Goal: Task Accomplishment & Management: Complete application form

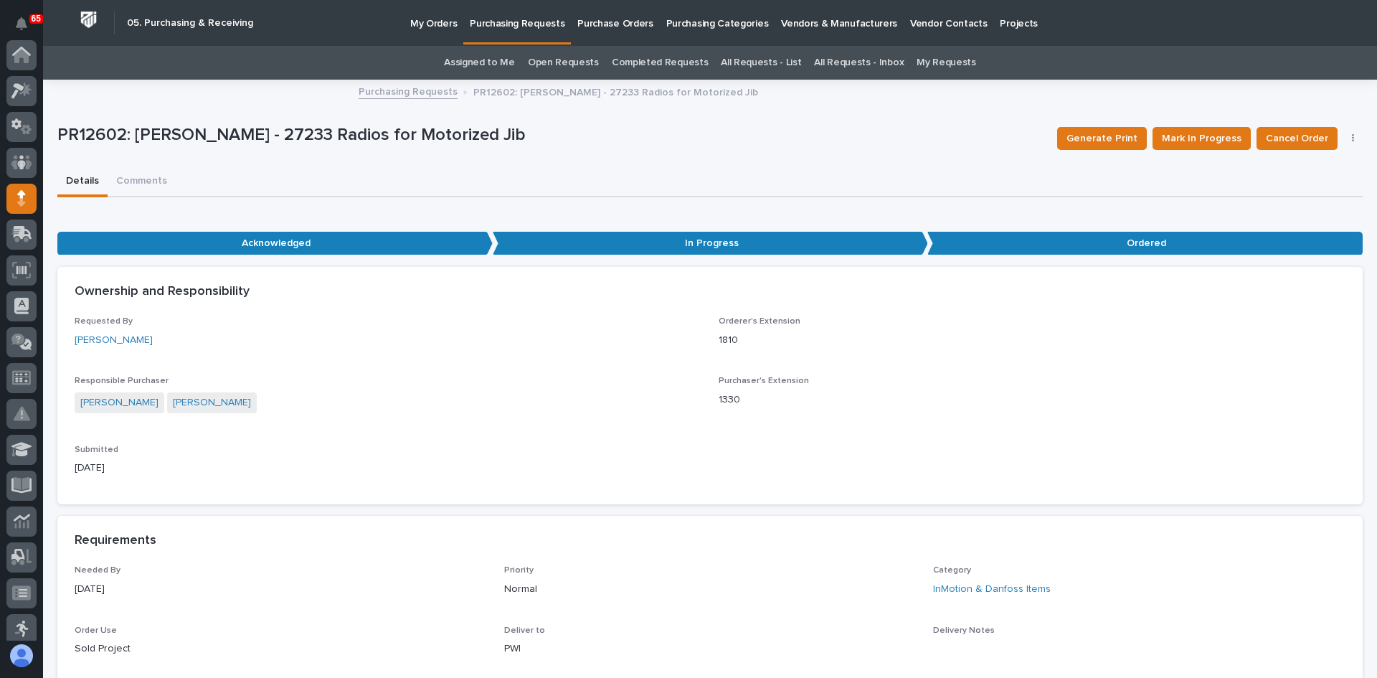
scroll to position [143, 0]
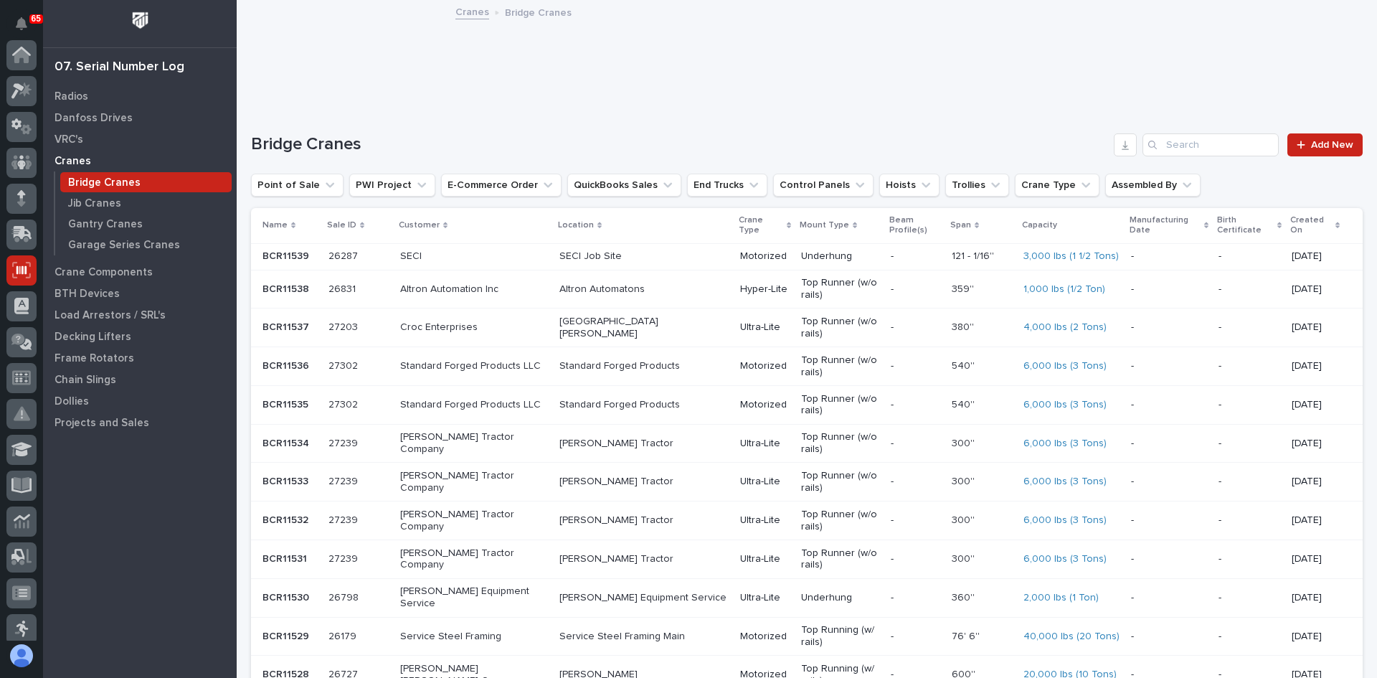
scroll to position [215, 0]
click at [70, 98] on p "Radios" at bounding box center [71, 96] width 34 height 13
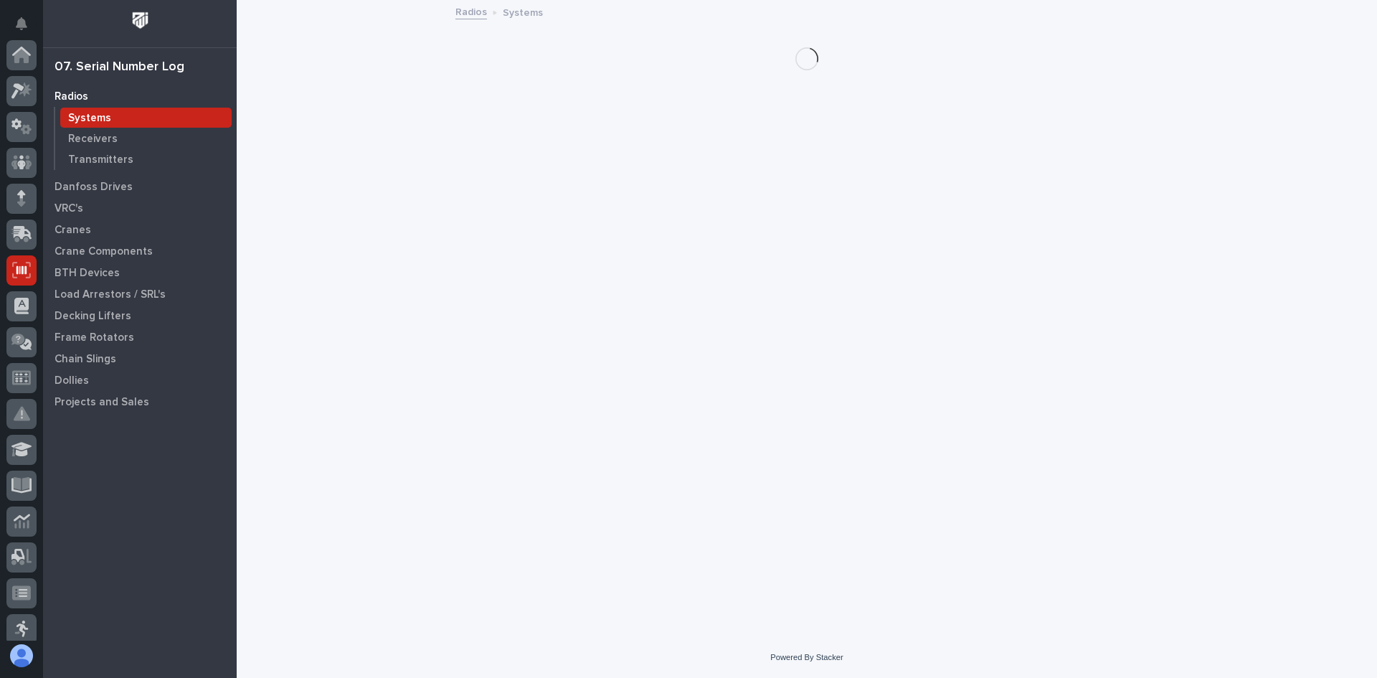
scroll to position [215, 0]
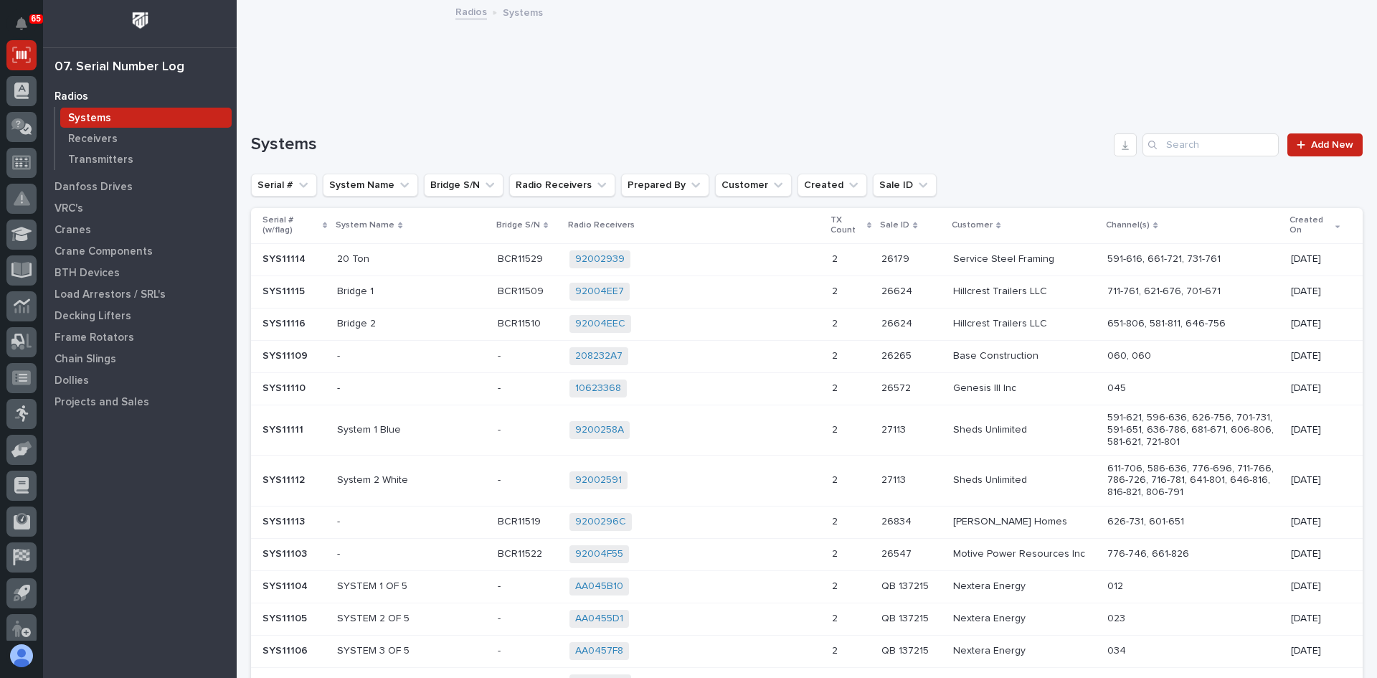
click at [106, 115] on p "Systems" at bounding box center [89, 118] width 43 height 13
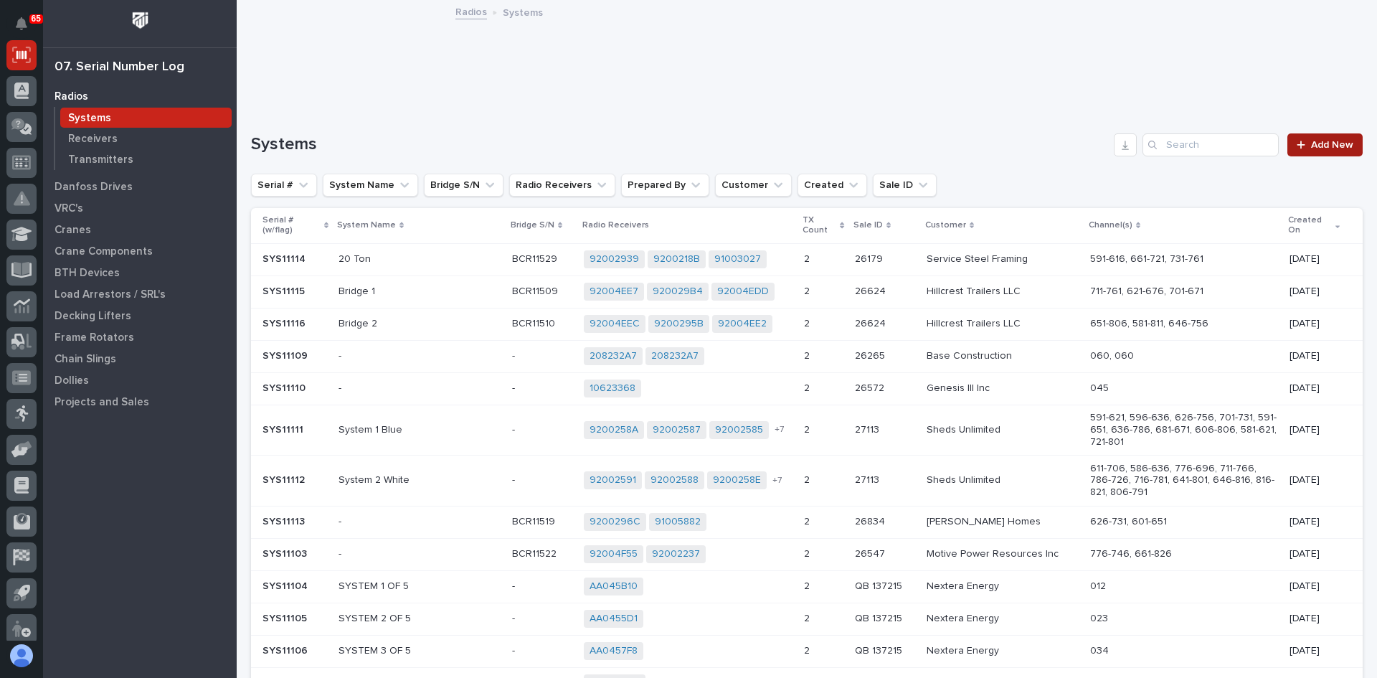
click at [1319, 151] on link "Add New" at bounding box center [1324, 144] width 75 height 23
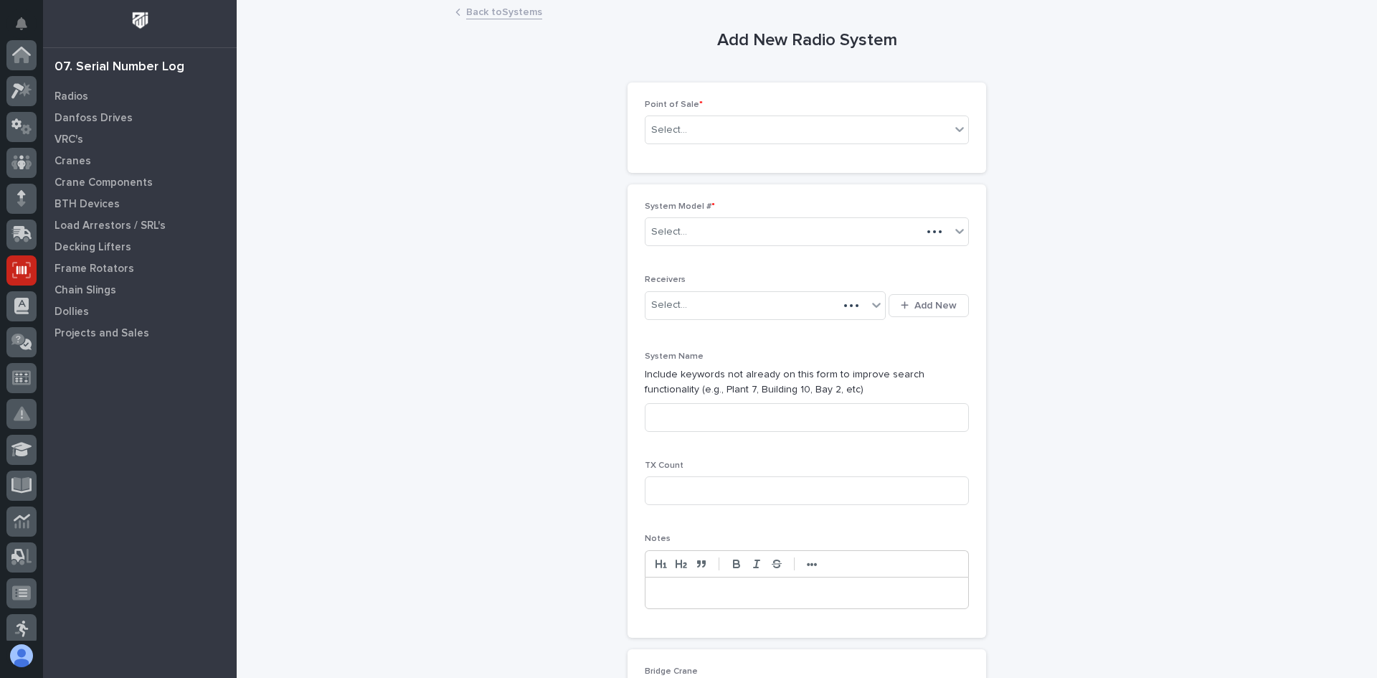
scroll to position [215, 0]
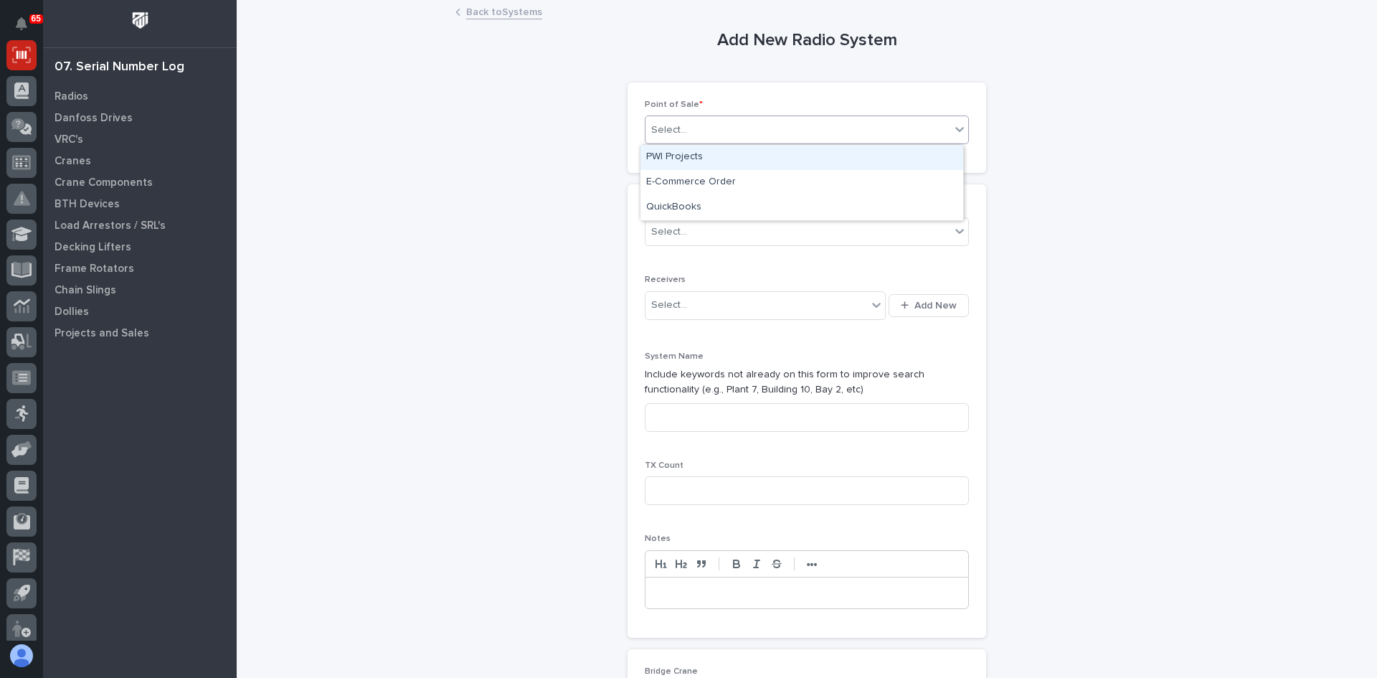
click at [701, 133] on div "Select..." at bounding box center [797, 130] width 305 height 24
click at [695, 155] on div "PWI Projects" at bounding box center [801, 157] width 323 height 25
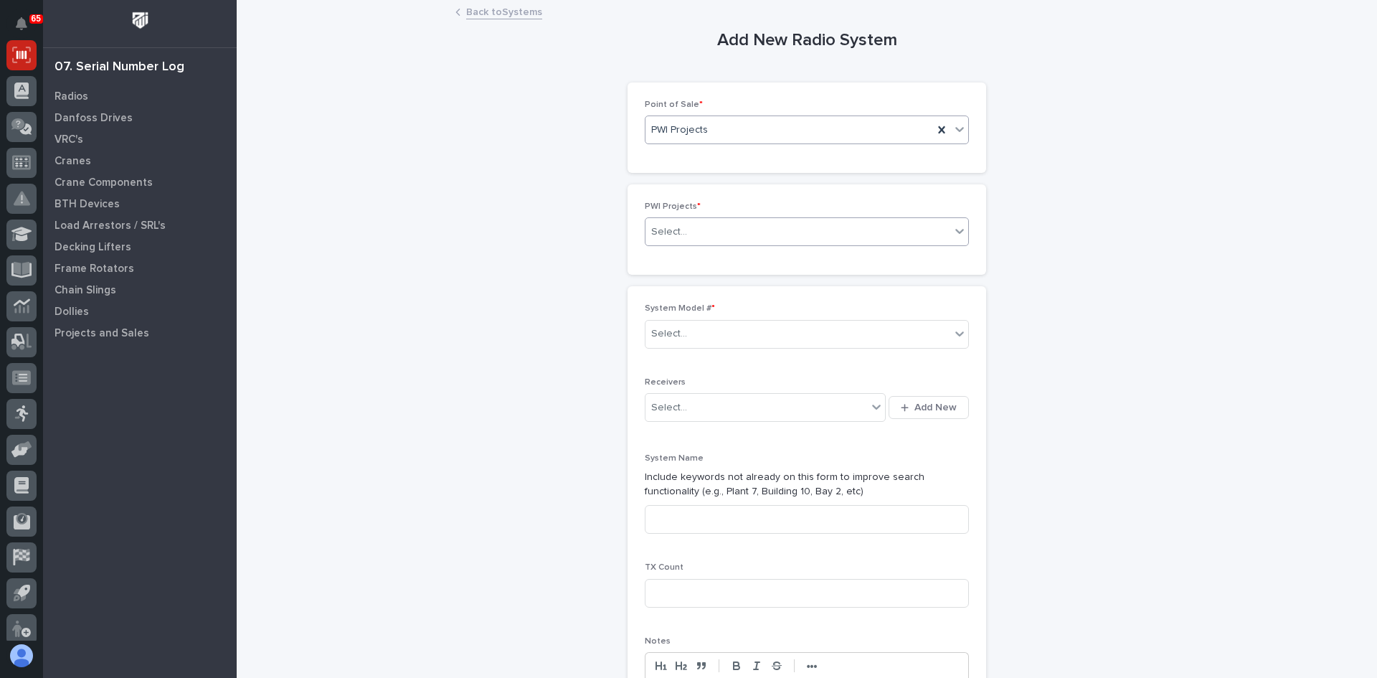
click at [692, 231] on div "Select..." at bounding box center [797, 232] width 305 height 24
type input "*****"
click at [792, 260] on div "27249 - [PERSON_NAME] - Hyperlite Shower Set System" at bounding box center [801, 259] width 323 height 25
click at [691, 332] on div "Select..." at bounding box center [797, 334] width 305 height 24
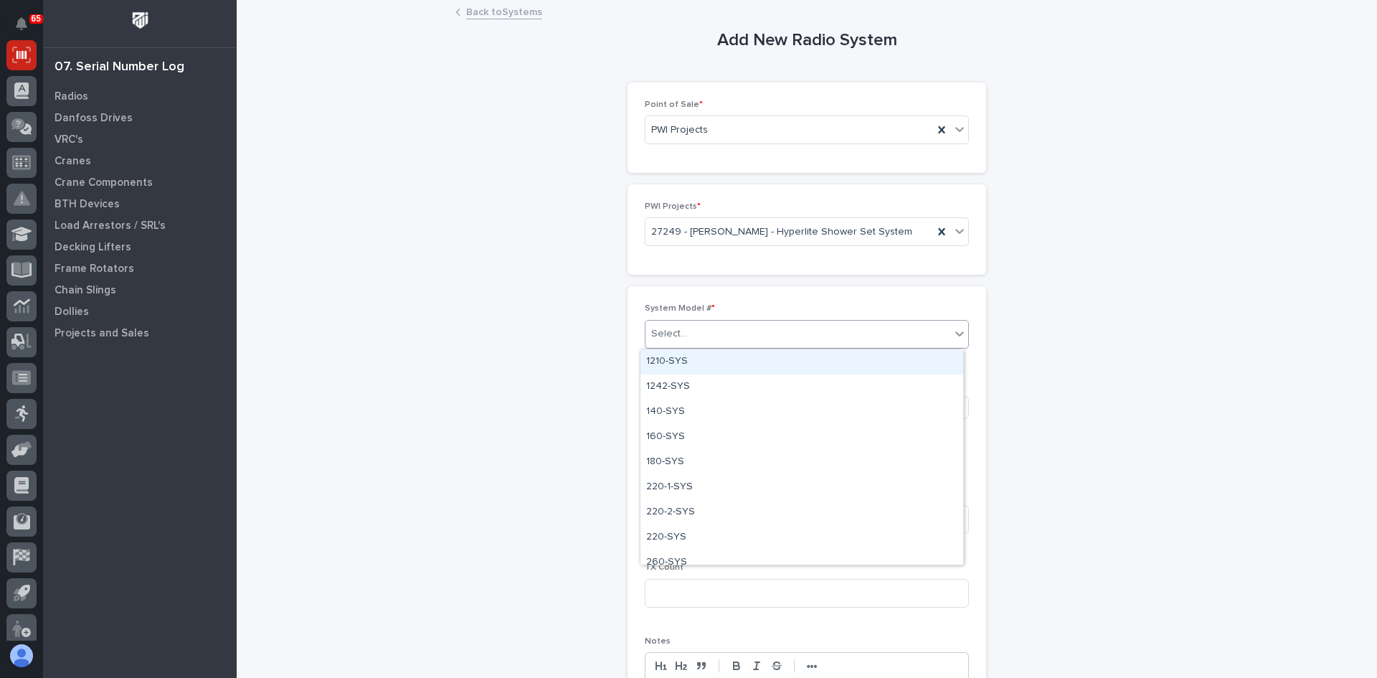
type input "*"
click at [741, 361] on div "Component/Custom System-SYS" at bounding box center [801, 361] width 323 height 25
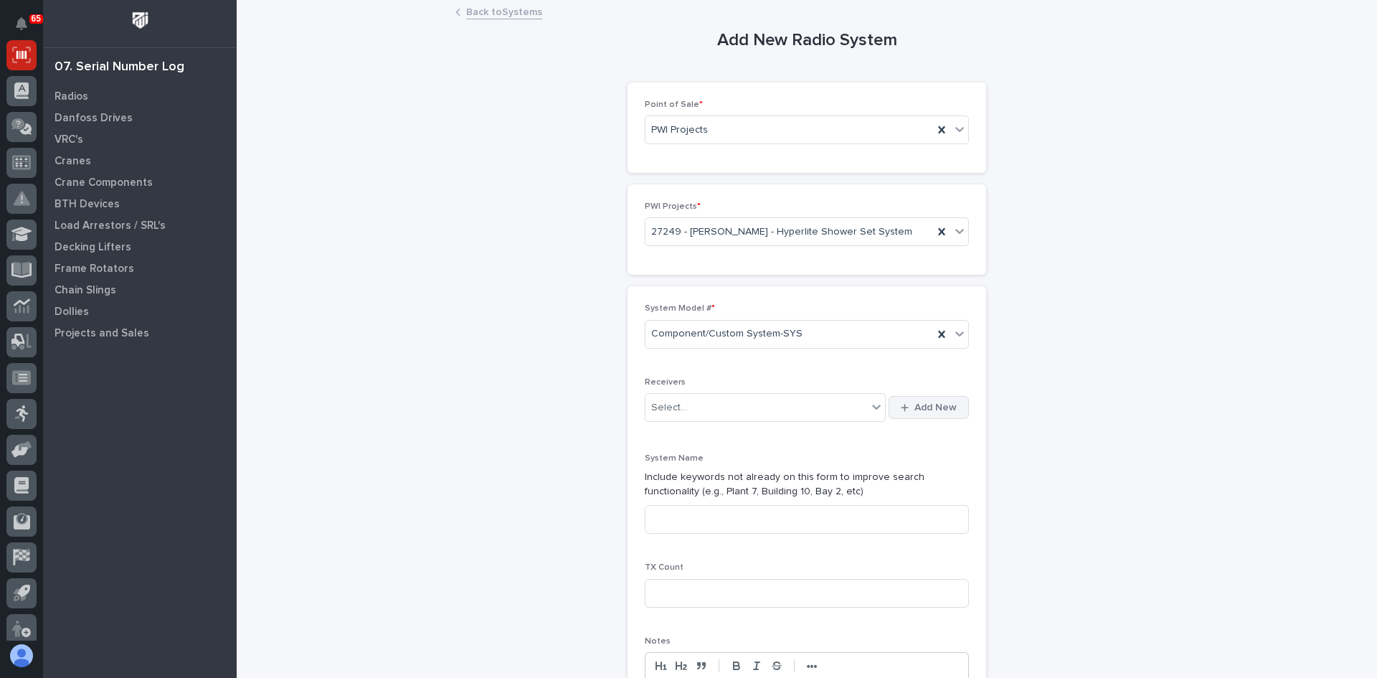
click at [921, 409] on span "Add New" at bounding box center [935, 407] width 42 height 13
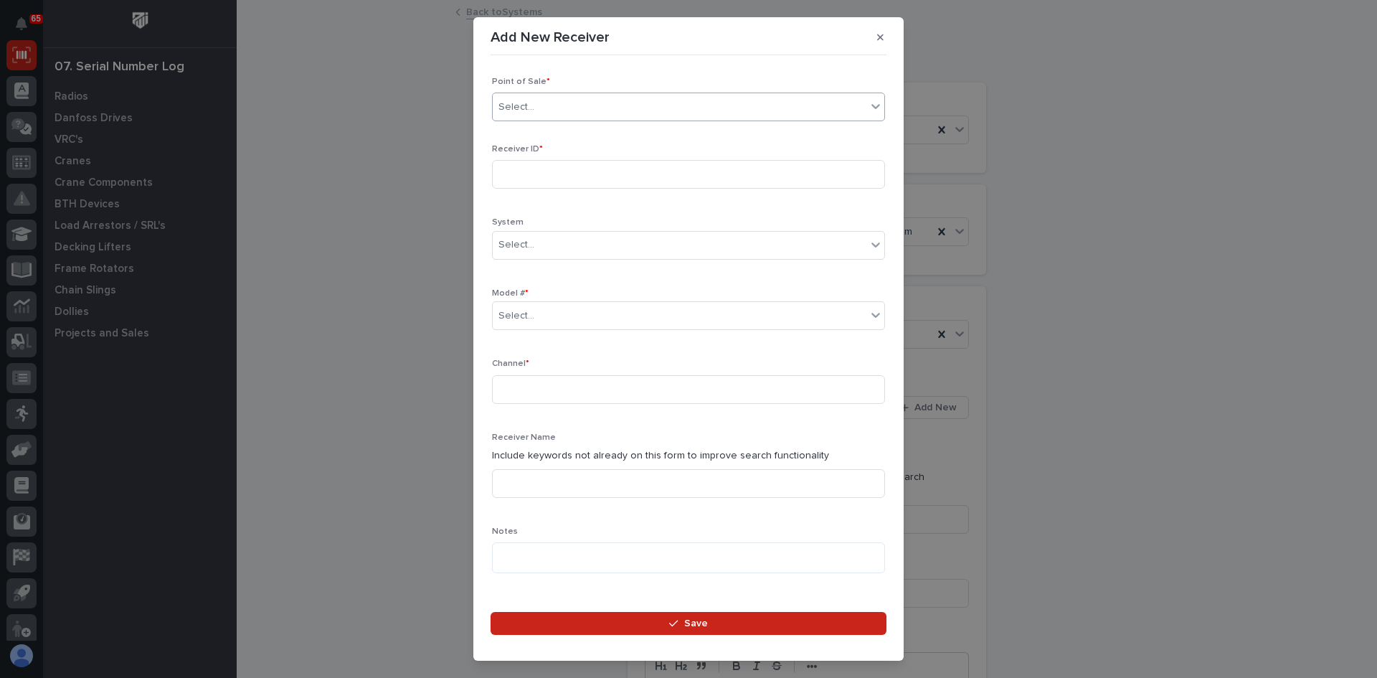
click at [548, 105] on div "Select..." at bounding box center [680, 107] width 374 height 24
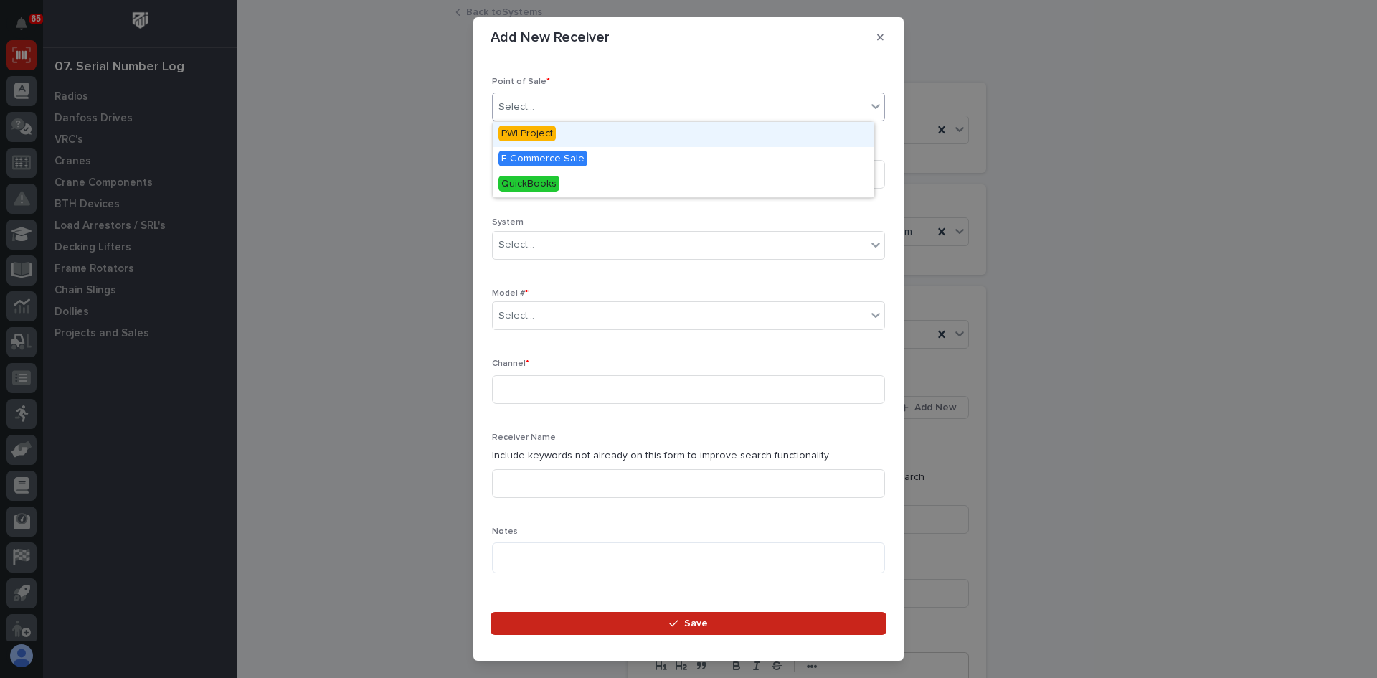
click at [523, 131] on span "PWI Project" at bounding box center [526, 133] width 57 height 16
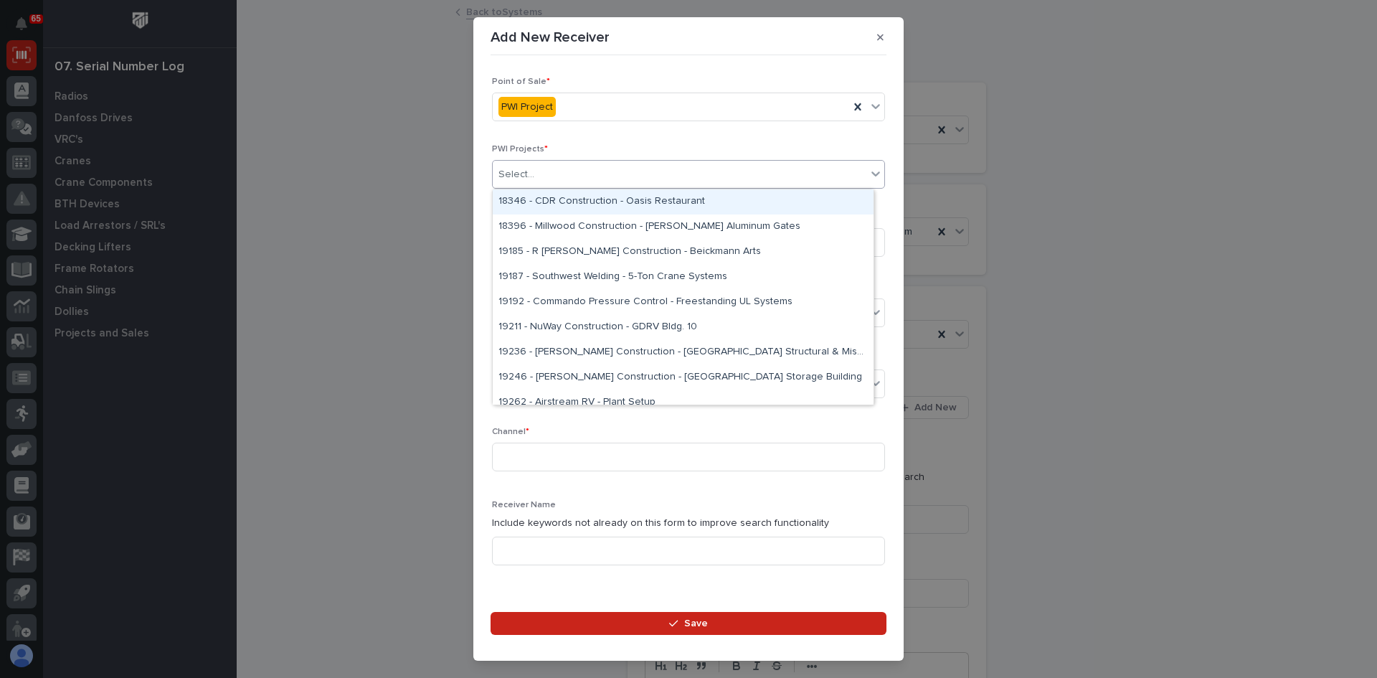
click at [532, 171] on div "Select..." at bounding box center [516, 174] width 36 height 15
type input "*****"
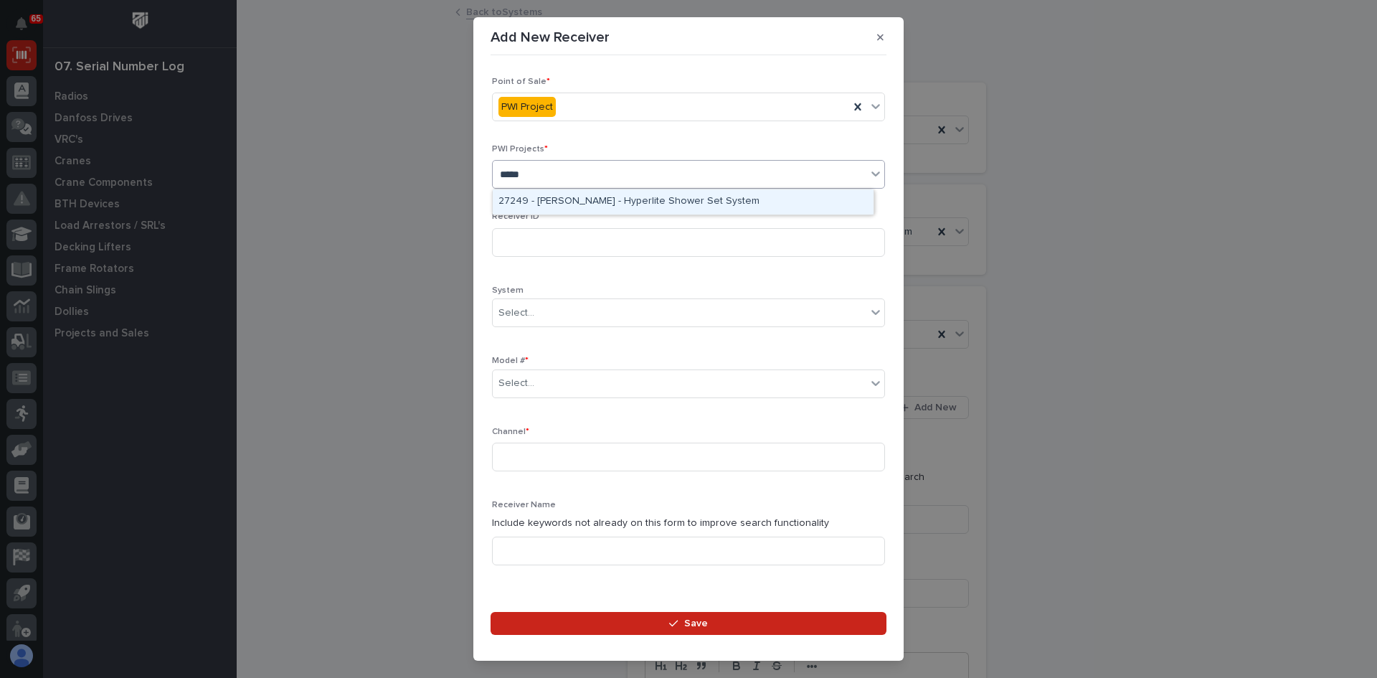
click at [615, 201] on div "27249 - [PERSON_NAME] - Hyperlite Shower Set System" at bounding box center [683, 201] width 381 height 25
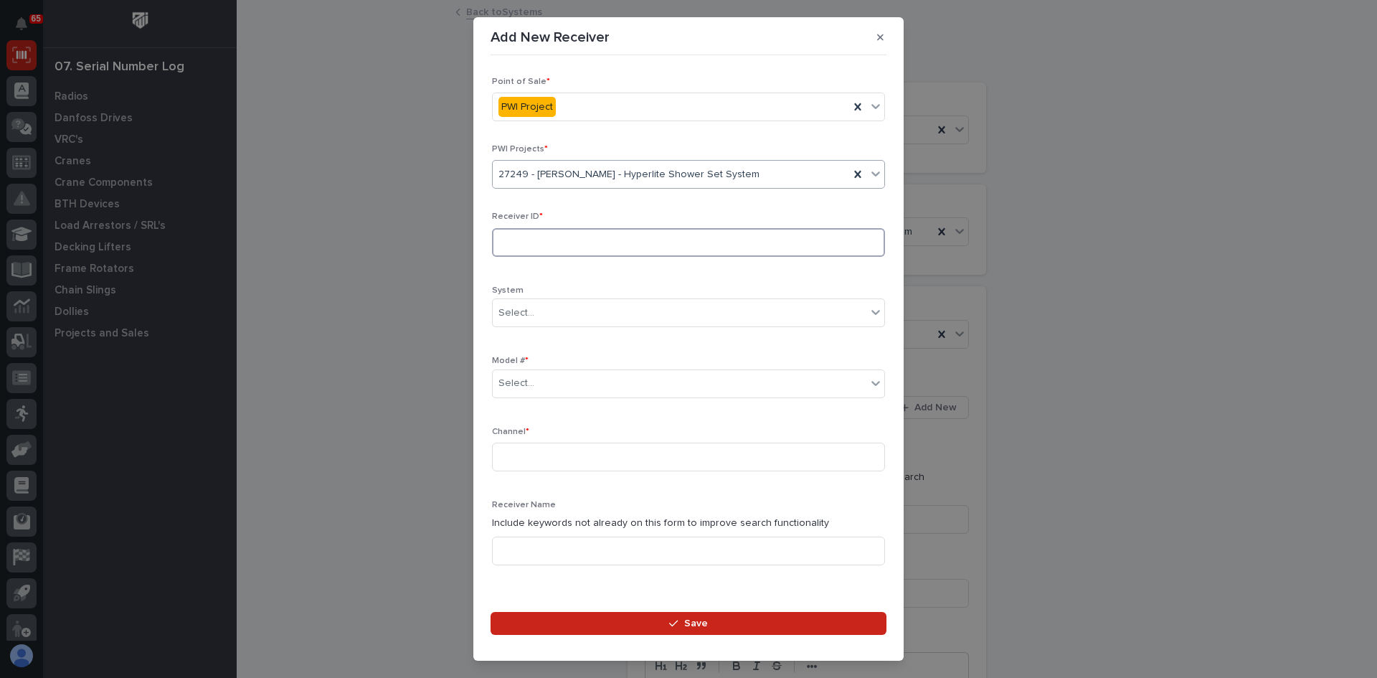
click at [513, 240] on input at bounding box center [688, 242] width 393 height 29
type input "211006BC"
click at [546, 384] on div "Select..." at bounding box center [680, 383] width 374 height 24
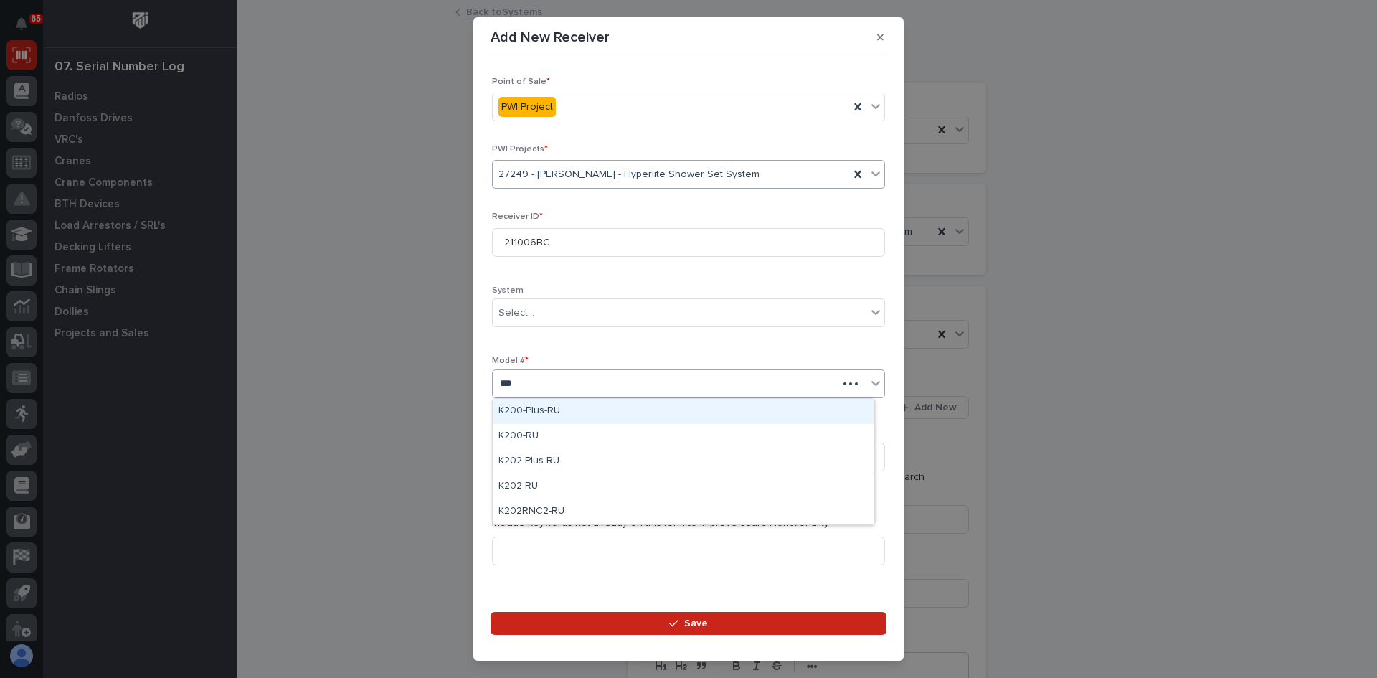
type input "****"
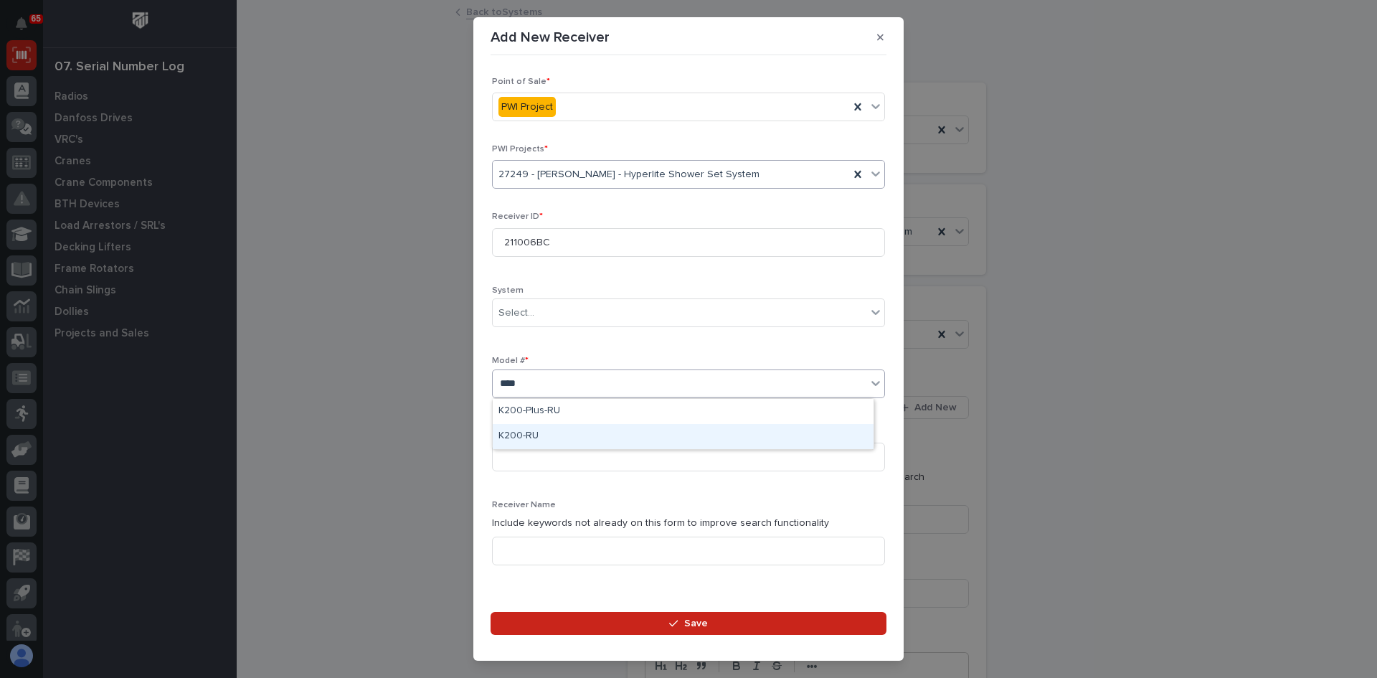
click at [528, 434] on div "K200-RU" at bounding box center [683, 436] width 381 height 25
click at [517, 457] on input at bounding box center [688, 456] width 393 height 29
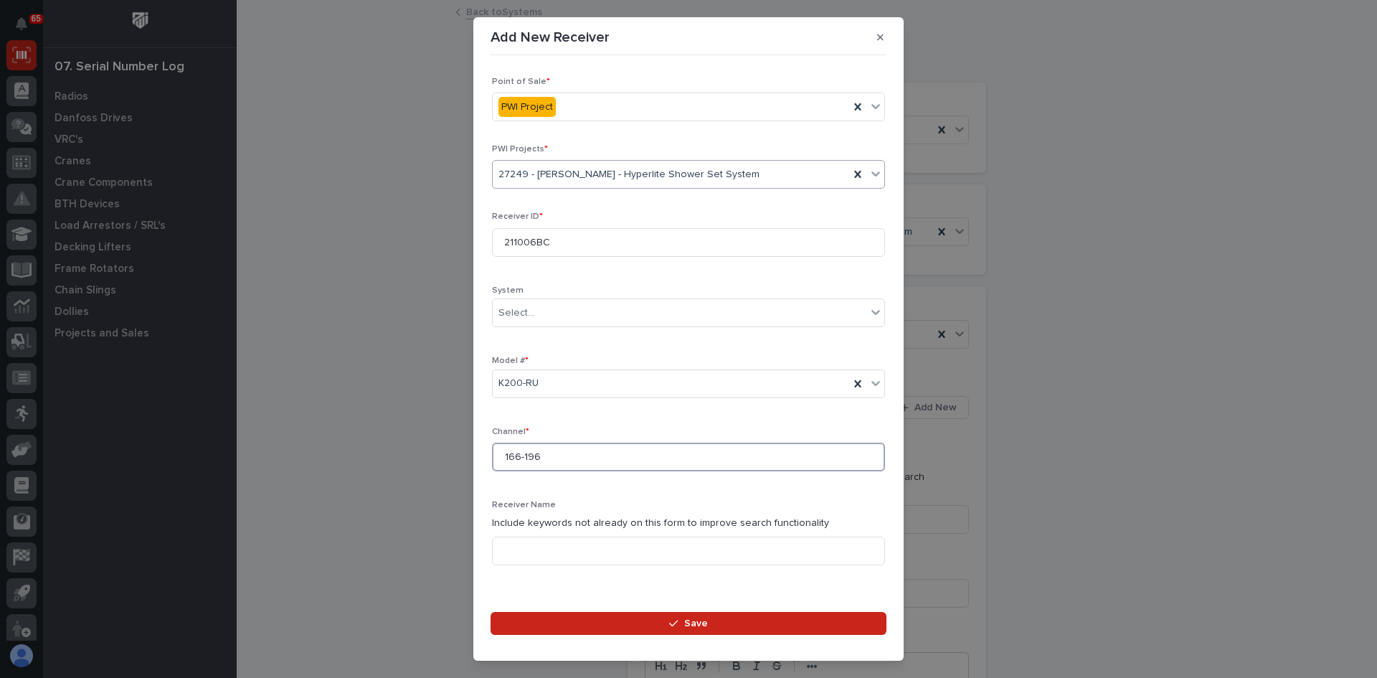
type input "166-196"
click at [538, 533] on div "Receiver Name Include keywords not already on this form to improve search funct…" at bounding box center [688, 538] width 393 height 77
click at [534, 554] on input at bounding box center [688, 550] width 393 height 29
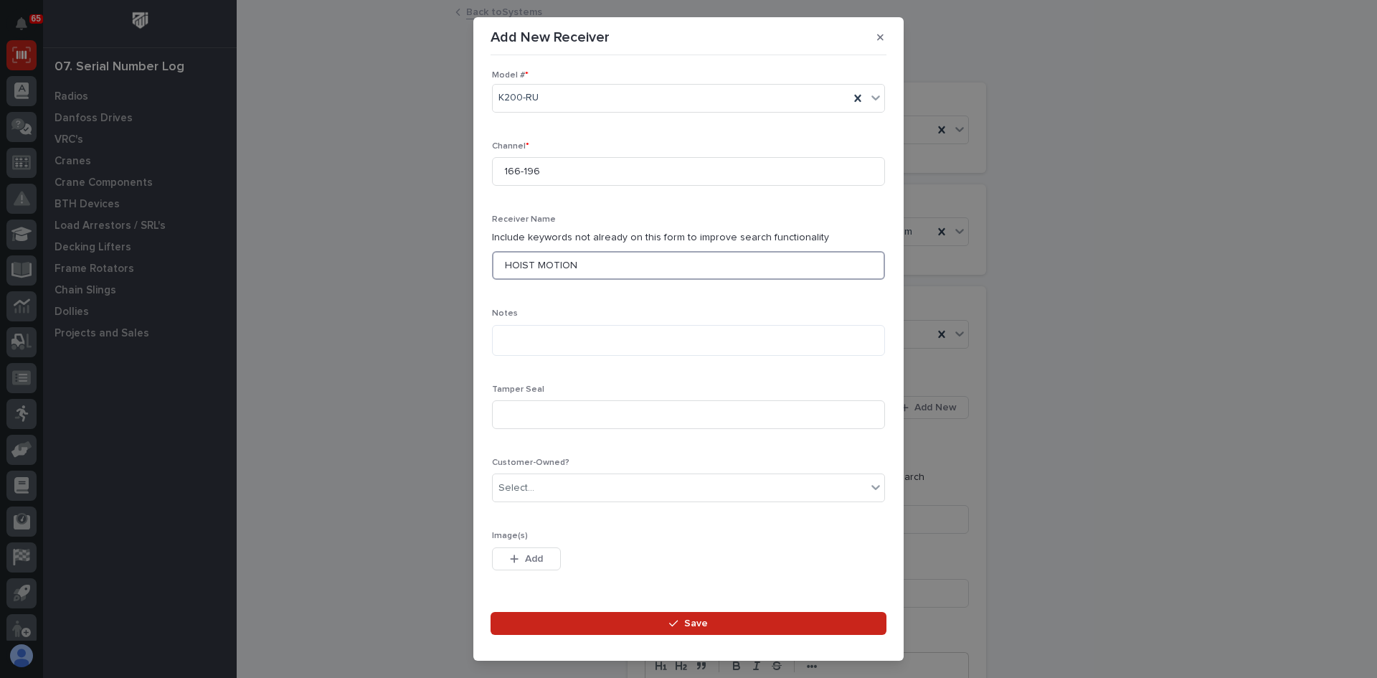
scroll to position [287, 0]
type input "HOIST MOTION"
click at [522, 414] on input at bounding box center [688, 413] width 393 height 29
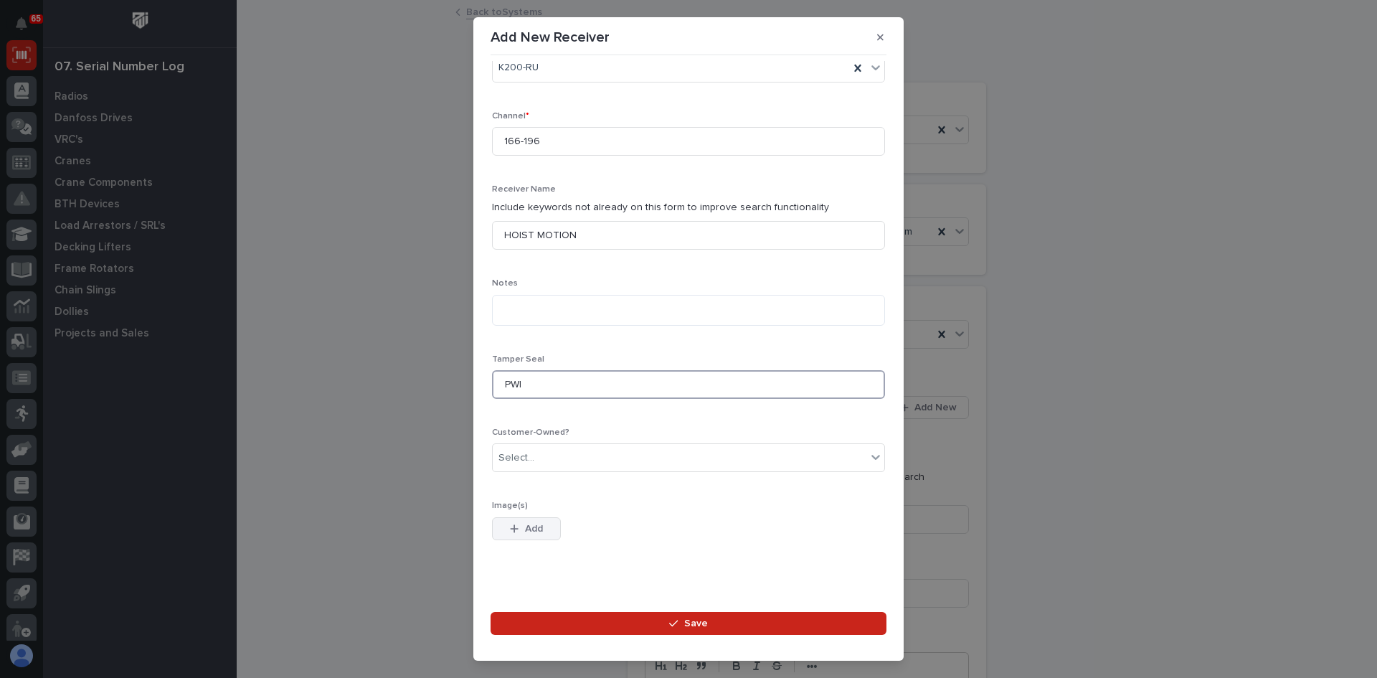
scroll to position [330, 0]
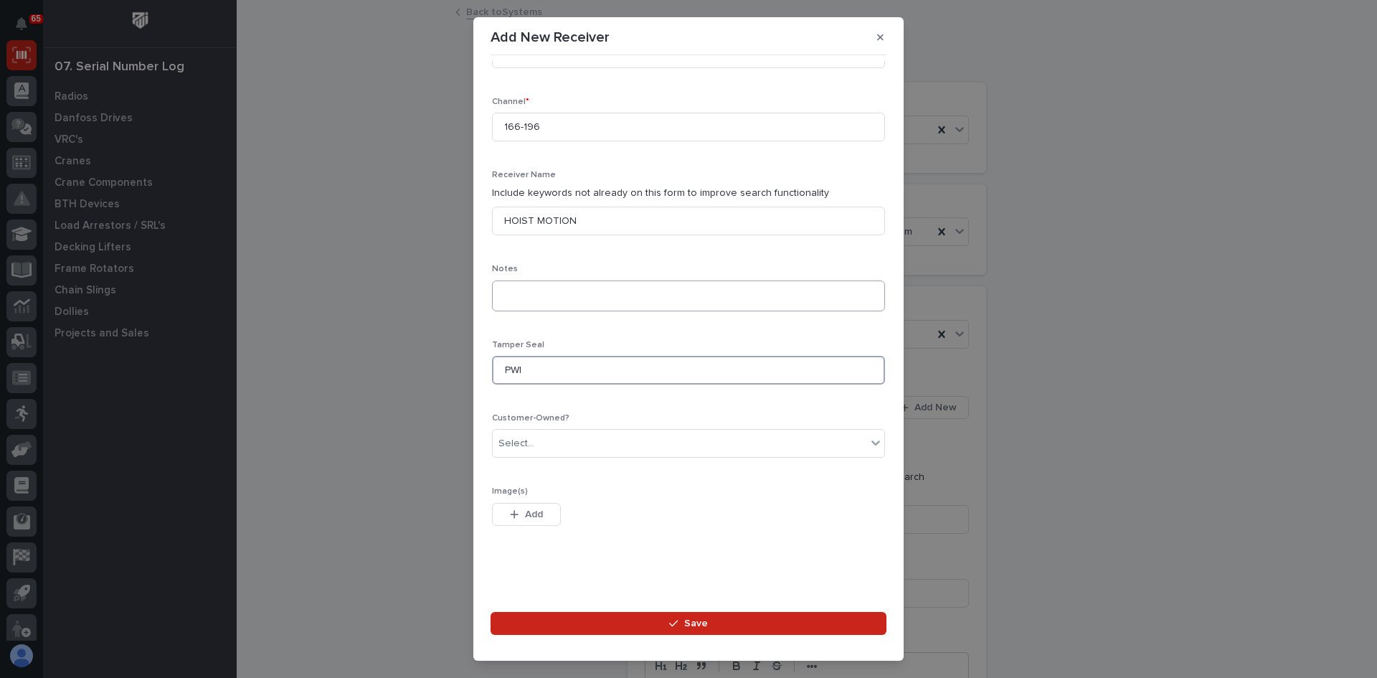
type input "PWI"
click at [510, 295] on textarea at bounding box center [688, 295] width 393 height 31
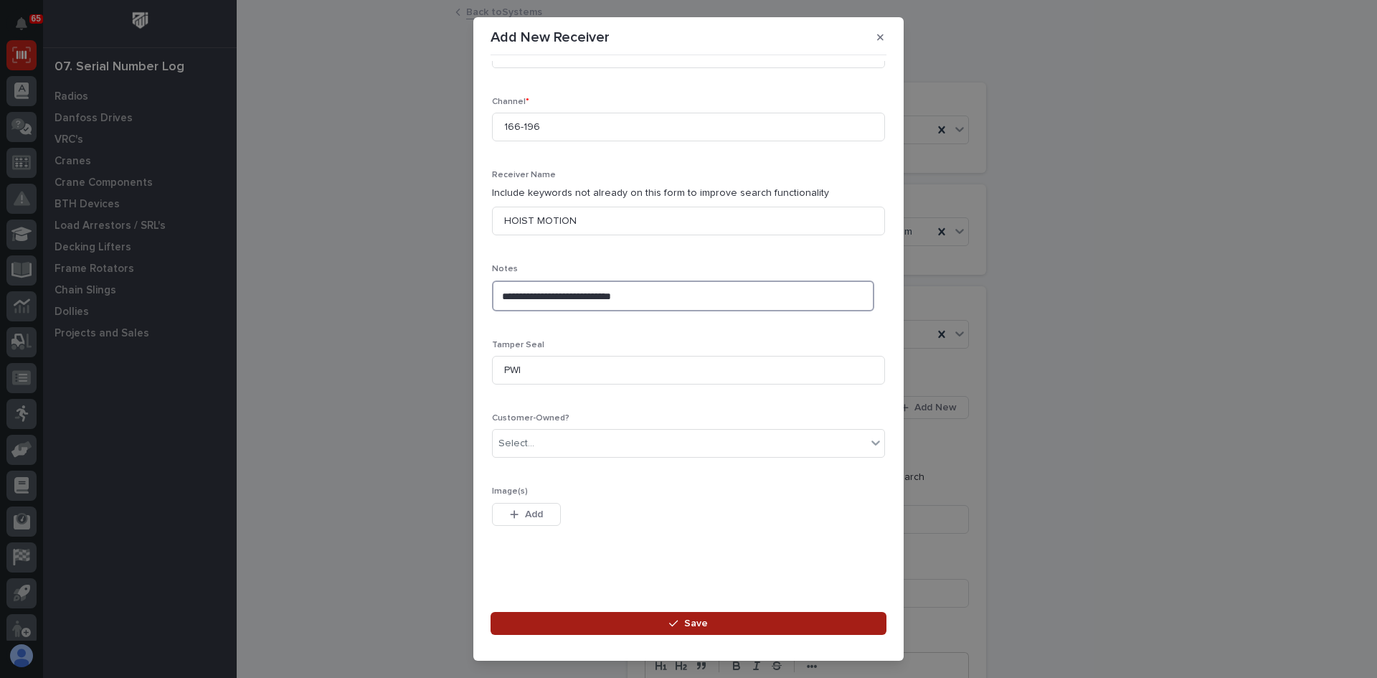
type textarea "**********"
click at [694, 622] on span "Save" at bounding box center [696, 623] width 24 height 13
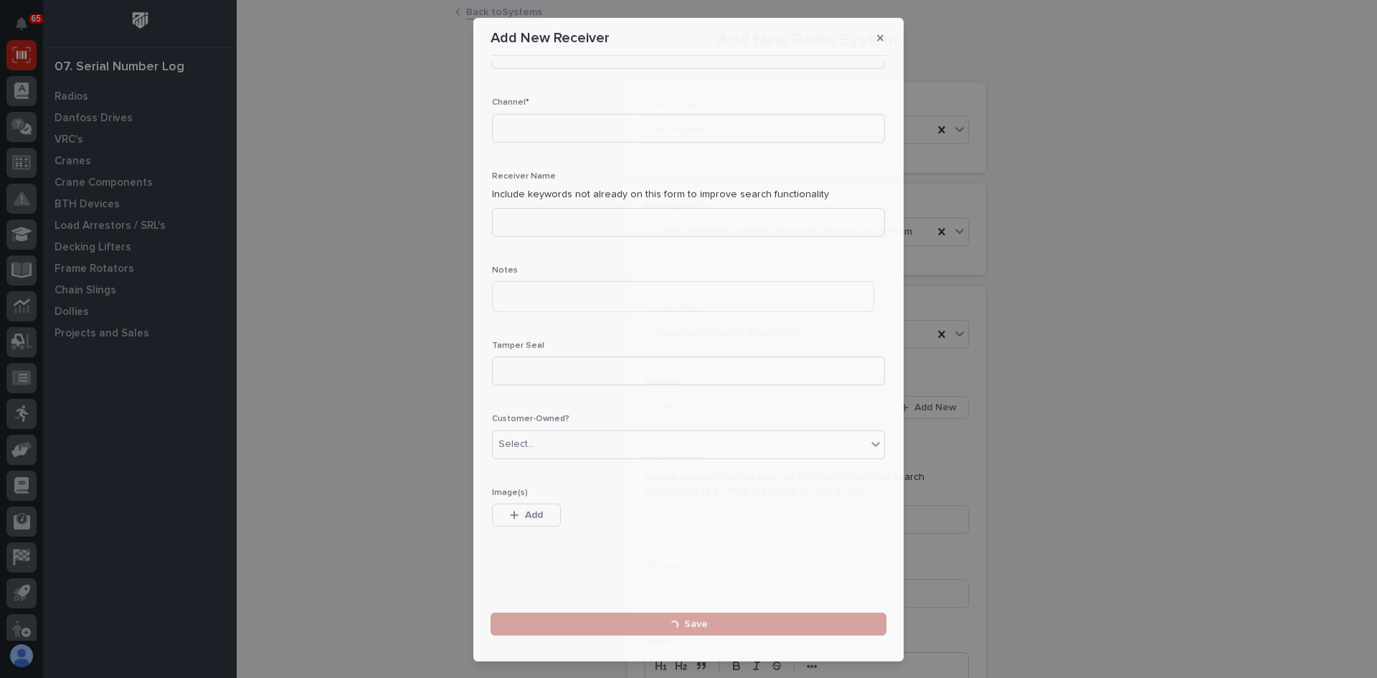
scroll to position [0, 0]
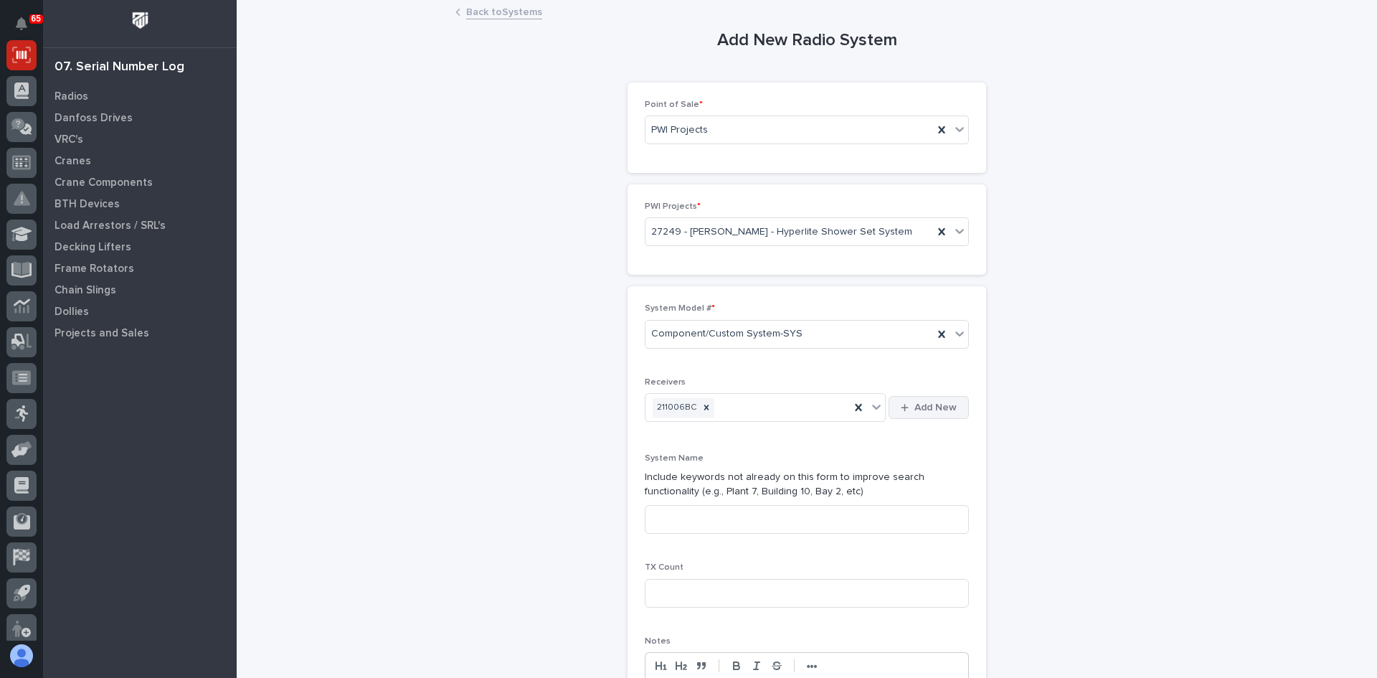
click at [939, 402] on span "Add New" at bounding box center [935, 407] width 42 height 13
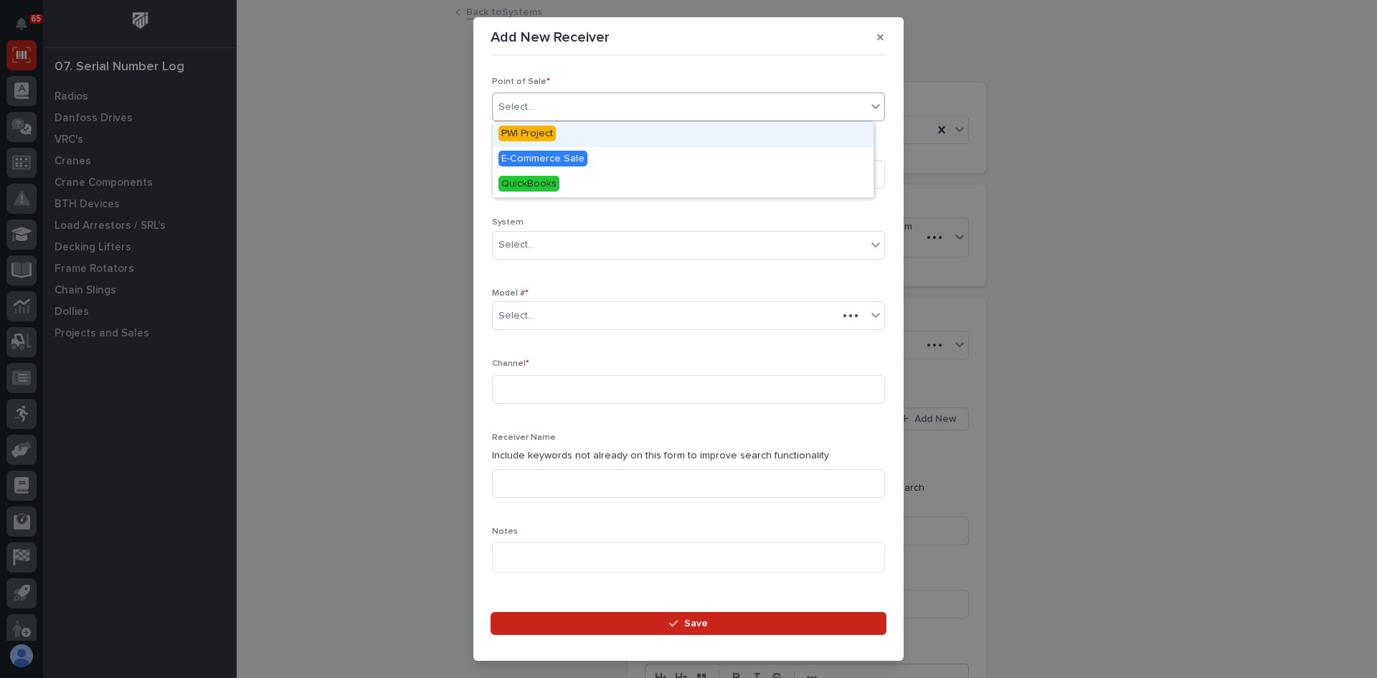
click at [559, 106] on div "Select..." at bounding box center [680, 107] width 374 height 24
click at [532, 138] on span "PWI Project" at bounding box center [526, 133] width 57 height 16
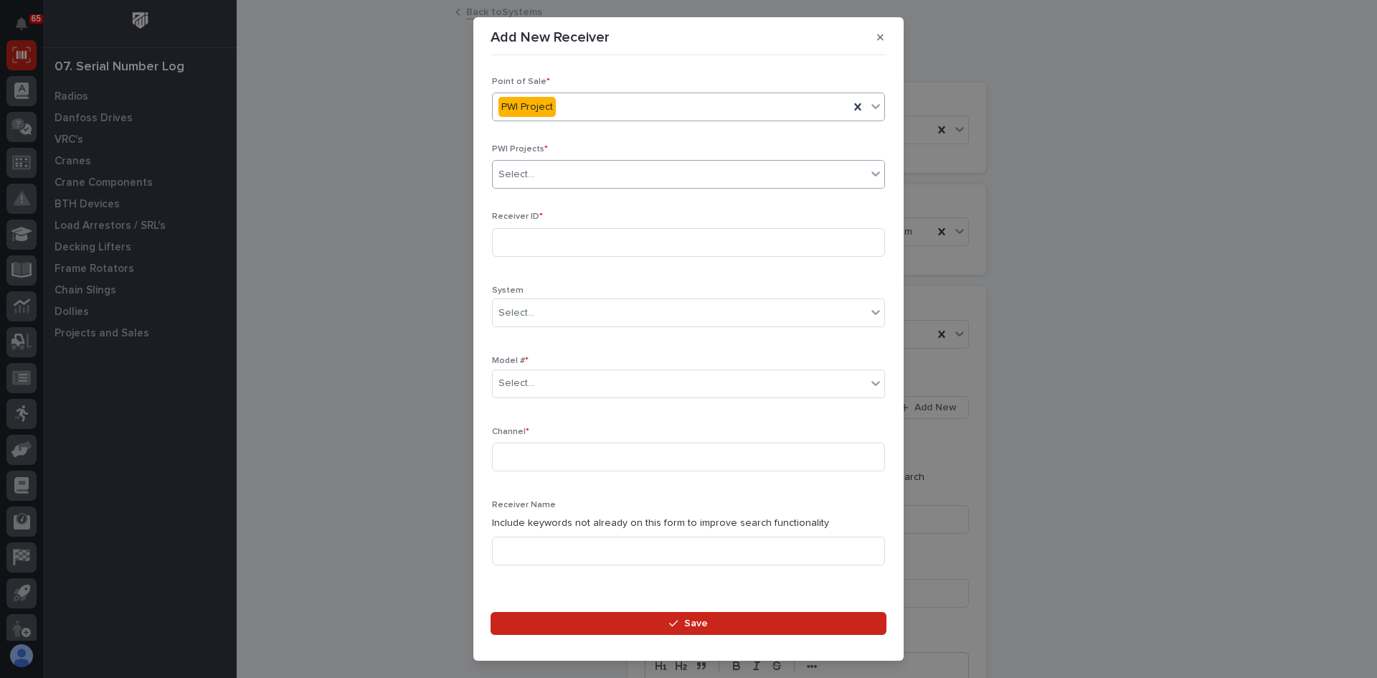
click at [536, 176] on input "text" at bounding box center [536, 174] width 1 height 12
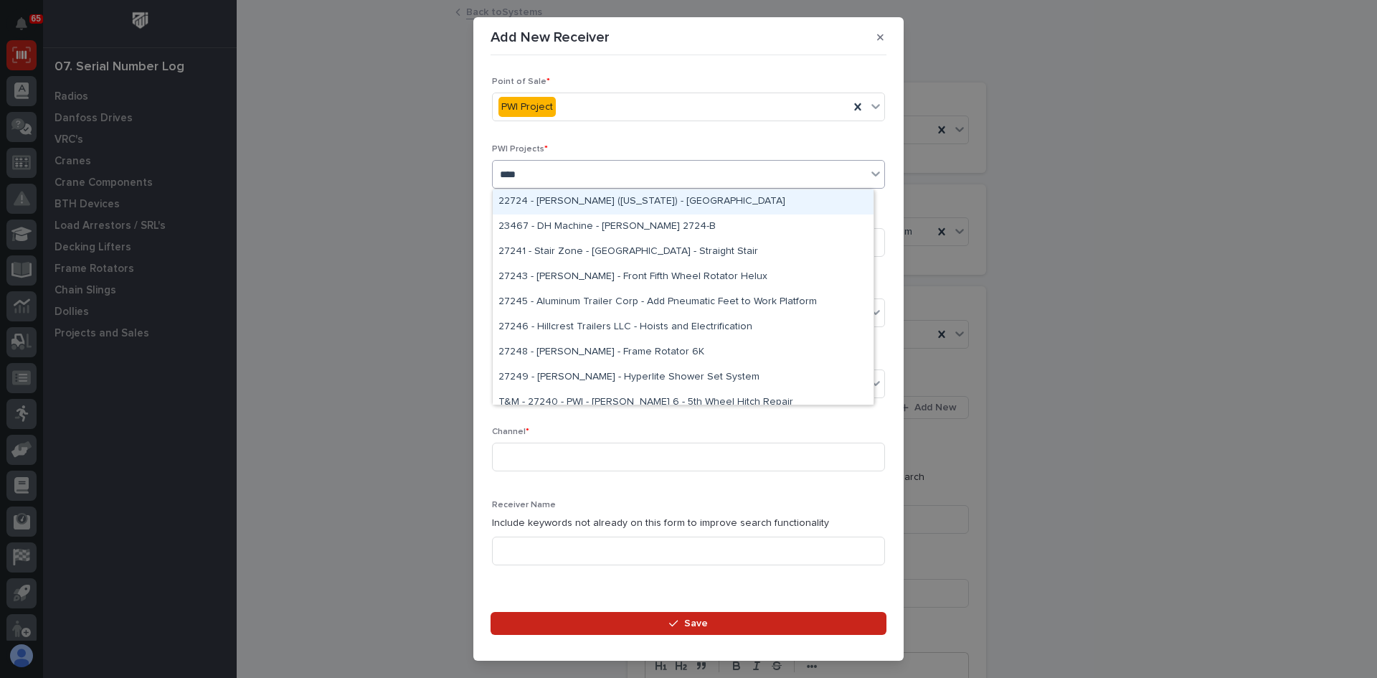
type input "*****"
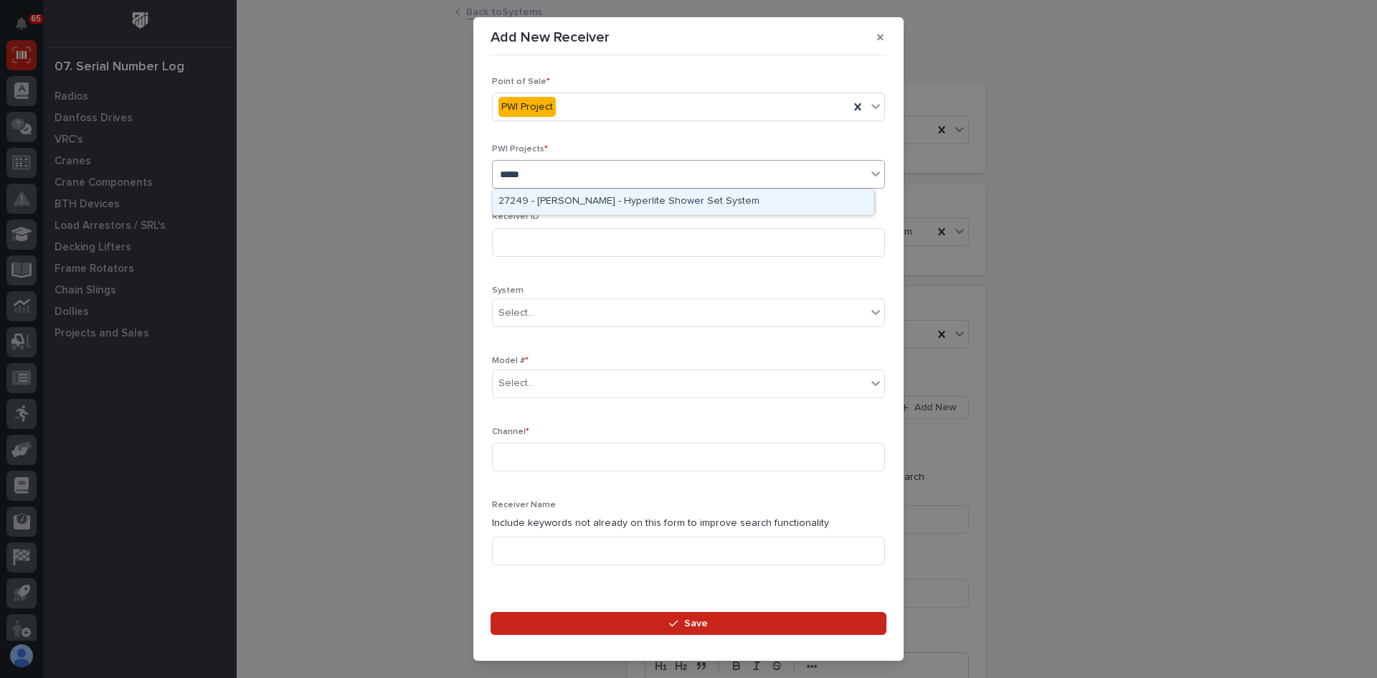
click at [642, 199] on div "27249 - [PERSON_NAME] - Hyperlite Shower Set System" at bounding box center [683, 201] width 381 height 25
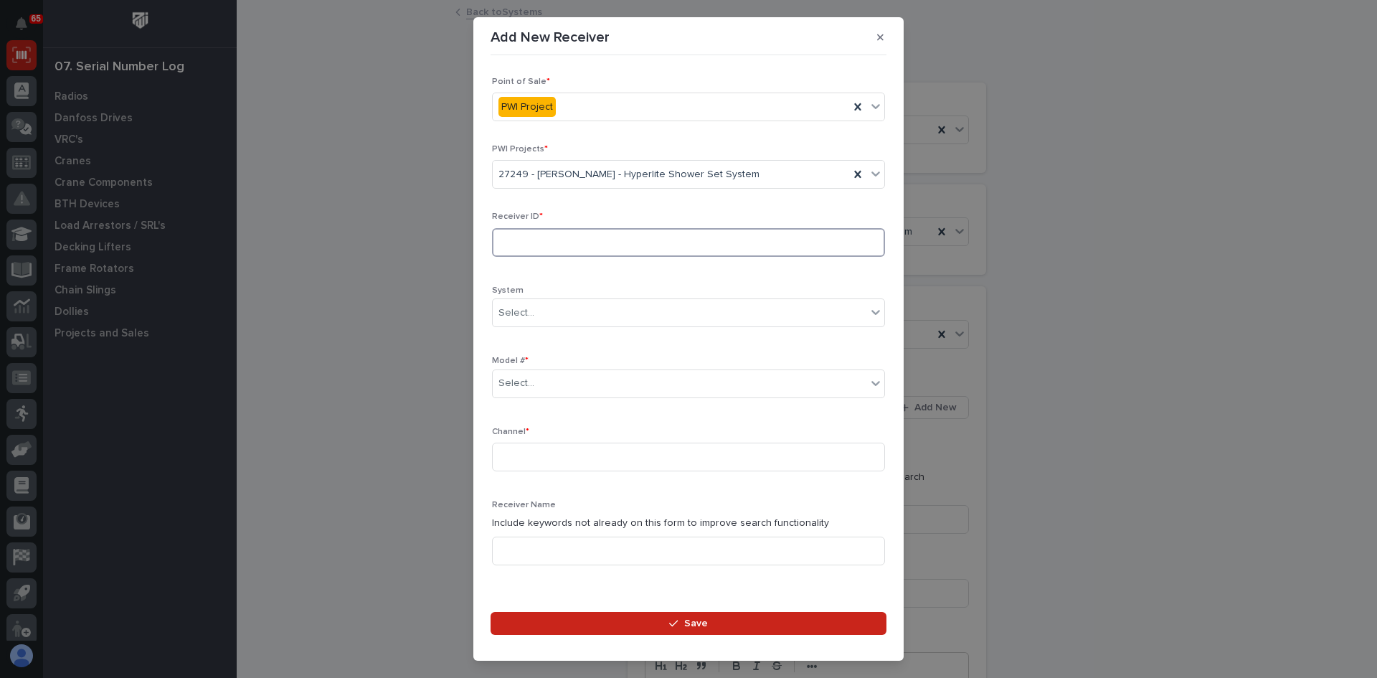
click at [529, 250] on input at bounding box center [688, 242] width 393 height 29
type input "21101E83"
click at [547, 381] on div "Select..." at bounding box center [680, 383] width 374 height 24
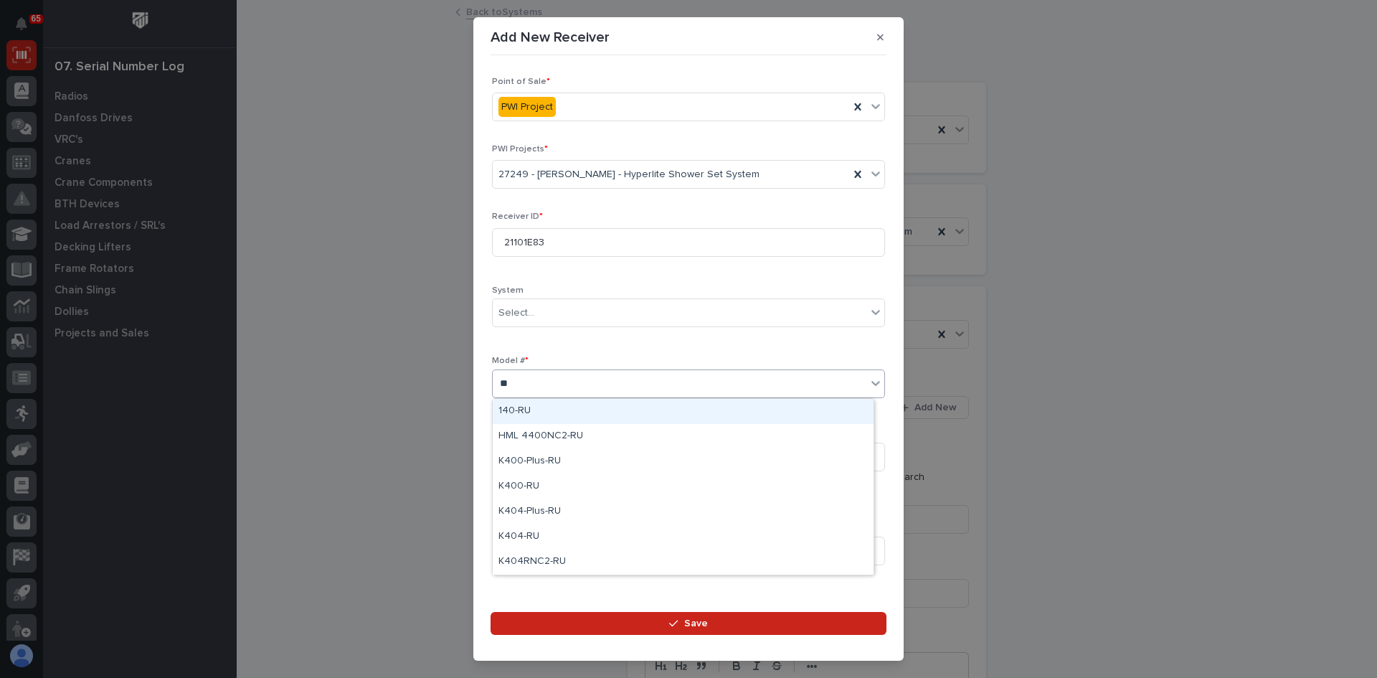
type input "***"
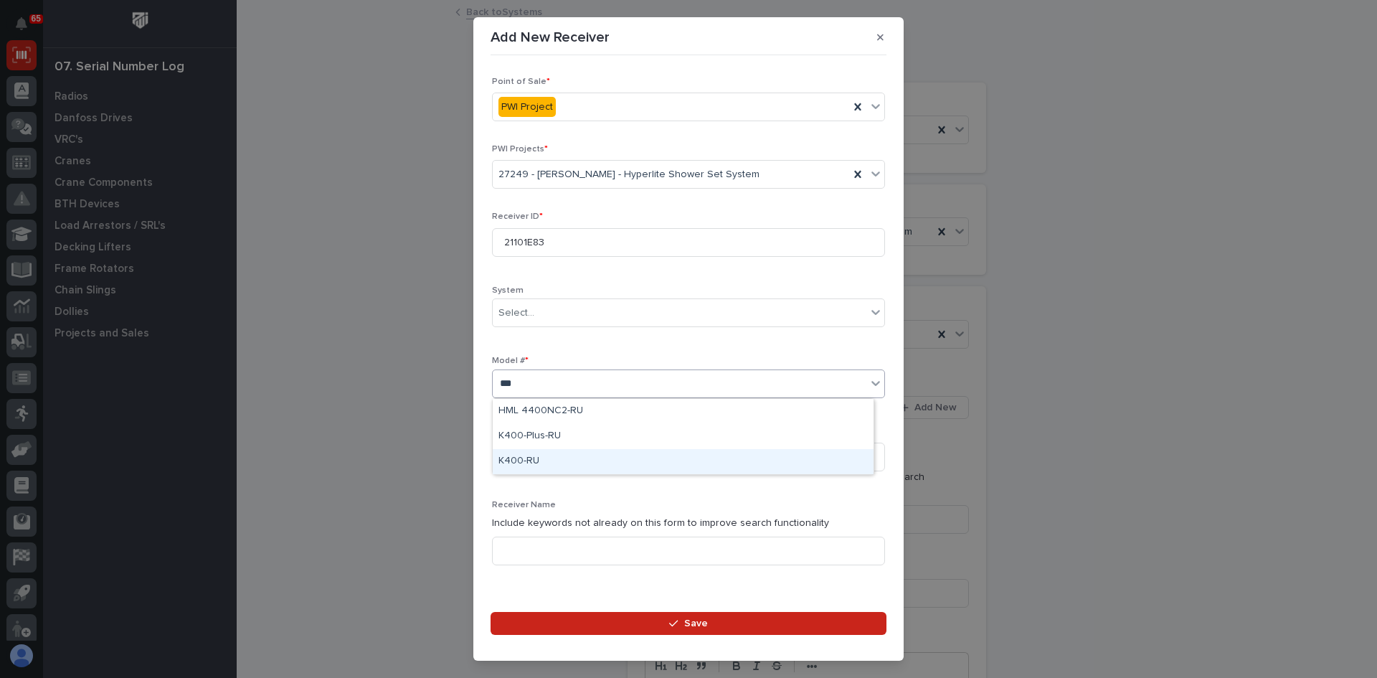
click at [526, 465] on div "K400-RU" at bounding box center [683, 461] width 381 height 25
click at [528, 462] on input at bounding box center [688, 456] width 393 height 29
type input "191-220"
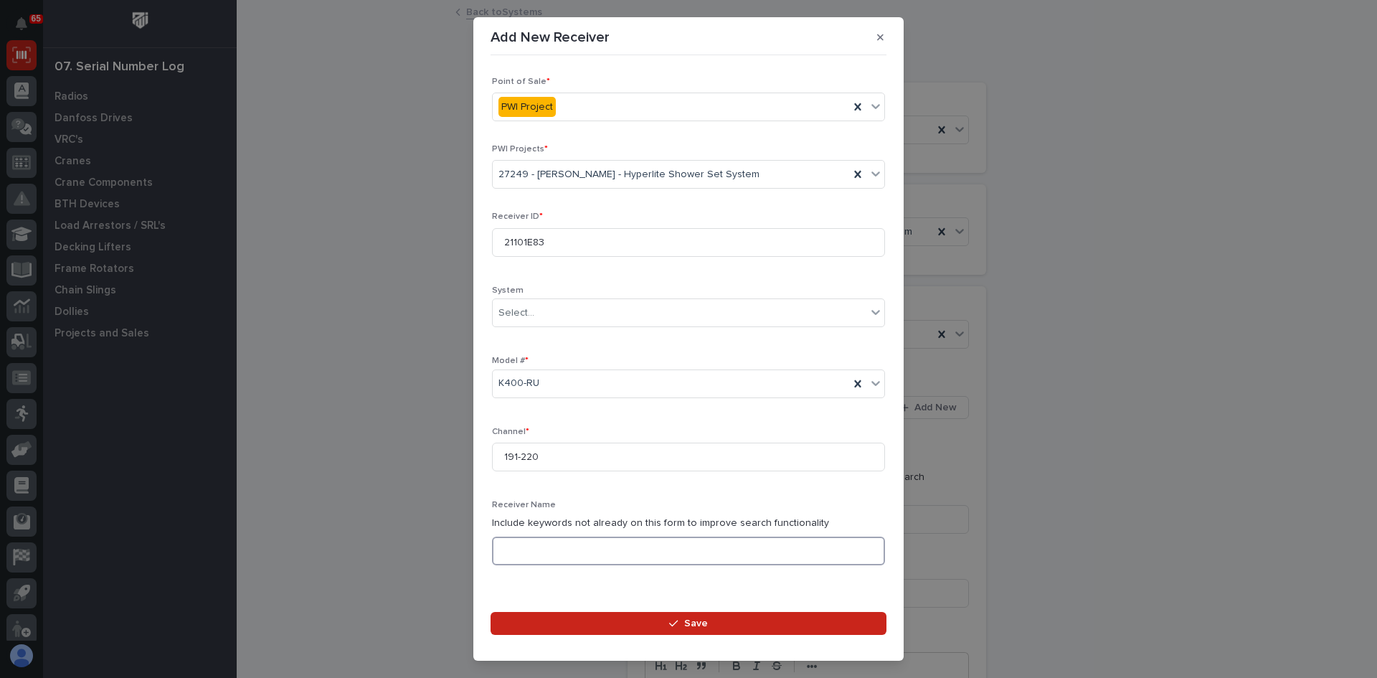
click at [522, 551] on input at bounding box center [688, 550] width 393 height 29
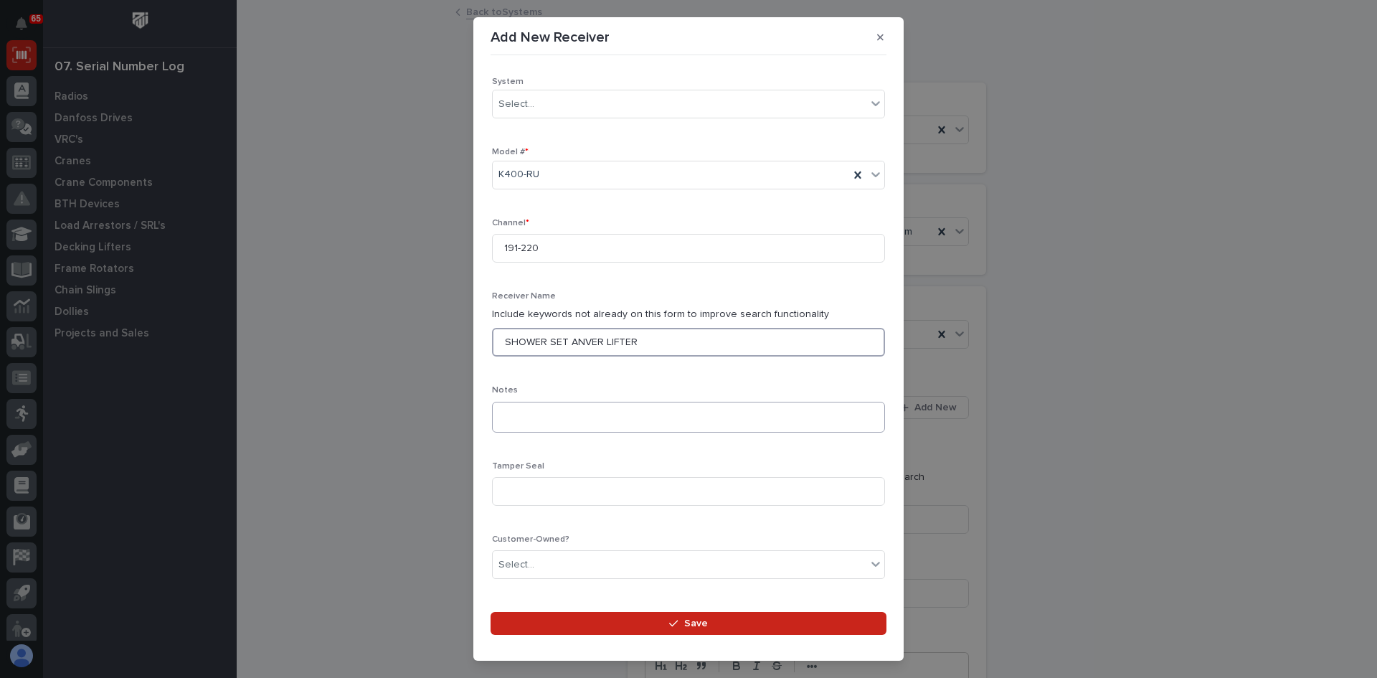
scroll to position [215, 0]
type input "SHOWER SET ANVER LIFTER"
click at [519, 478] on input at bounding box center [688, 484] width 393 height 29
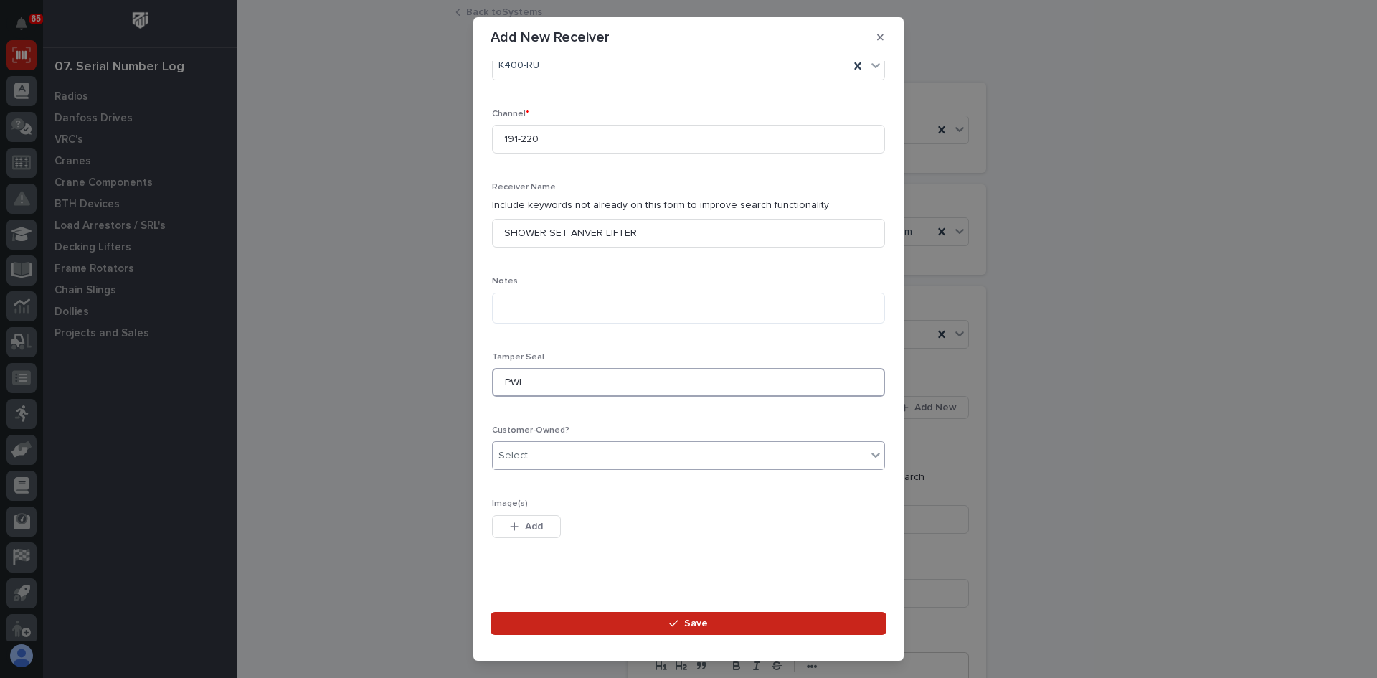
scroll to position [330, 0]
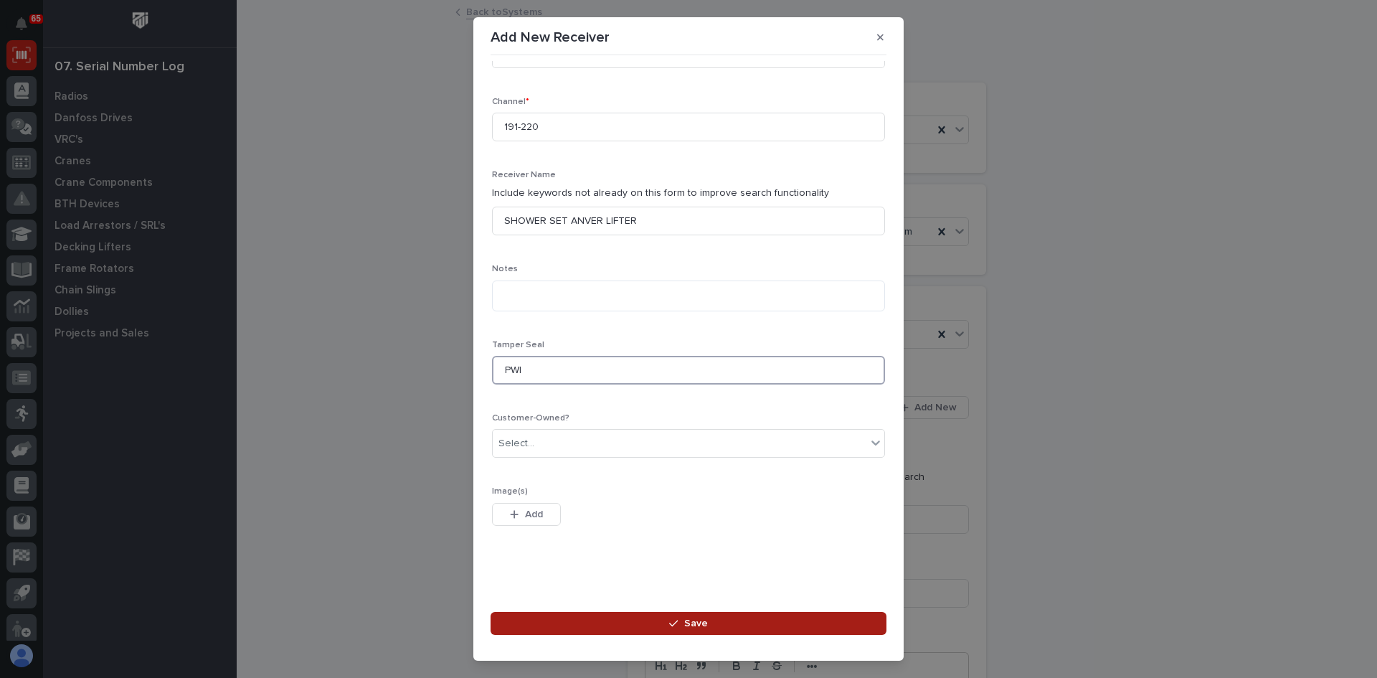
type input "PWI"
click at [702, 628] on span "Save" at bounding box center [696, 623] width 24 height 13
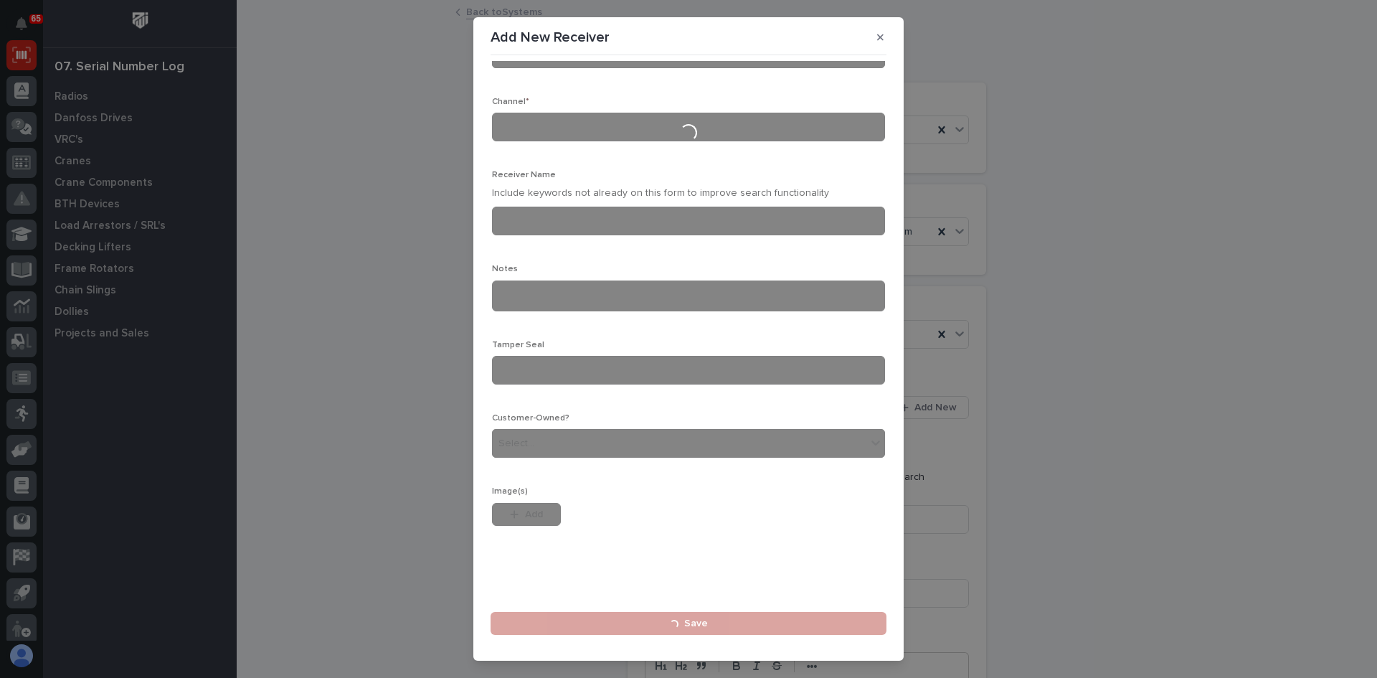
scroll to position [0, 0]
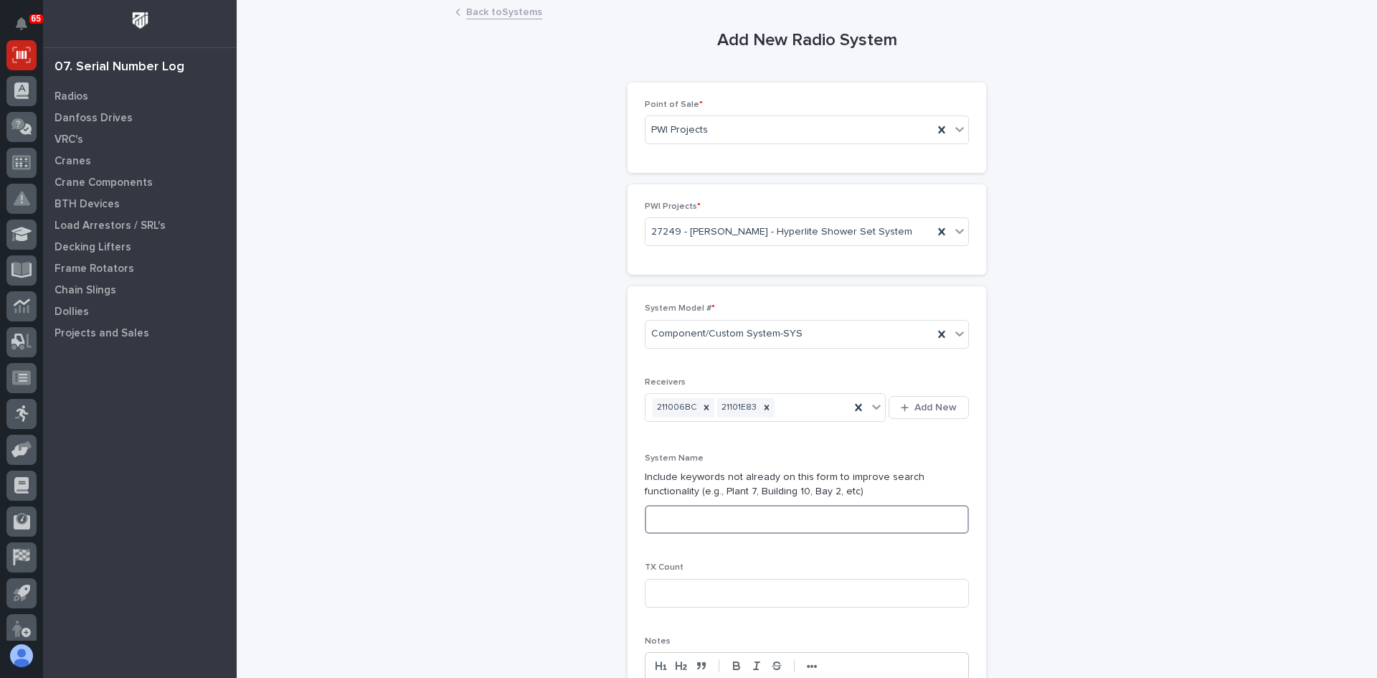
click at [659, 513] on input at bounding box center [807, 519] width 324 height 29
type input "P"
type input "[PERSON_NAME] PLANT 7 SHOWER SET"
click at [670, 598] on input at bounding box center [807, 593] width 324 height 29
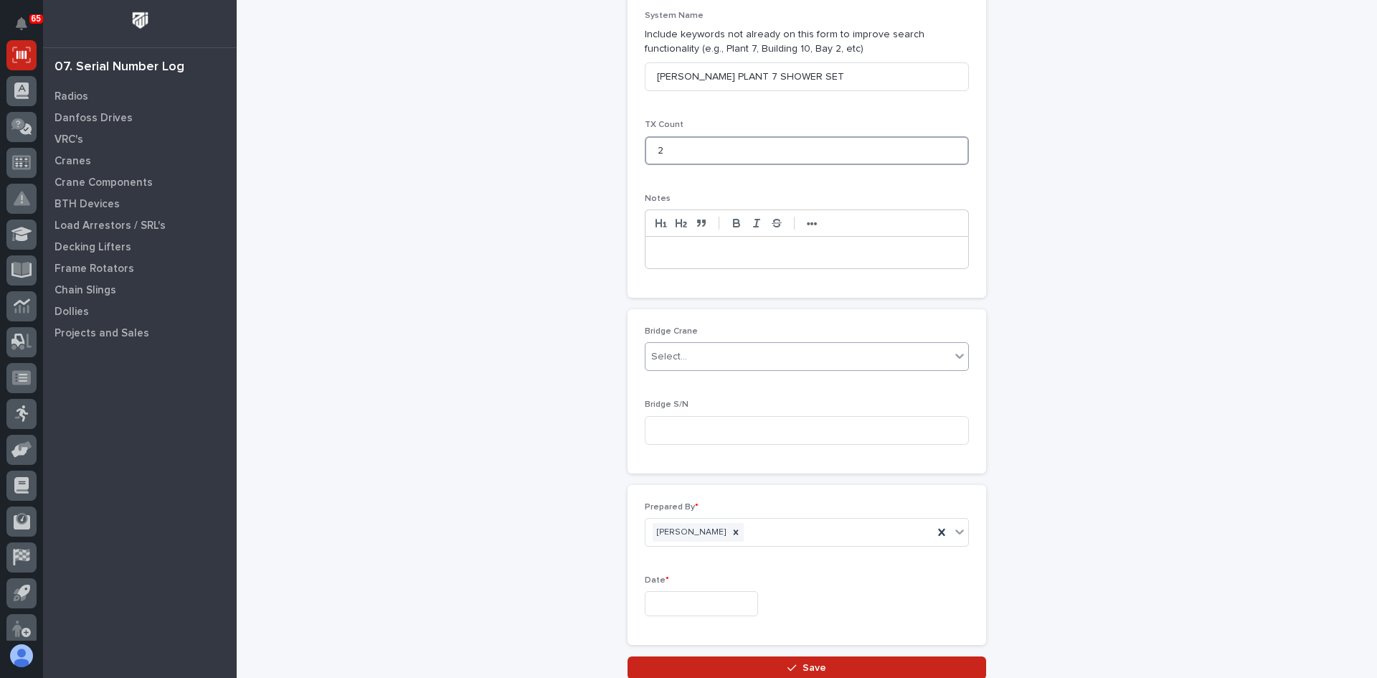
scroll to position [502, 0]
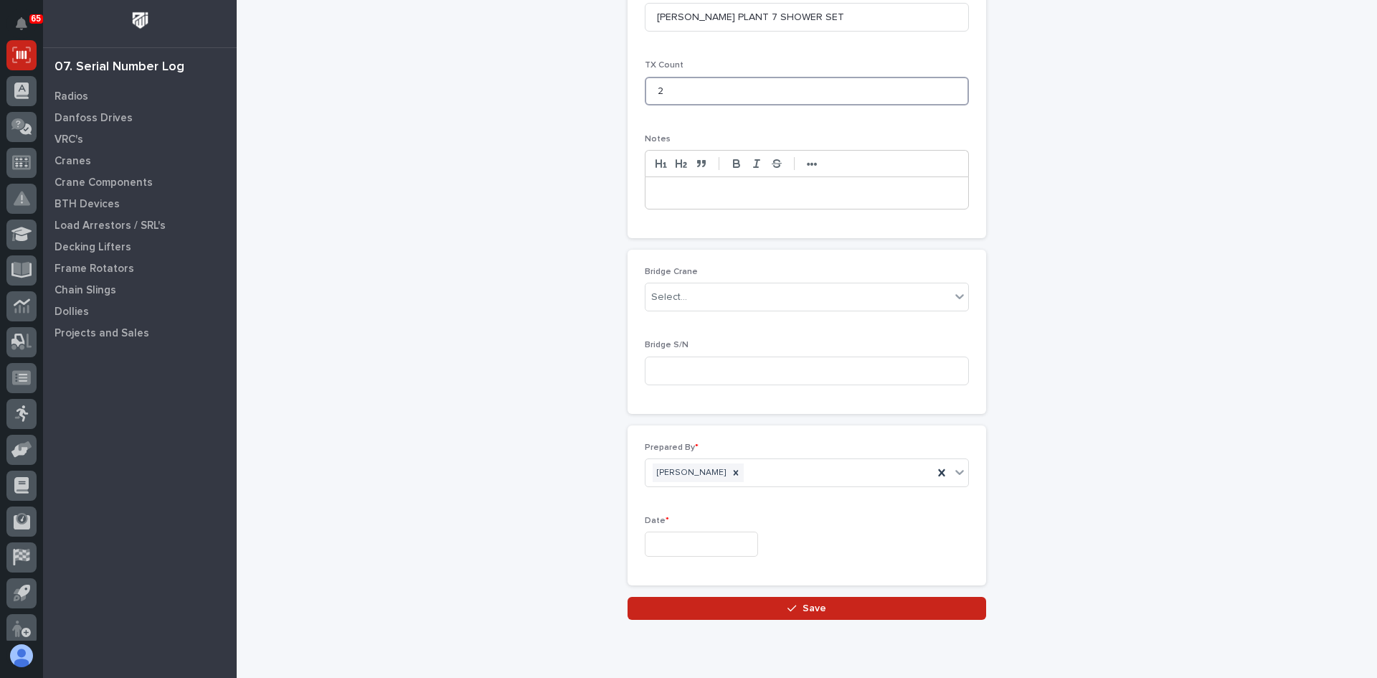
type input "2"
click at [685, 538] on input "text" at bounding box center [701, 543] width 113 height 25
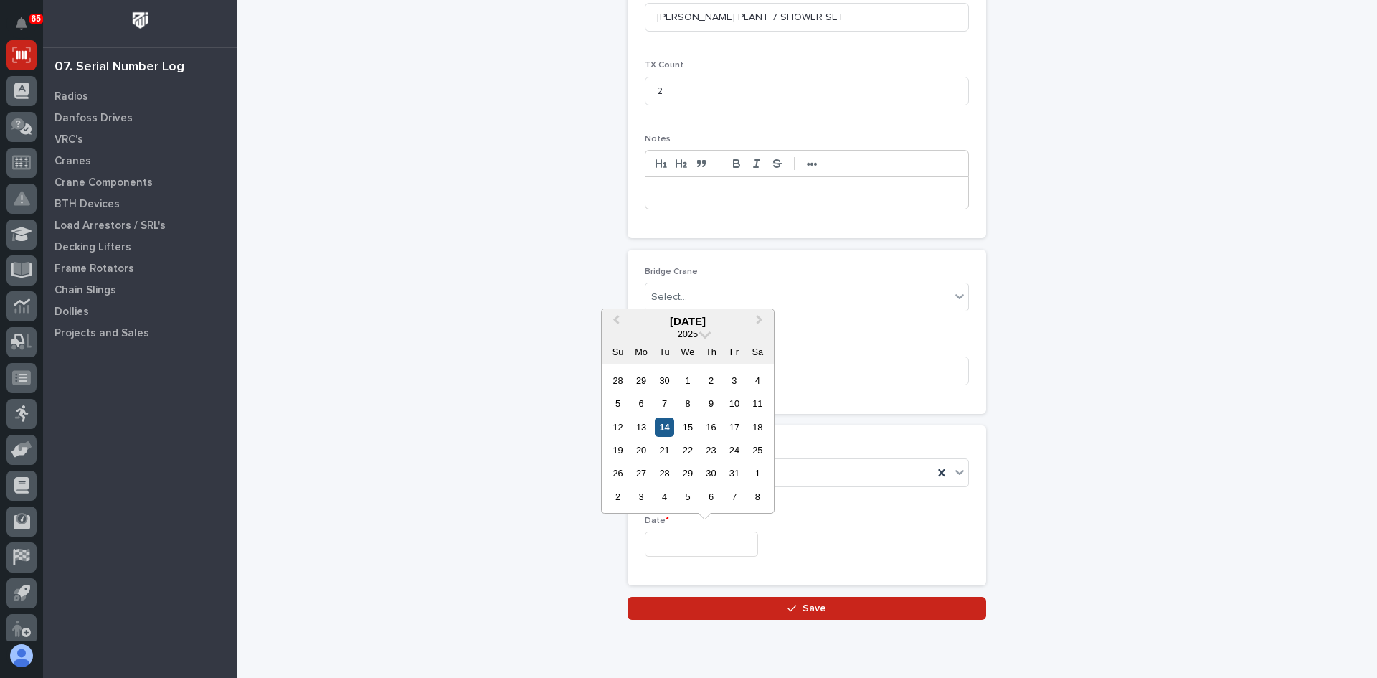
click at [665, 429] on div "14" at bounding box center [664, 426] width 19 height 19
type input "**********"
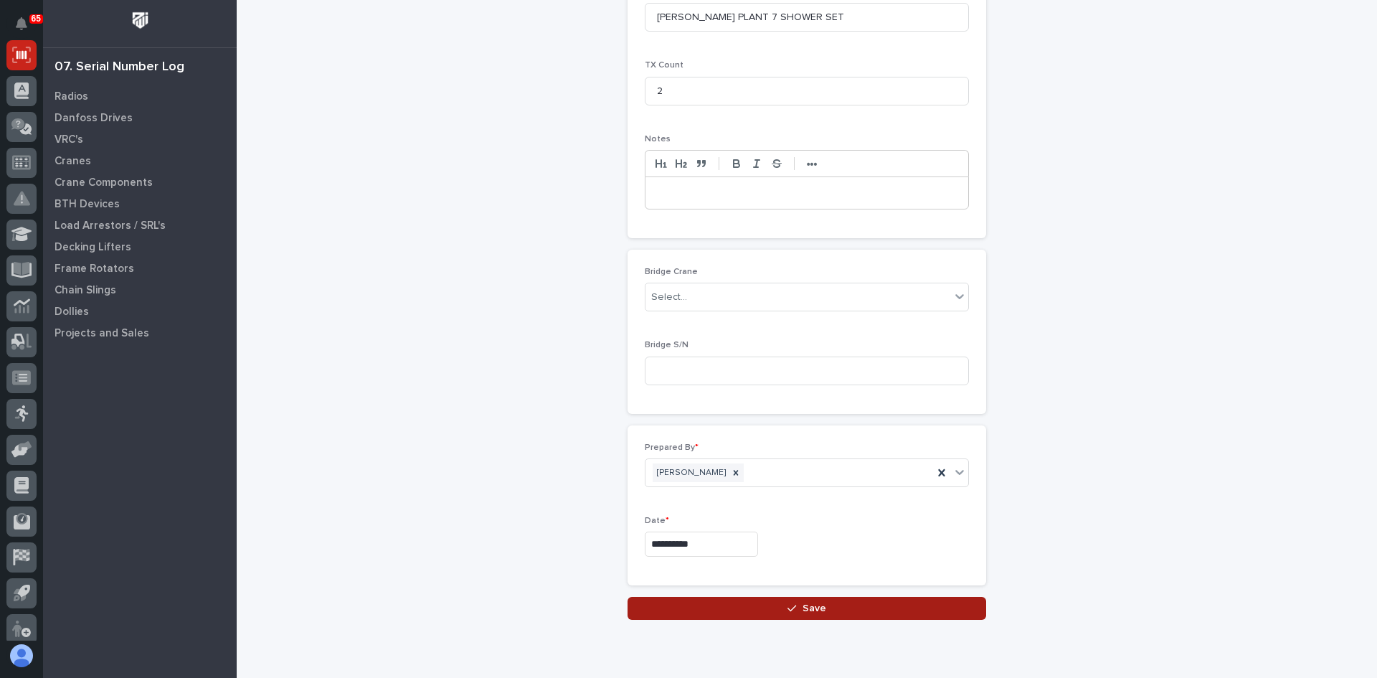
click at [805, 612] on span "Save" at bounding box center [814, 608] width 24 height 13
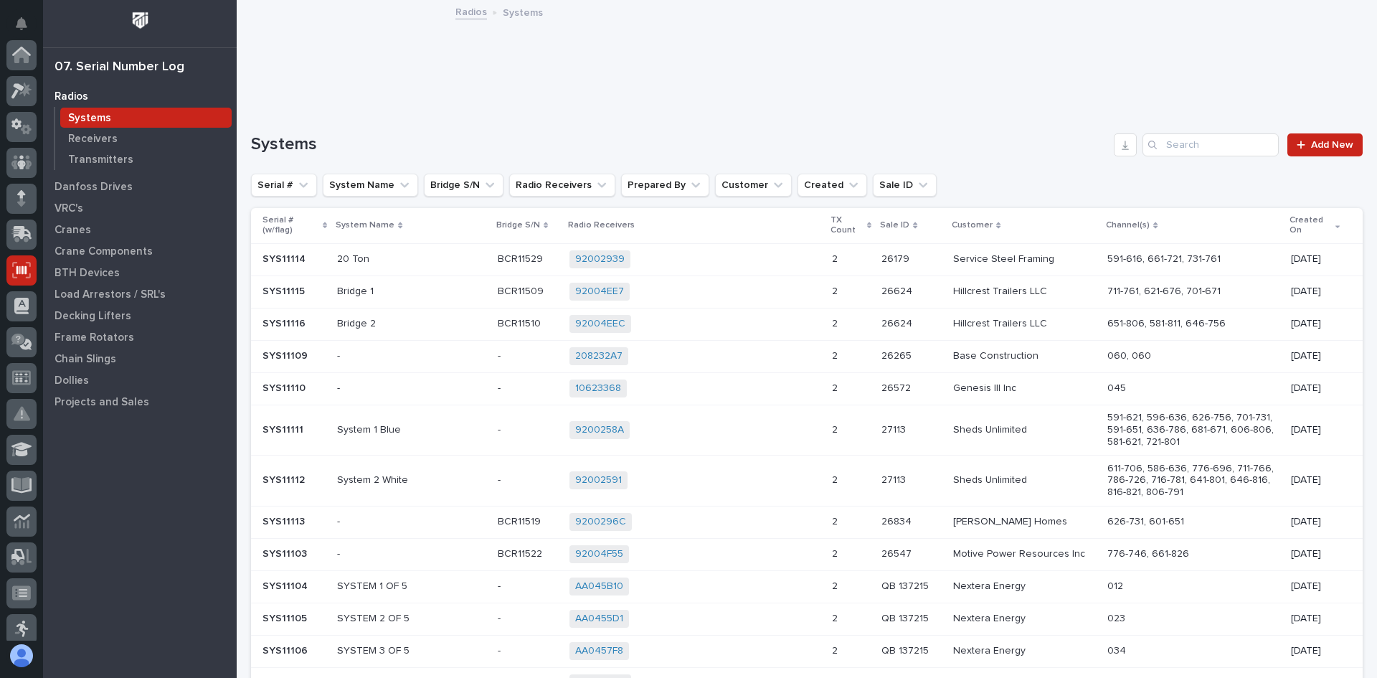
scroll to position [215, 0]
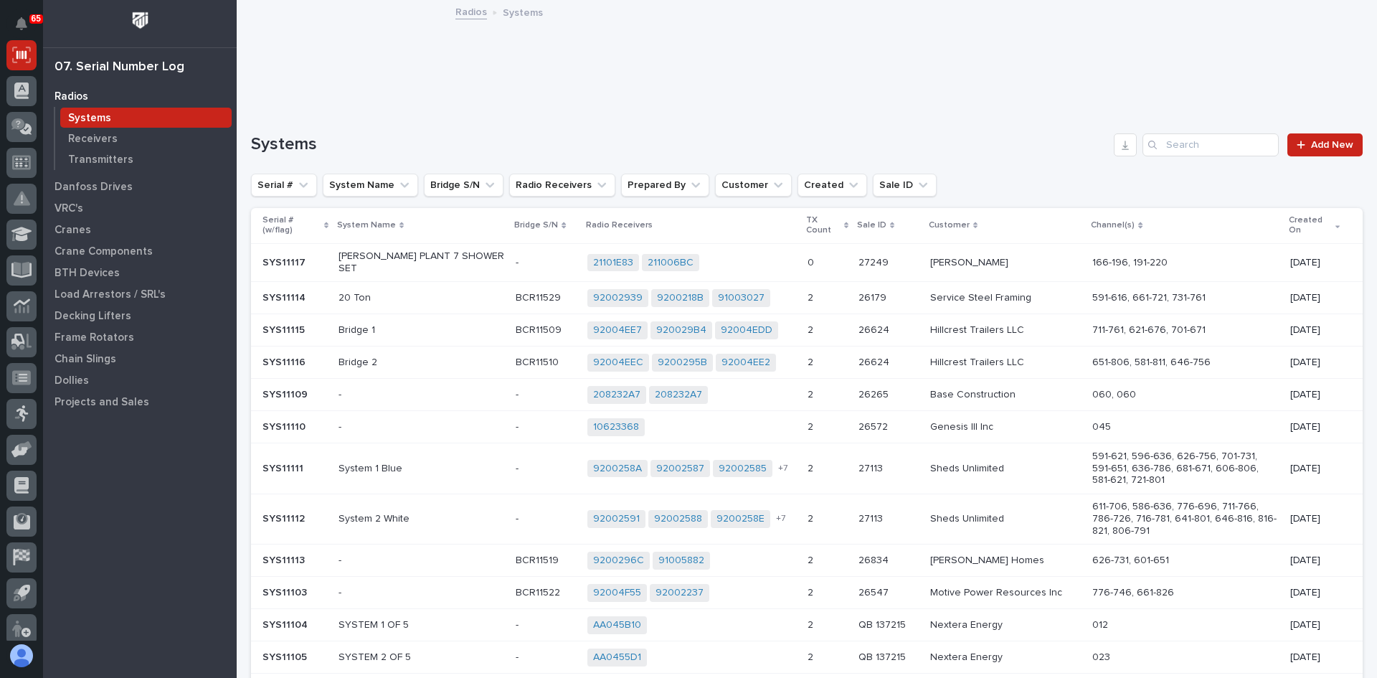
click at [779, 260] on div "21101E83 211006BC + 0" at bounding box center [691, 263] width 209 height 18
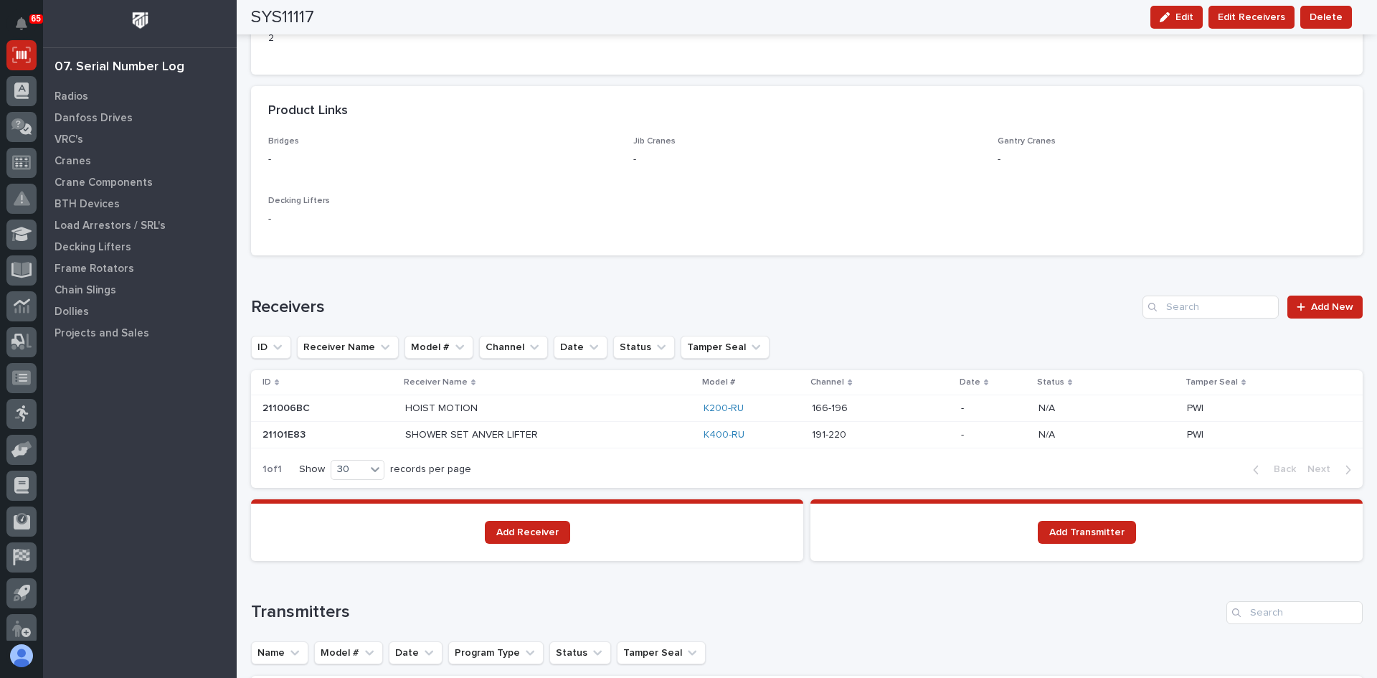
scroll to position [717, 0]
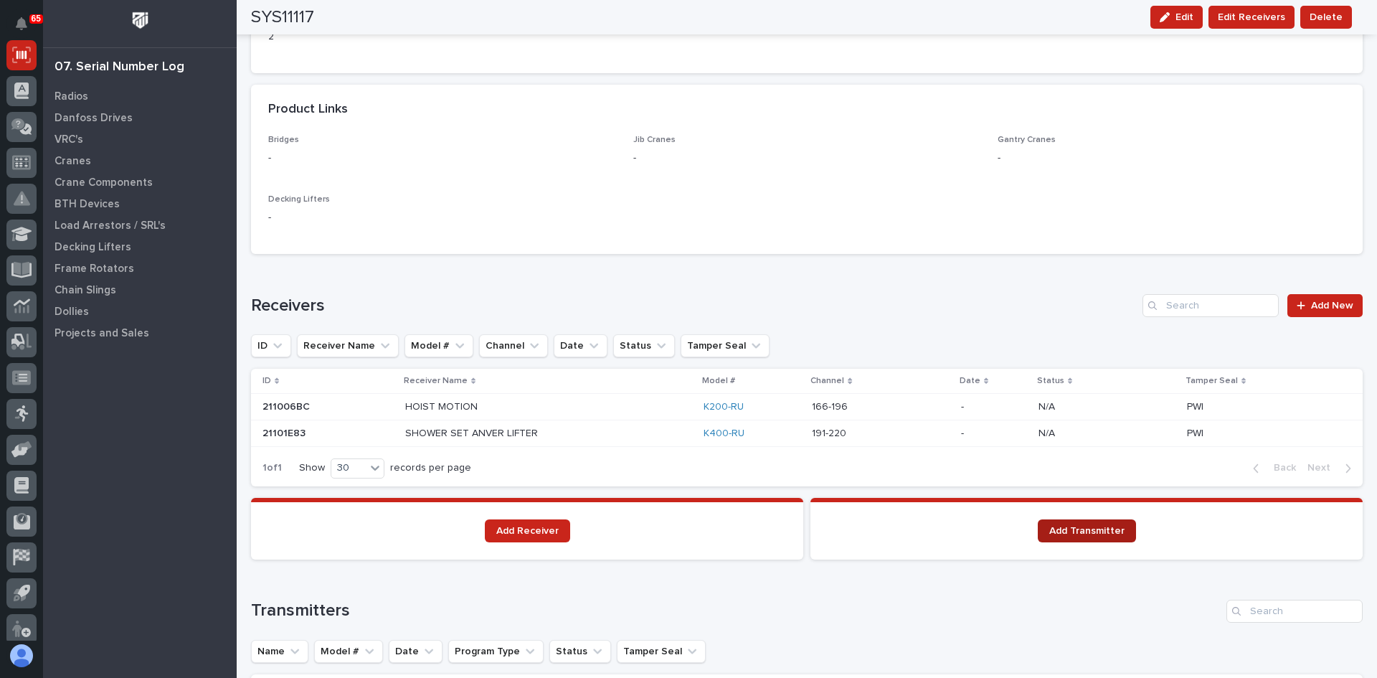
click at [1066, 529] on span "Add Transmitter" at bounding box center [1086, 531] width 75 height 10
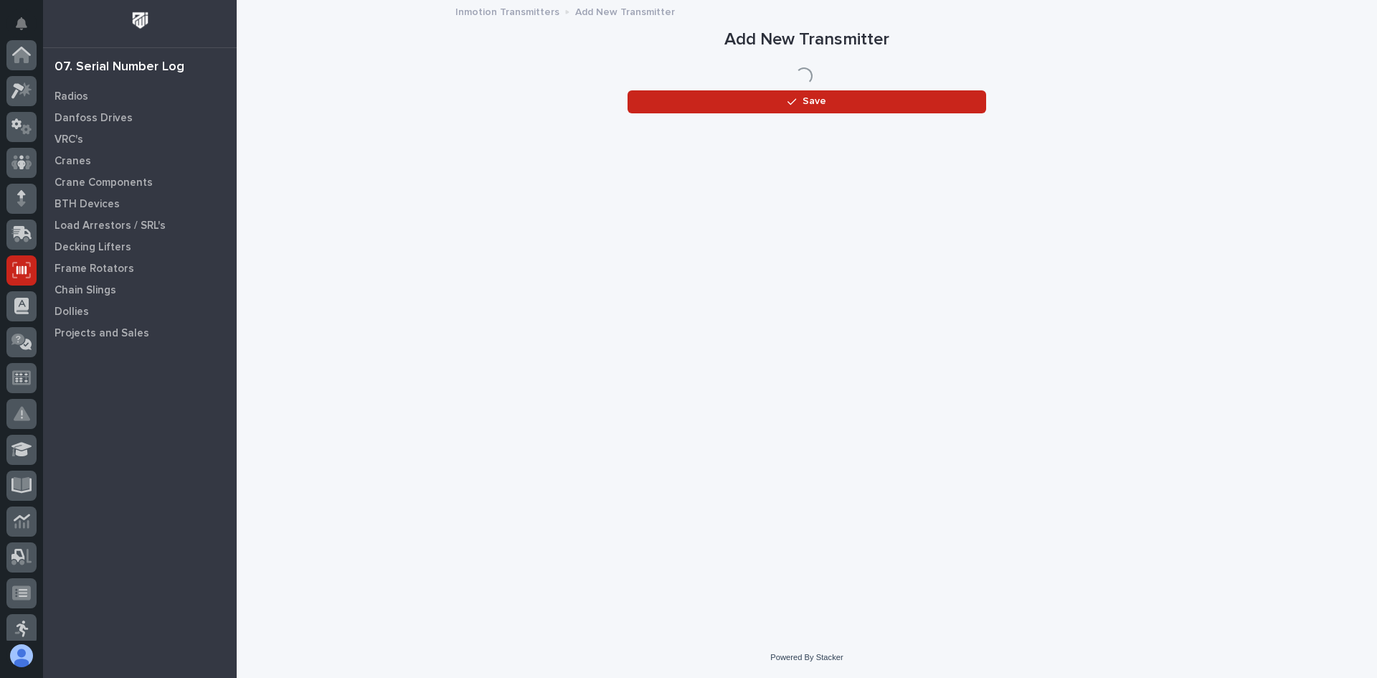
scroll to position [215, 0]
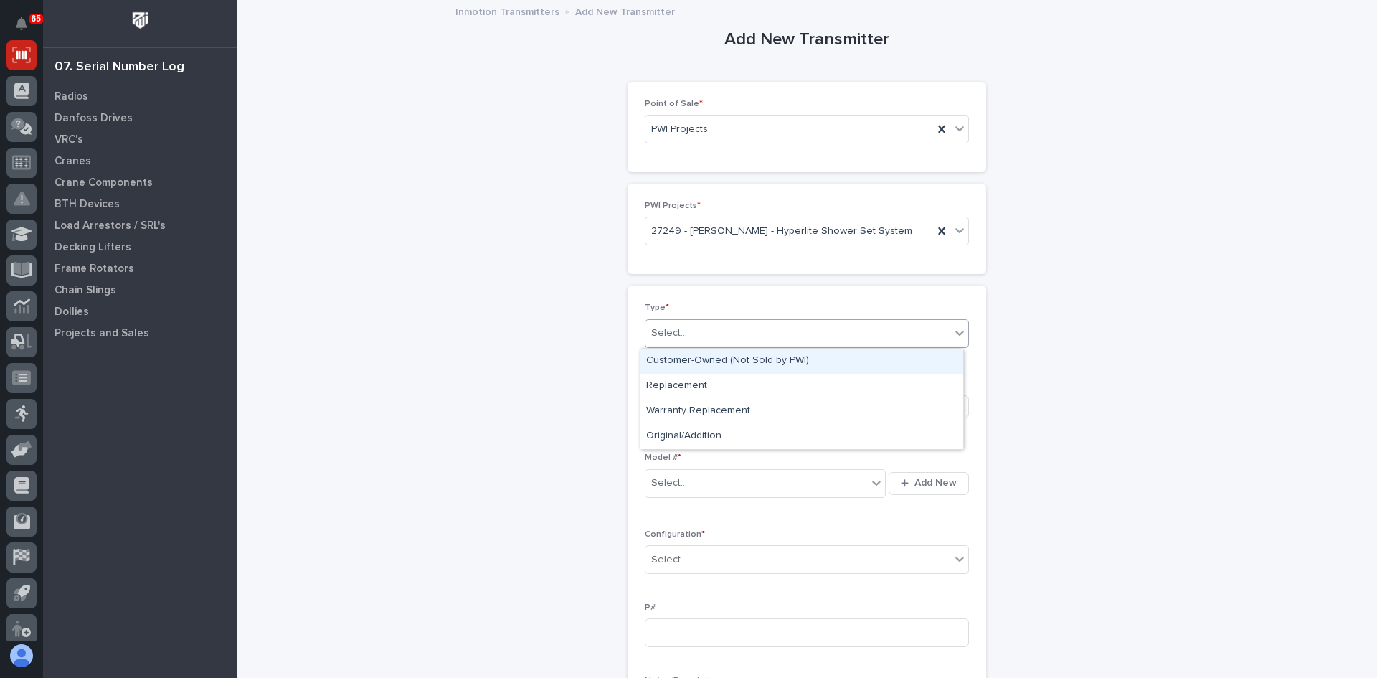
click at [695, 334] on div "Select..." at bounding box center [797, 333] width 305 height 24
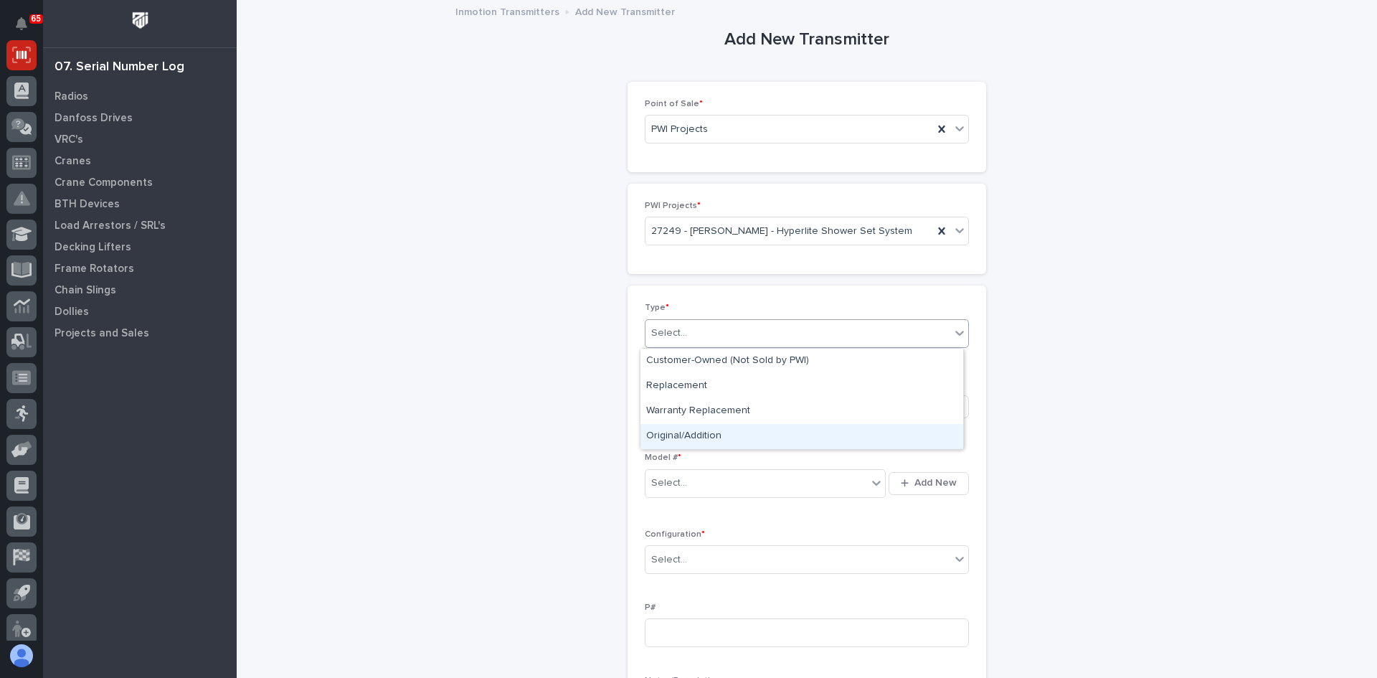
click at [694, 434] on div "Original/Addition" at bounding box center [801, 436] width 323 height 25
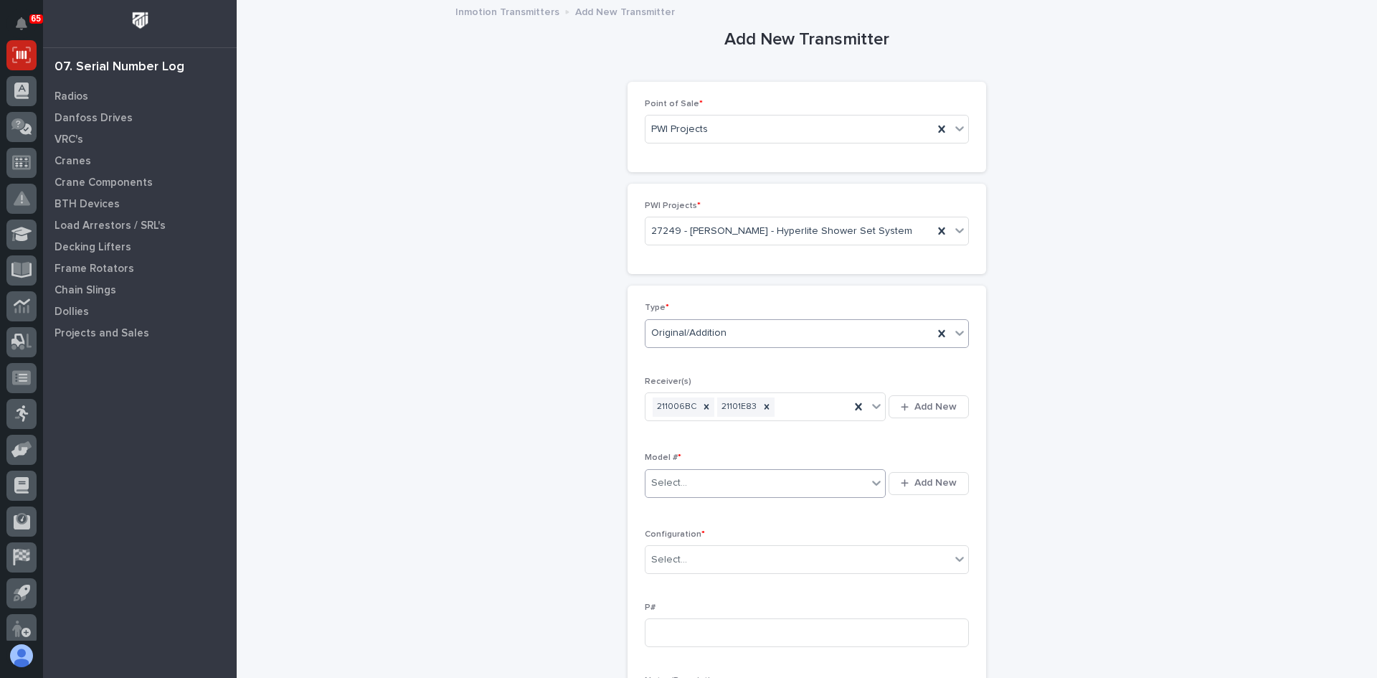
click at [690, 478] on div "Select..." at bounding box center [756, 483] width 222 height 24
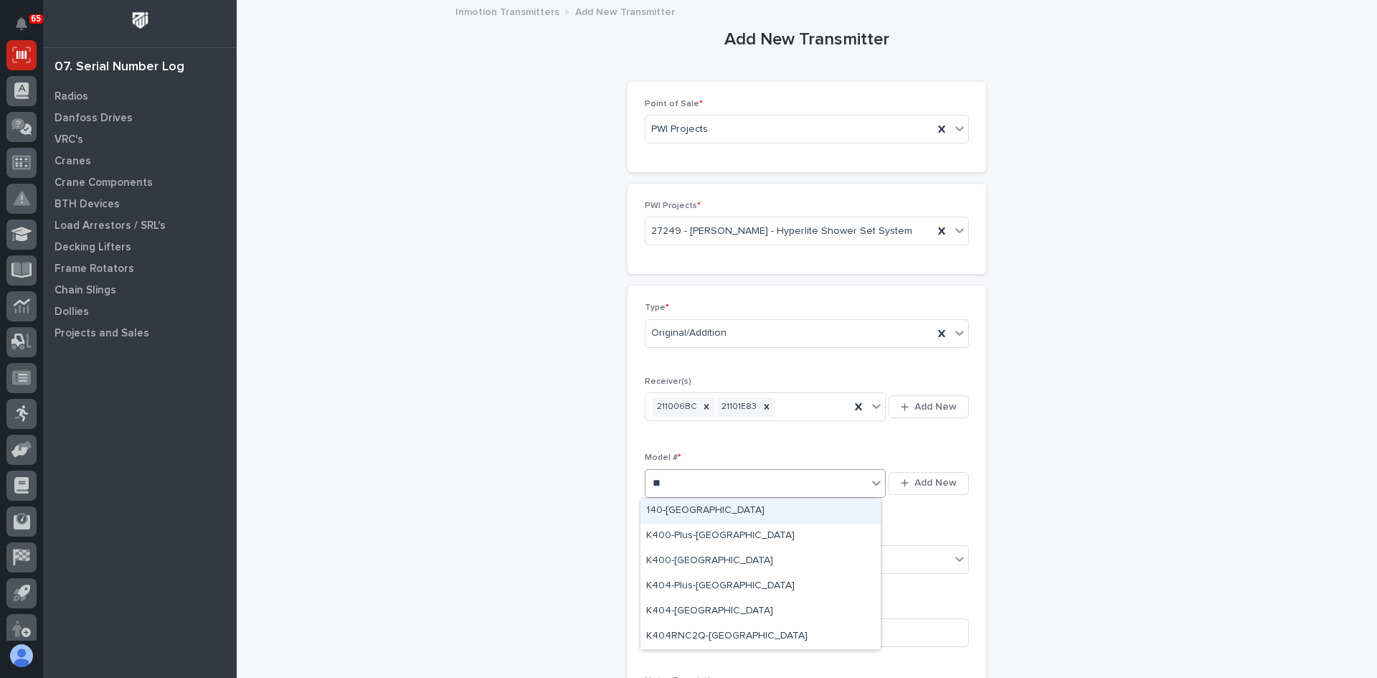
type input "***"
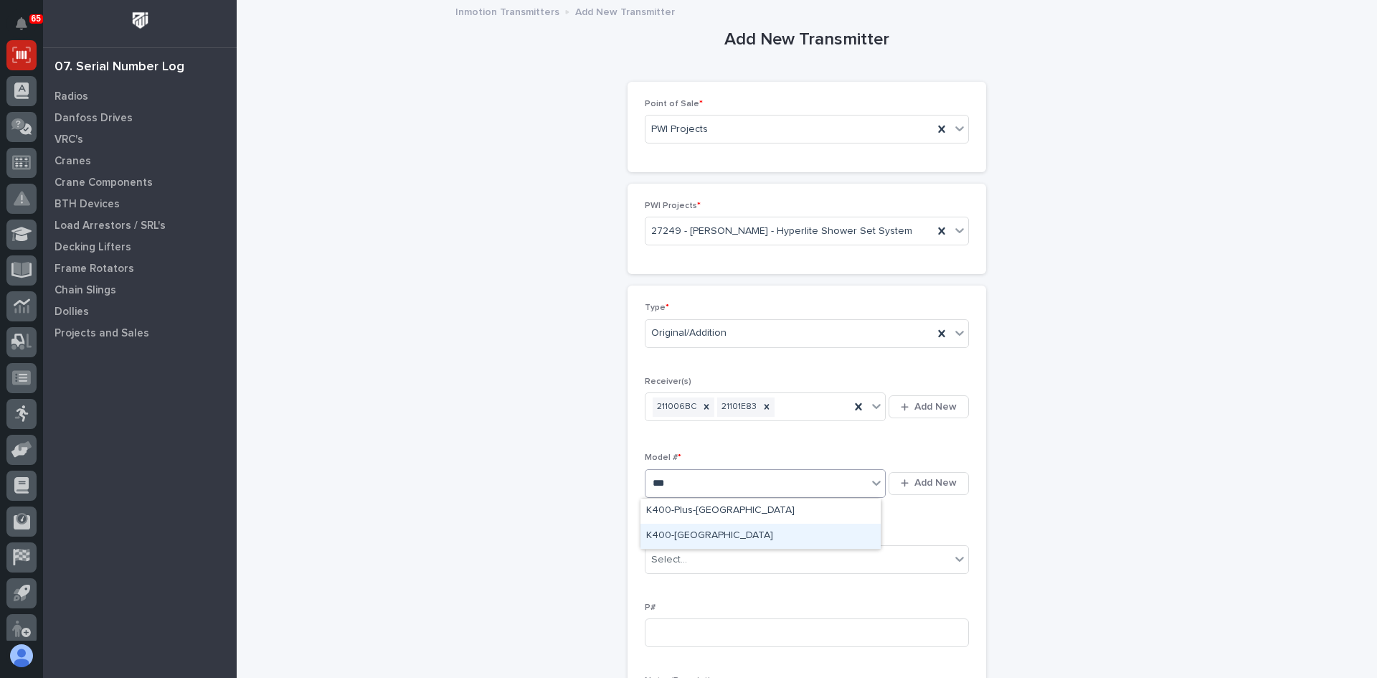
click at [672, 533] on div "K400-[GEOGRAPHIC_DATA]" at bounding box center [760, 535] width 240 height 25
click at [704, 559] on div "Select..." at bounding box center [797, 560] width 305 height 24
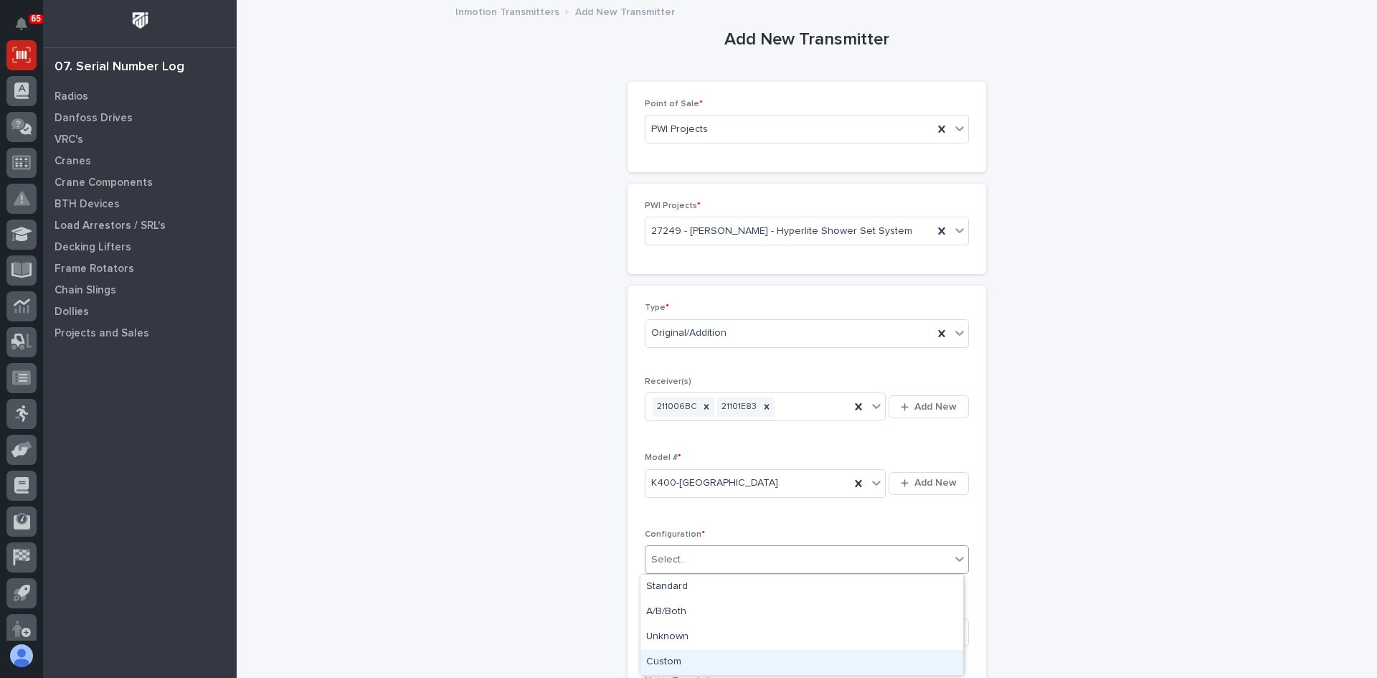
click at [673, 657] on div "Custom" at bounding box center [801, 662] width 323 height 25
click at [665, 633] on input at bounding box center [807, 632] width 324 height 29
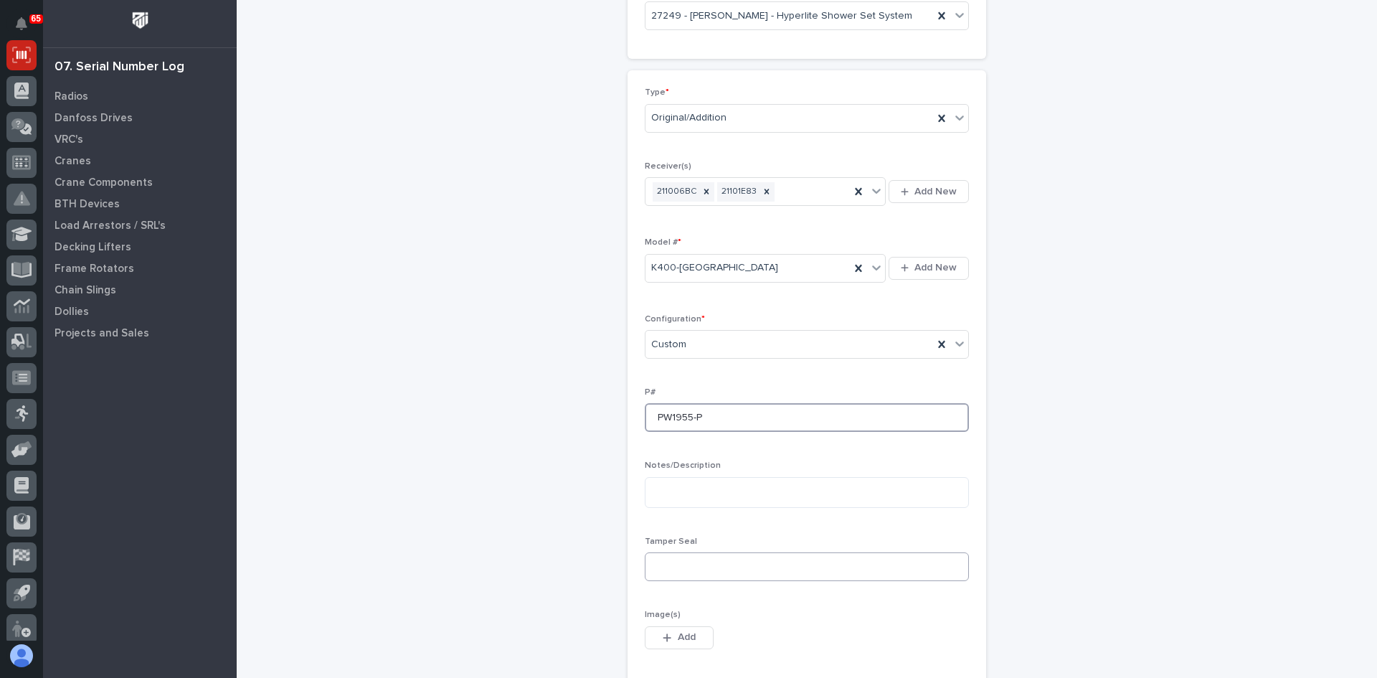
type input "PW1955-P"
click at [660, 564] on input at bounding box center [807, 566] width 324 height 29
type input "PWI"
click at [678, 635] on span "Add" at bounding box center [687, 636] width 18 height 13
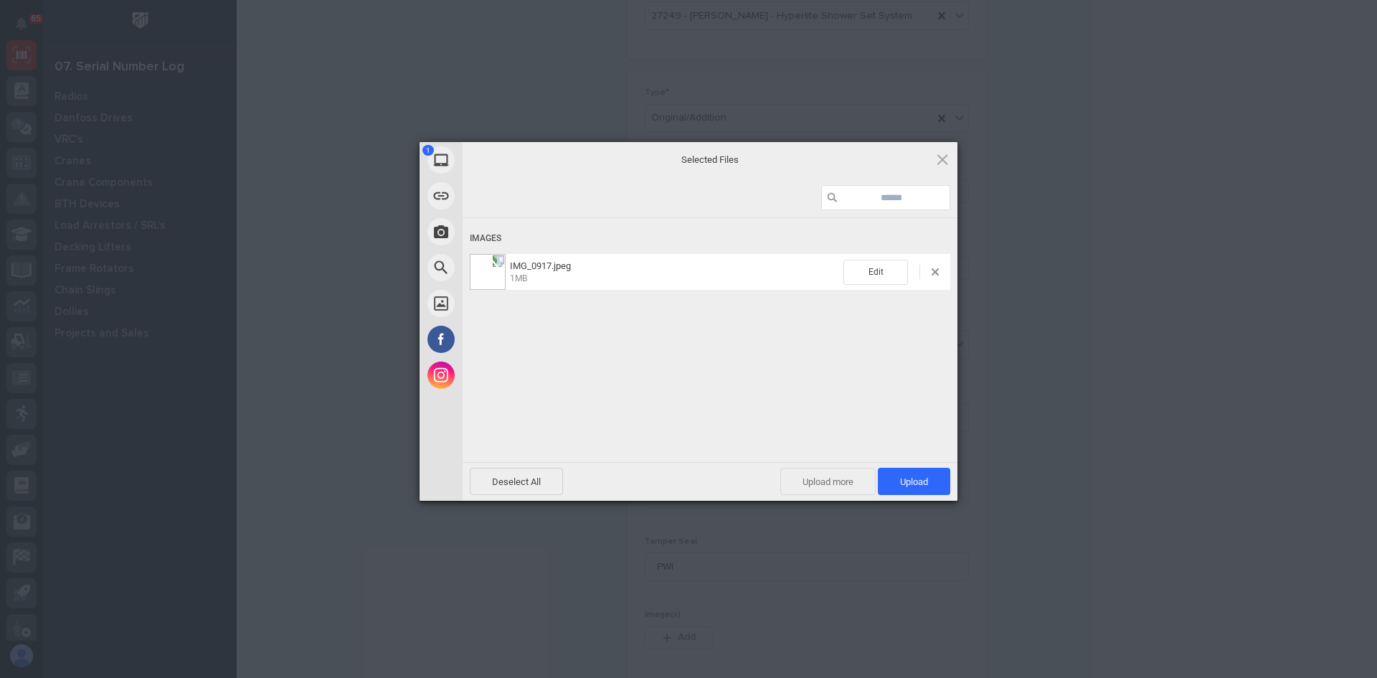
click at [825, 480] on span "Upload more" at bounding box center [827, 480] width 95 height 27
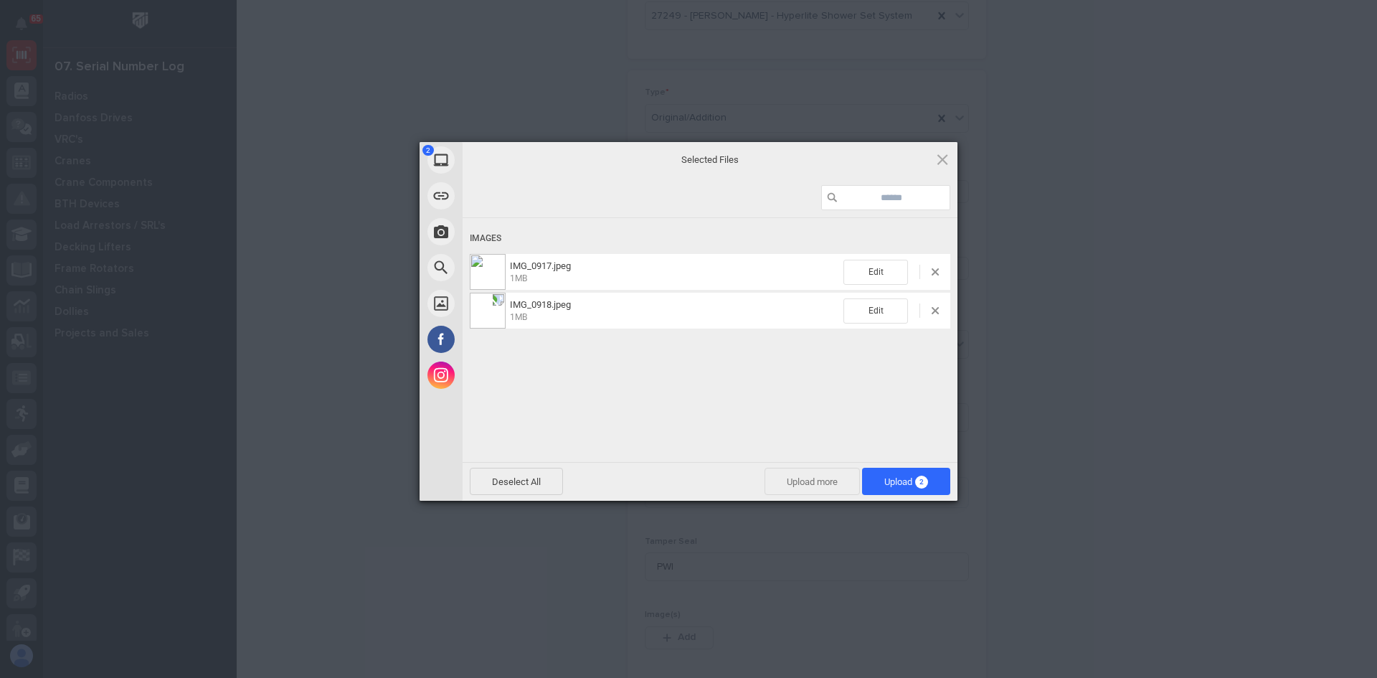
click at [818, 485] on span "Upload more" at bounding box center [811, 480] width 95 height 27
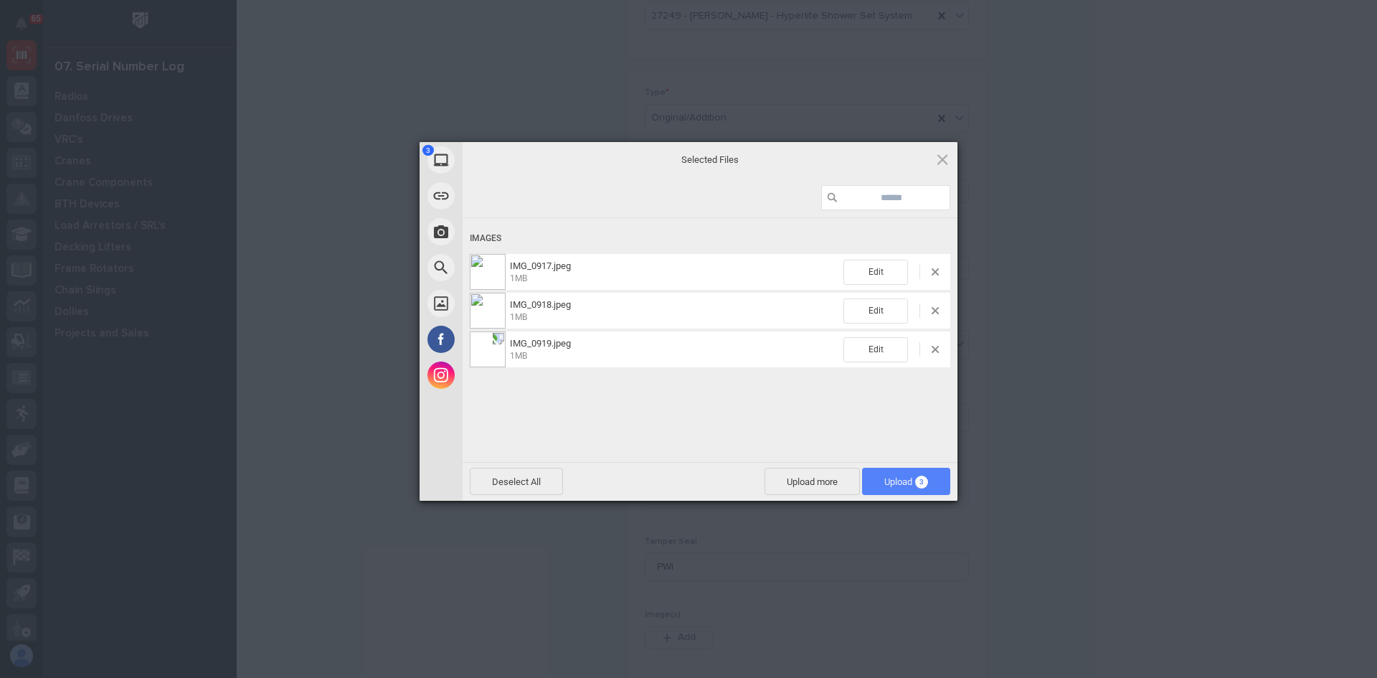
click at [892, 488] on span "Upload 3" at bounding box center [906, 480] width 88 height 27
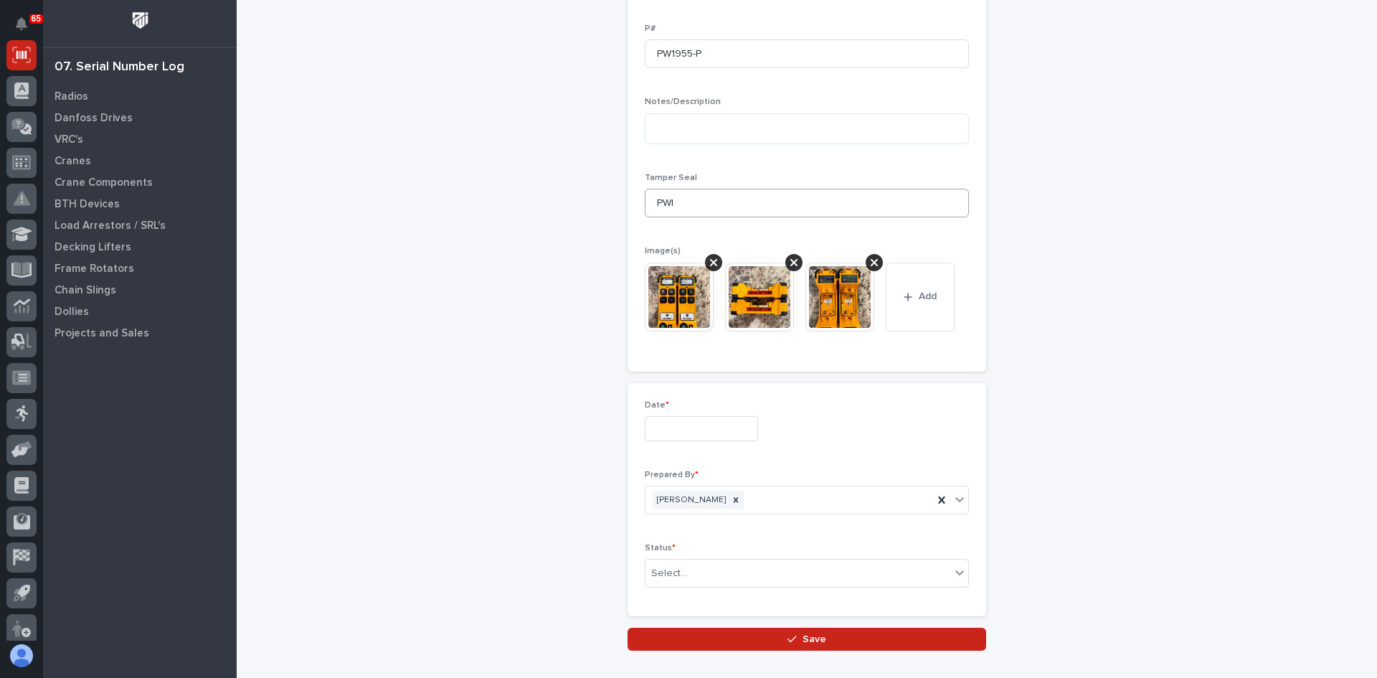
scroll to position [599, 0]
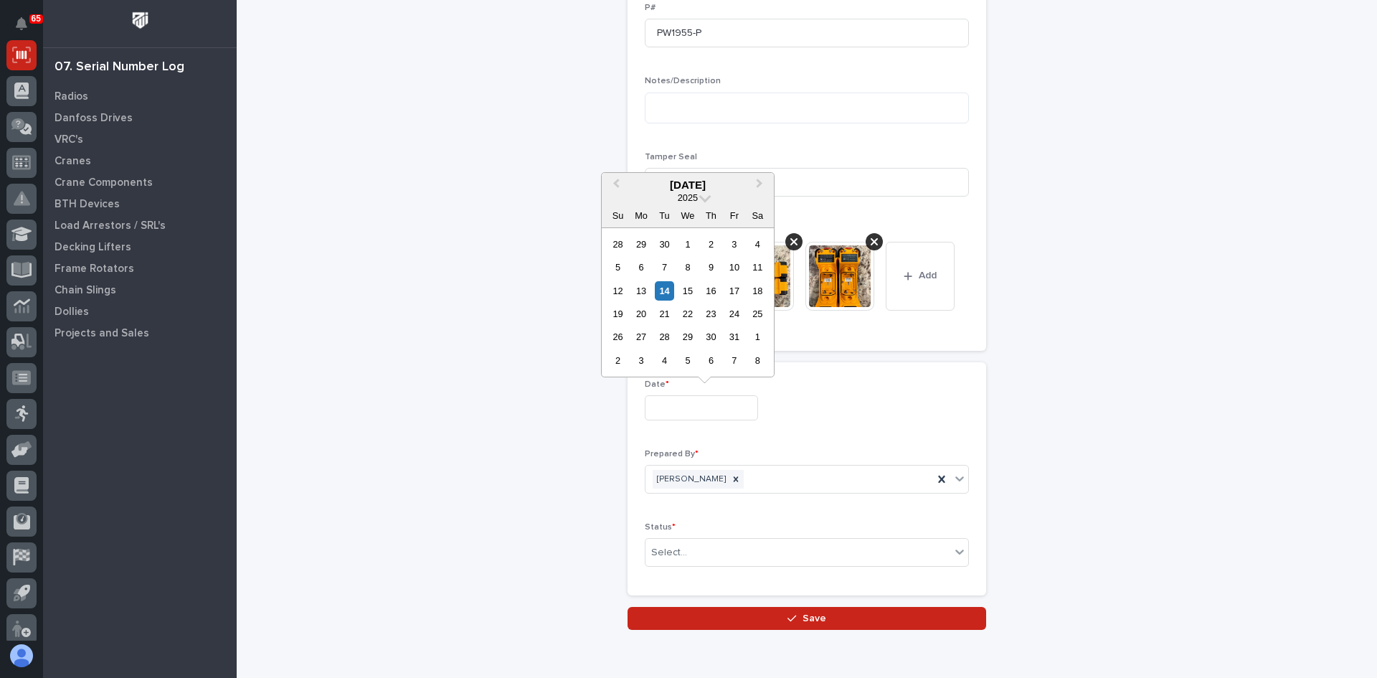
click at [661, 411] on input "text" at bounding box center [701, 407] width 113 height 25
click at [662, 290] on div "14" at bounding box center [664, 290] width 19 height 19
type input "**********"
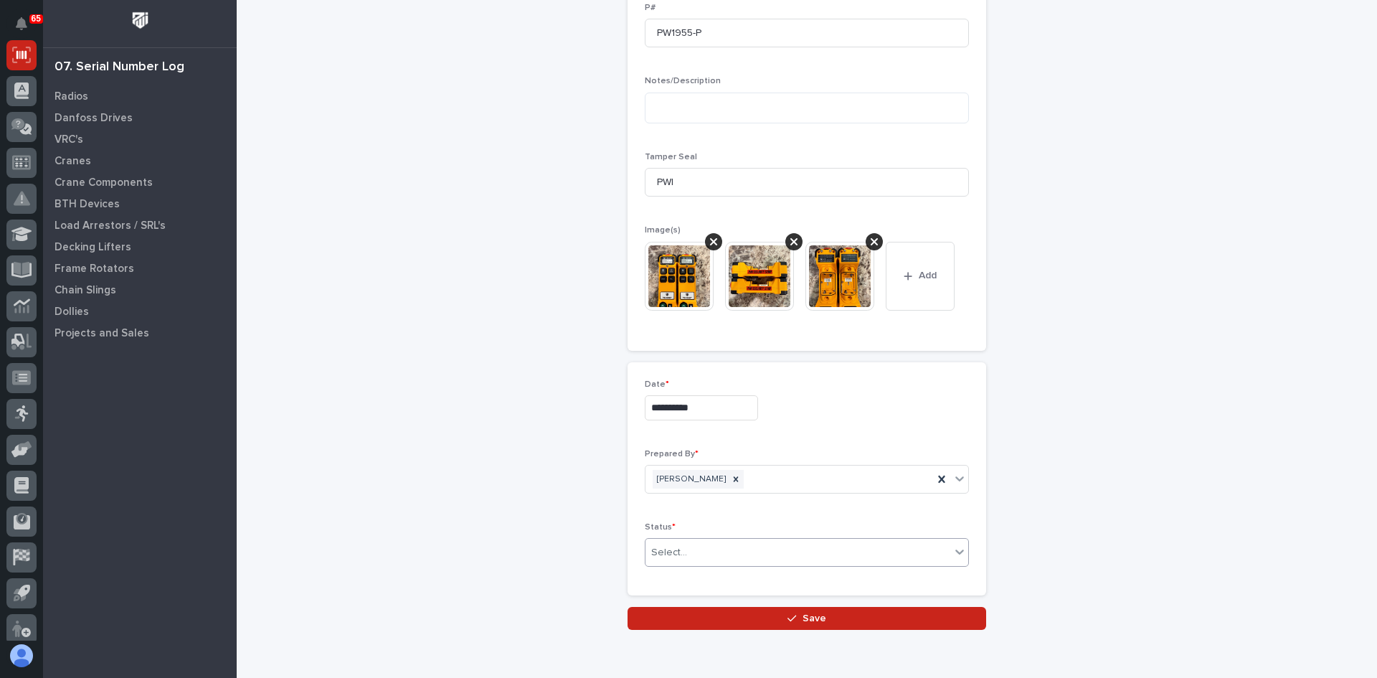
click at [685, 564] on div "Select..." at bounding box center [807, 552] width 324 height 29
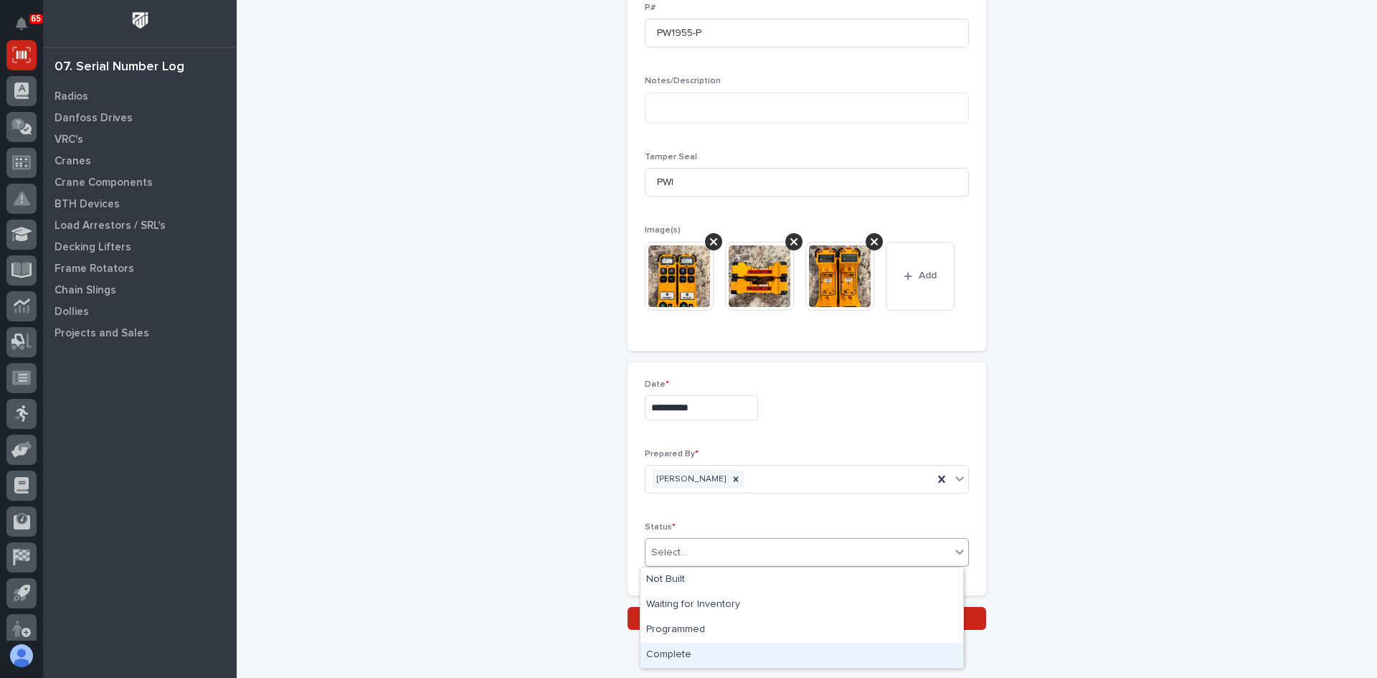
click at [670, 654] on div "Complete" at bounding box center [801, 654] width 323 height 25
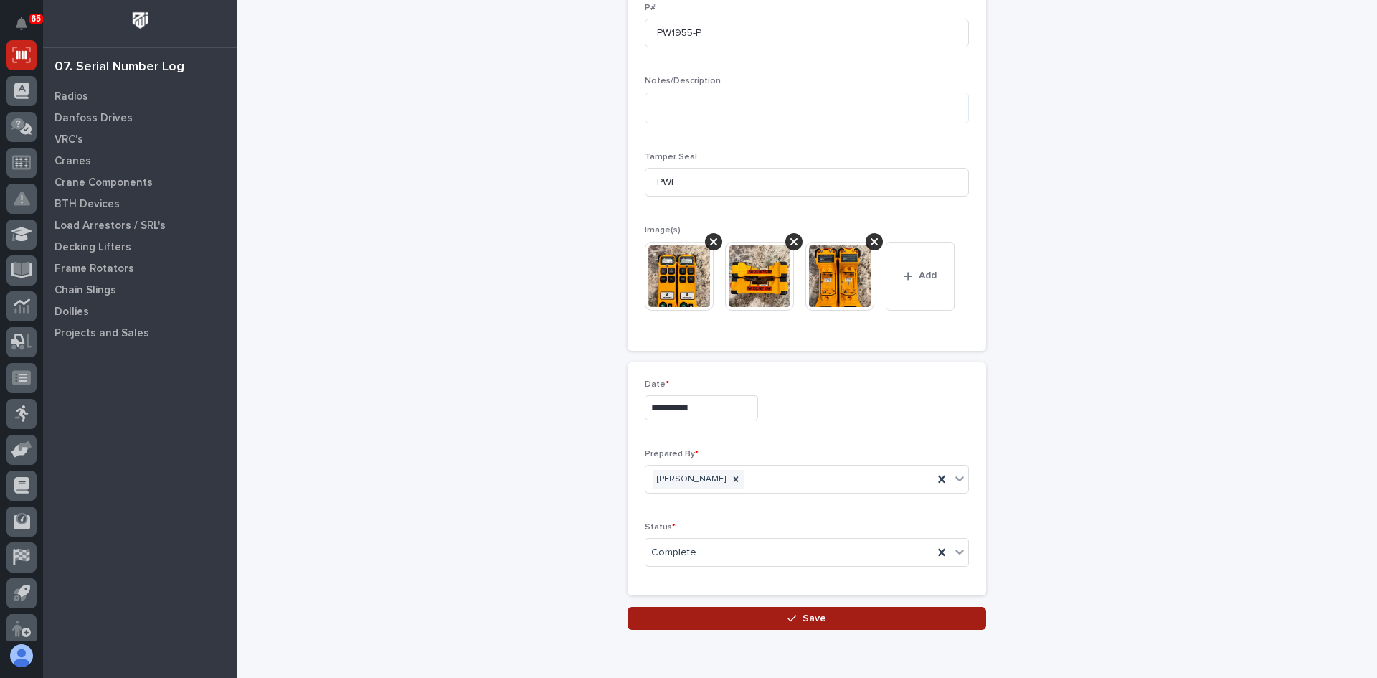
click at [807, 617] on span "Save" at bounding box center [814, 618] width 24 height 13
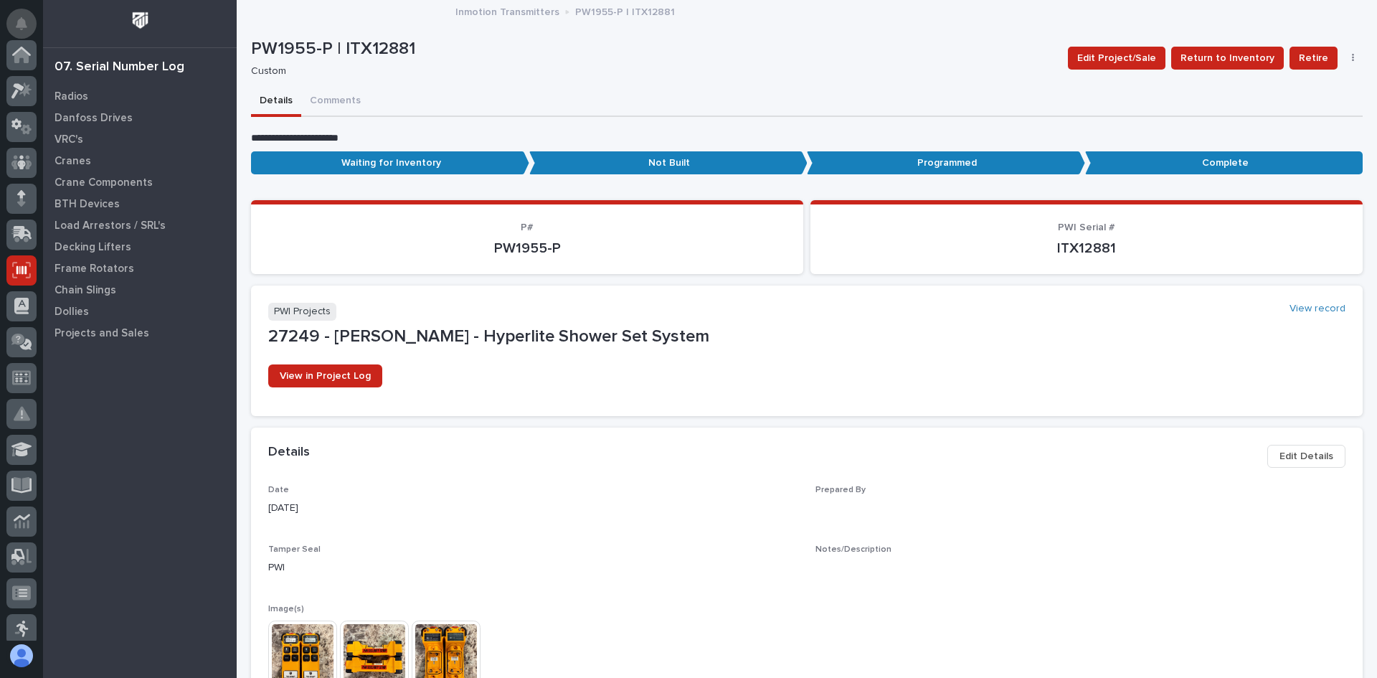
scroll to position [215, 0]
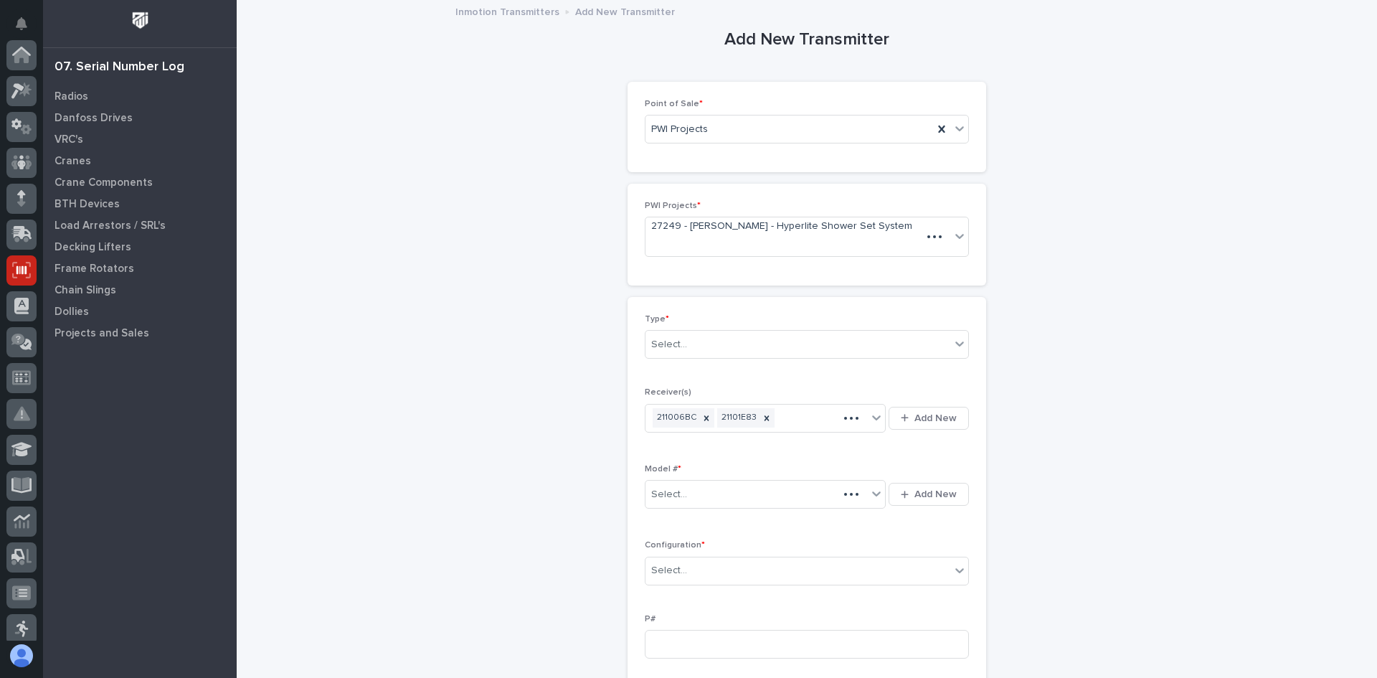
scroll to position [215, 0]
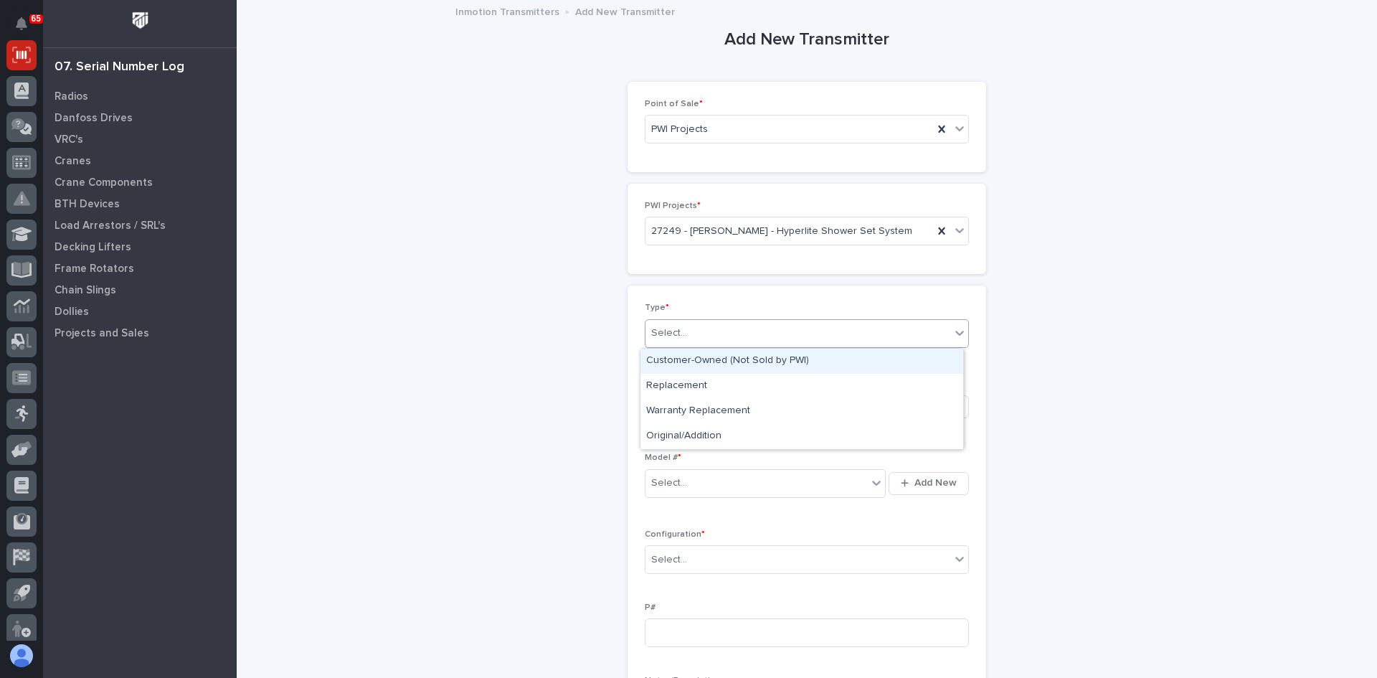
click at [722, 334] on div "Select..." at bounding box center [797, 333] width 305 height 24
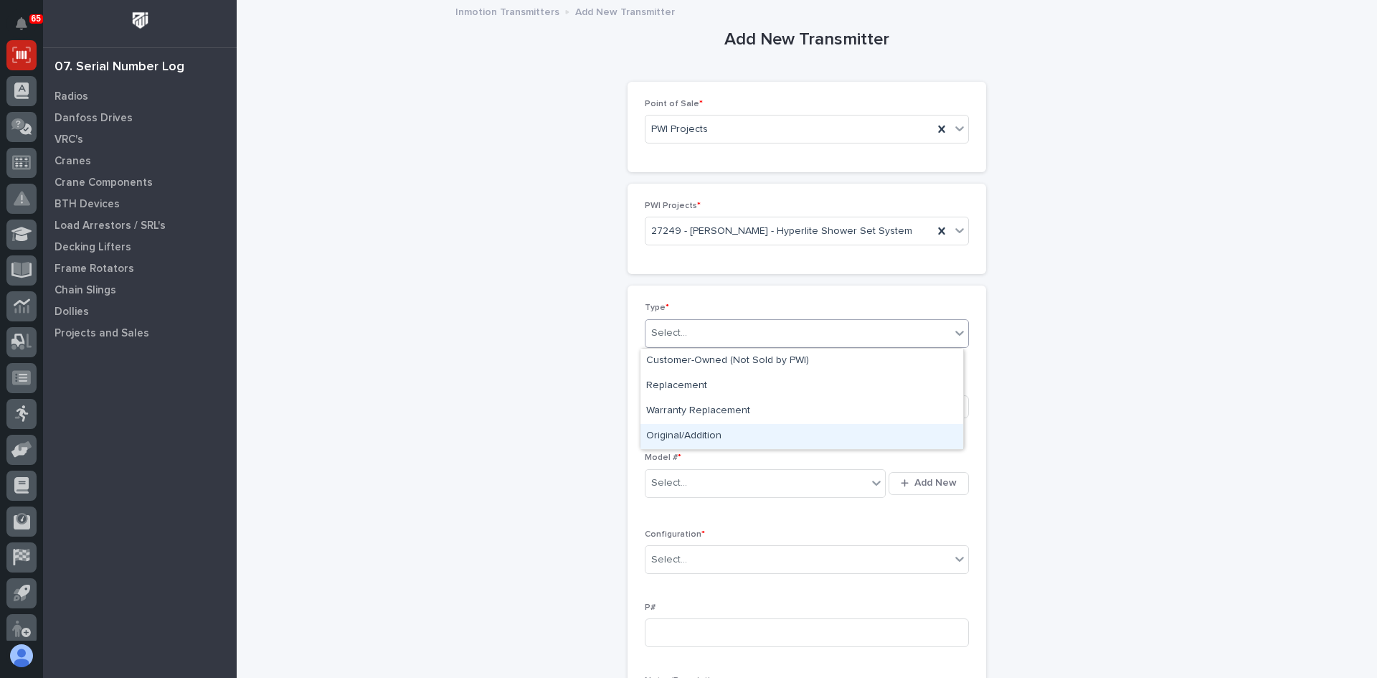
click at [693, 438] on div "Original/Addition" at bounding box center [801, 436] width 323 height 25
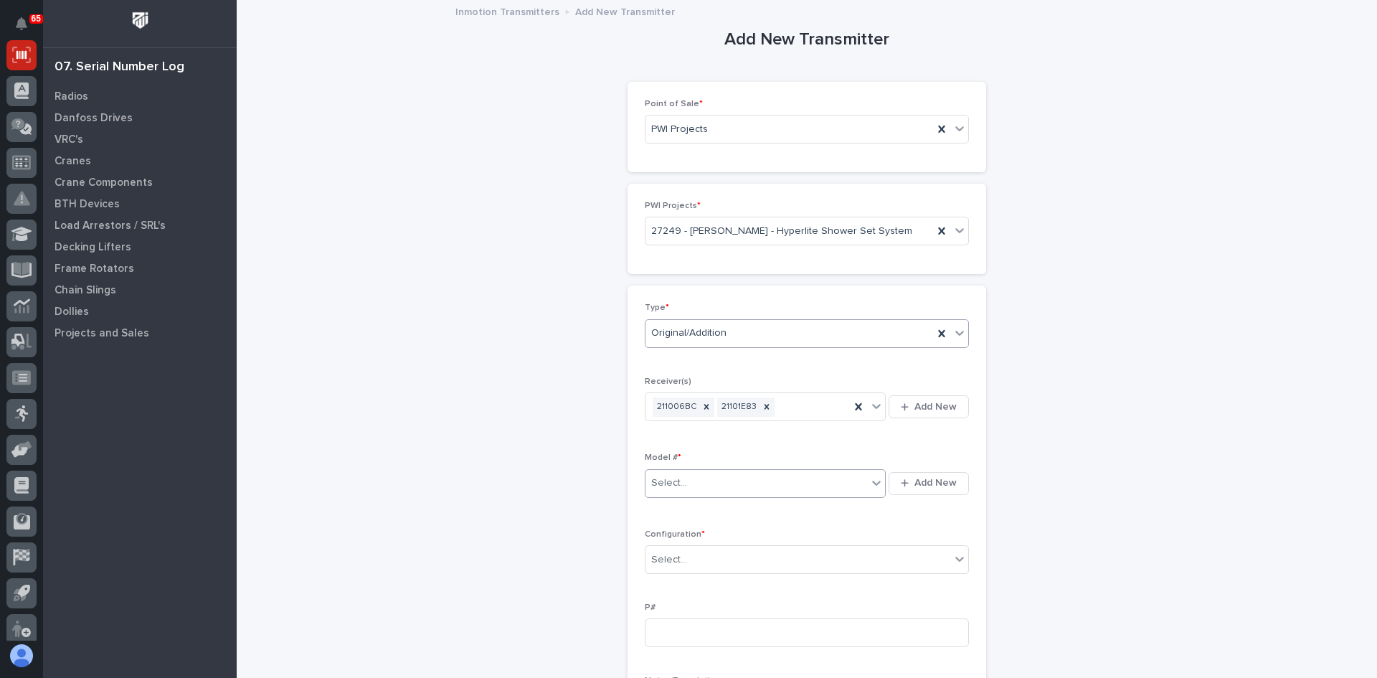
click at [694, 480] on div "Select..." at bounding box center [756, 483] width 222 height 24
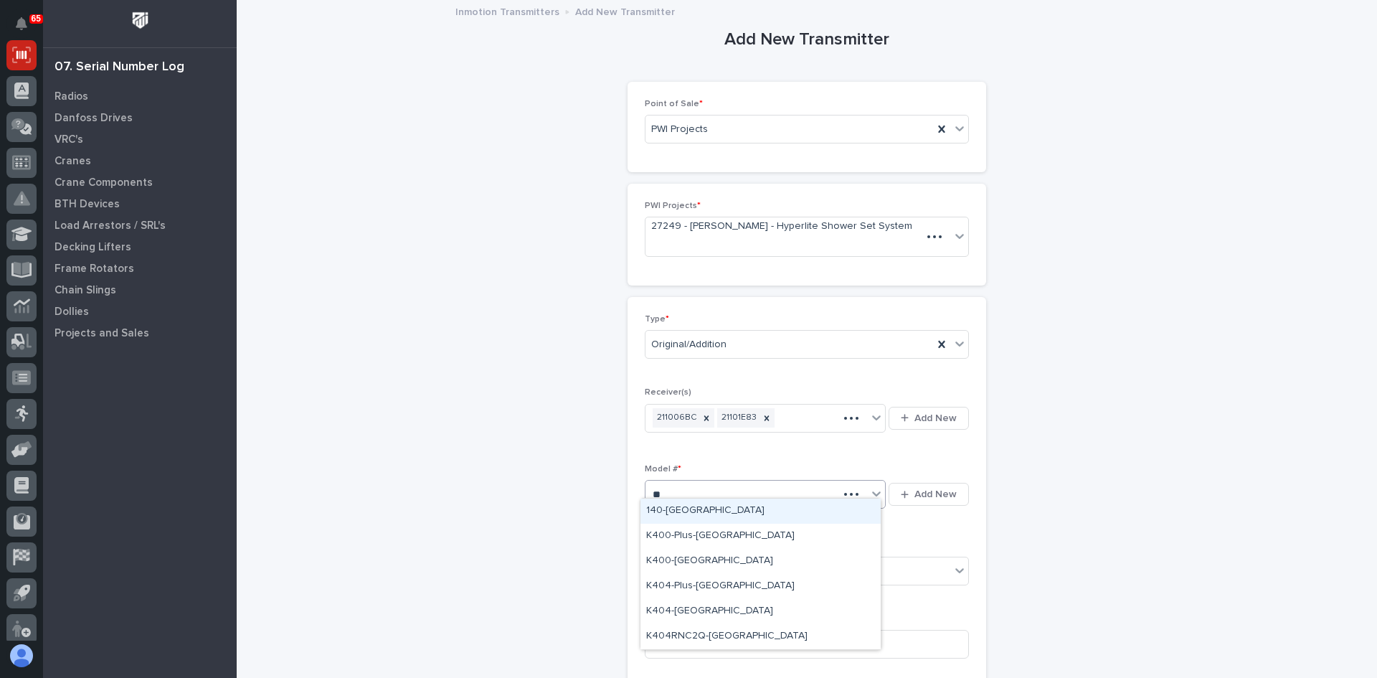
type input "***"
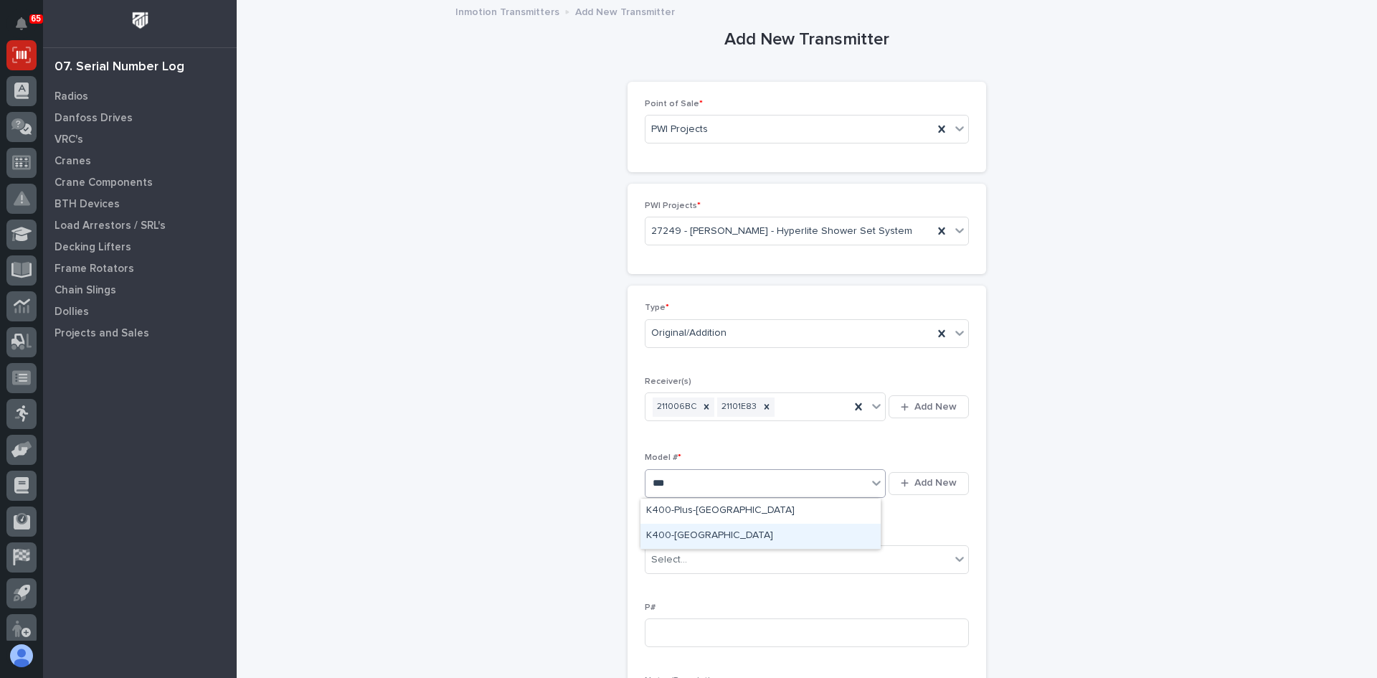
click at [696, 536] on div "K400-[GEOGRAPHIC_DATA]" at bounding box center [760, 535] width 240 height 25
click at [689, 560] on div "Select..." at bounding box center [797, 560] width 305 height 24
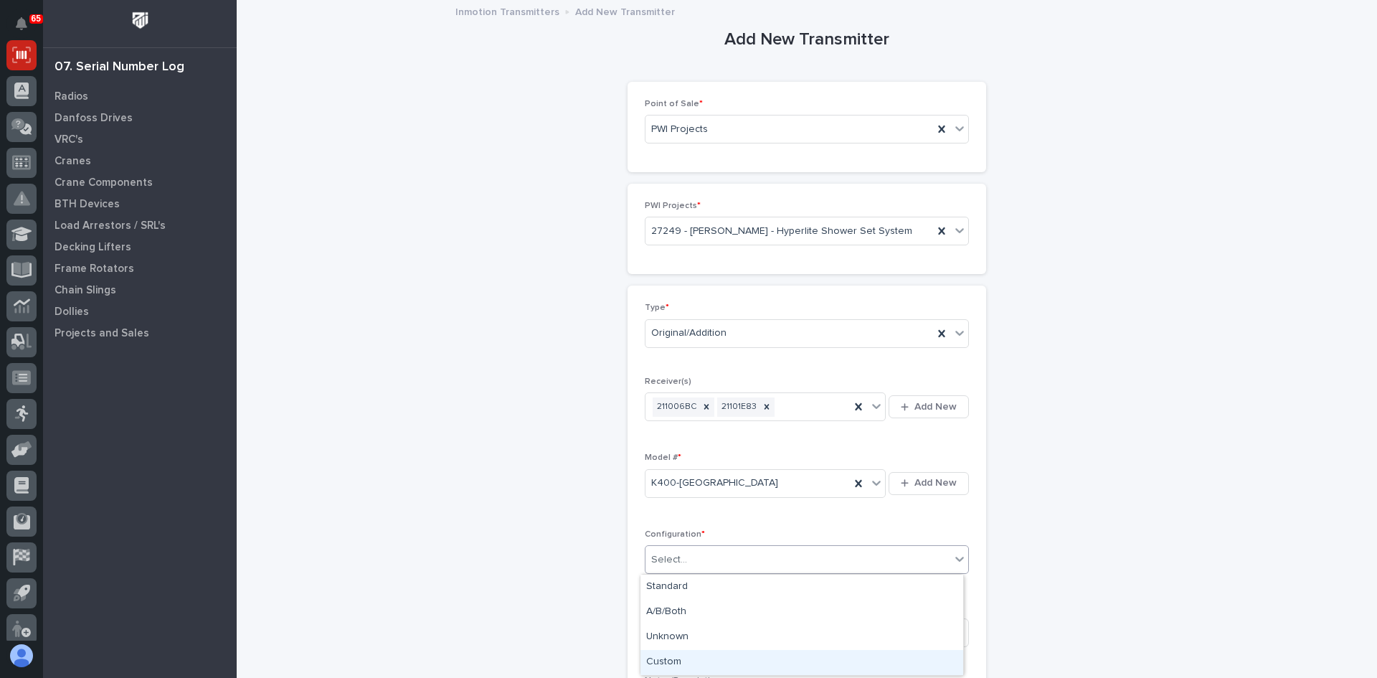
click at [676, 662] on div "Custom" at bounding box center [801, 662] width 323 height 25
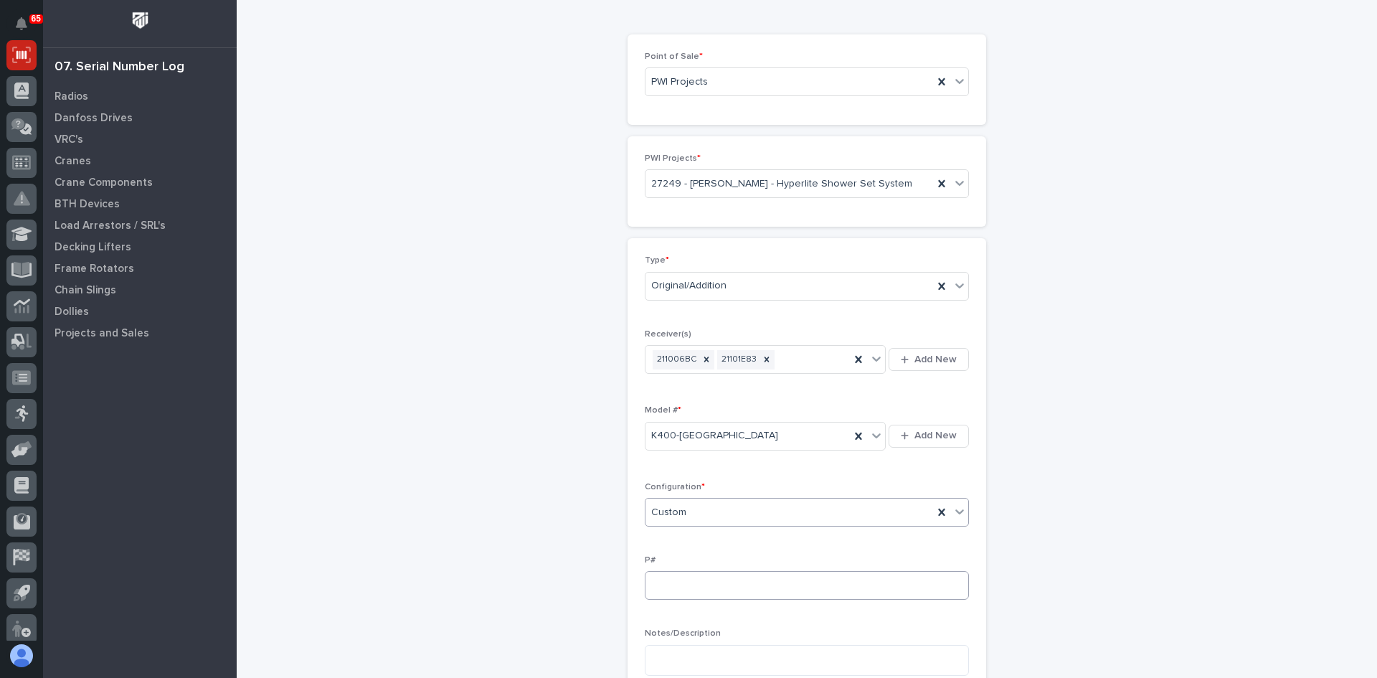
scroll to position [72, 0]
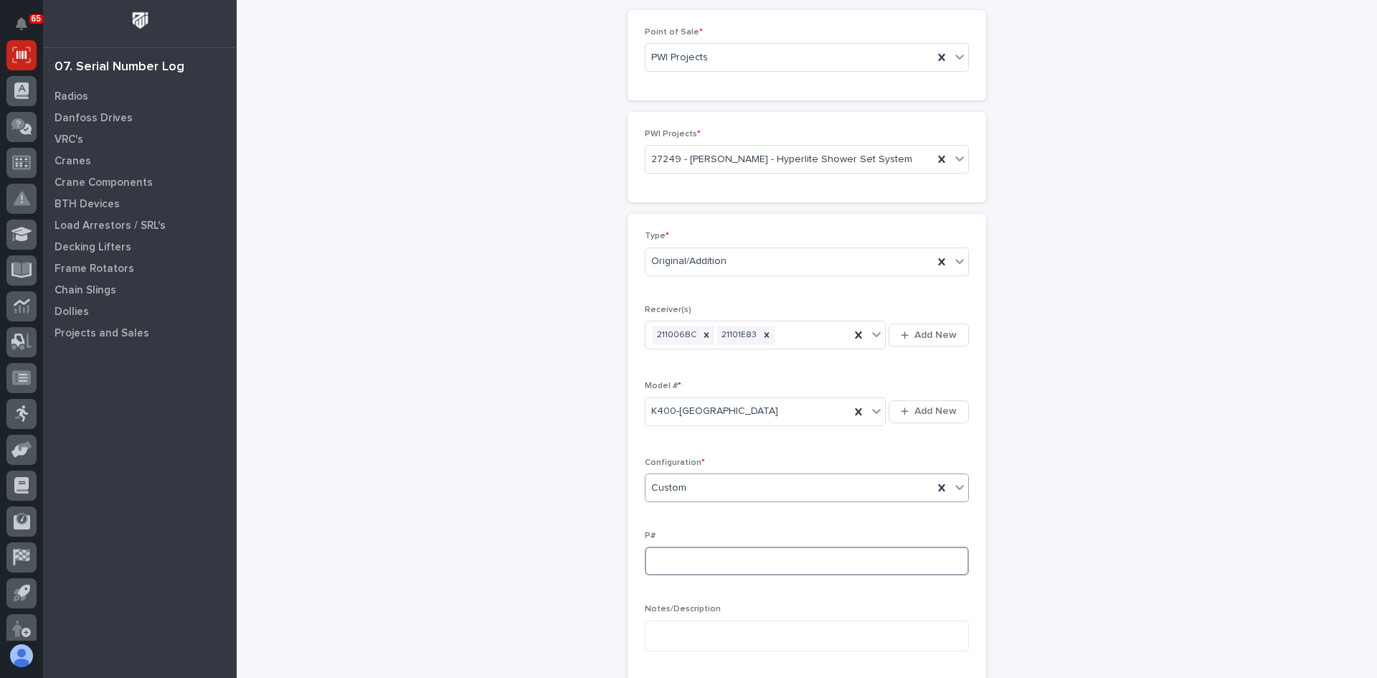
click at [661, 562] on input at bounding box center [807, 560] width 324 height 29
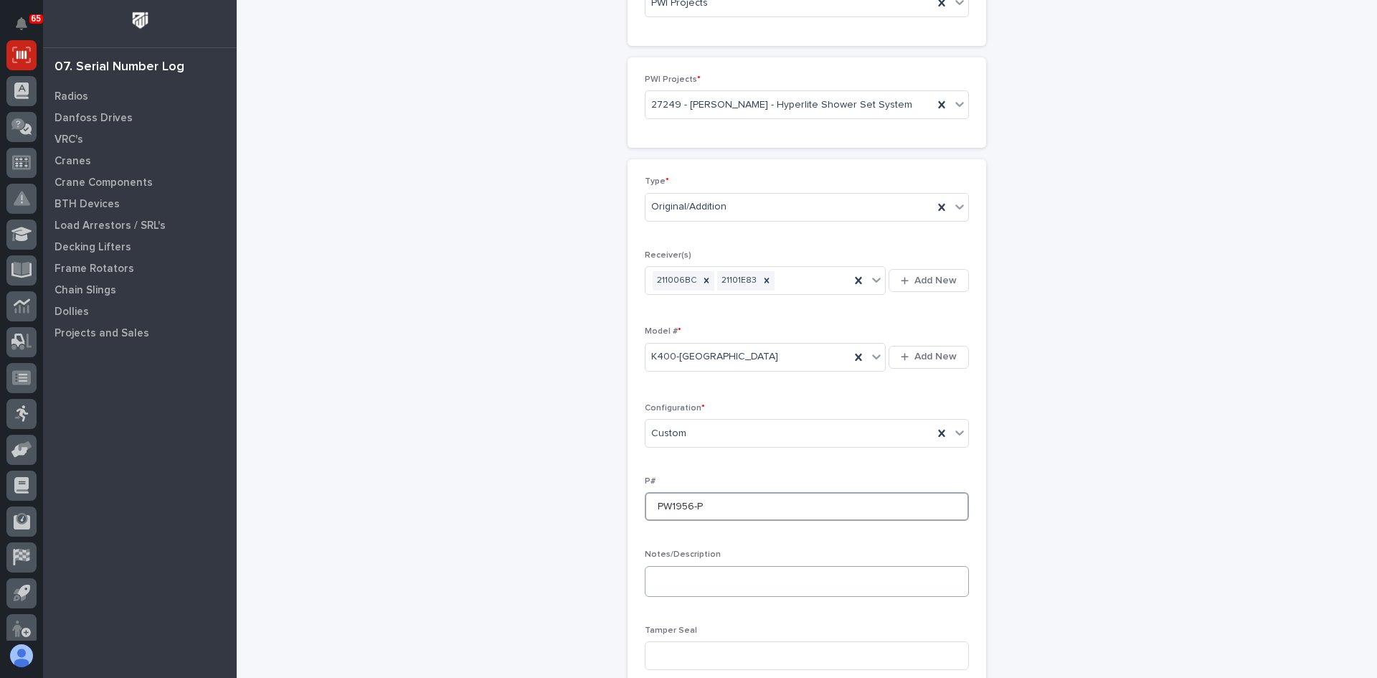
scroll to position [215, 0]
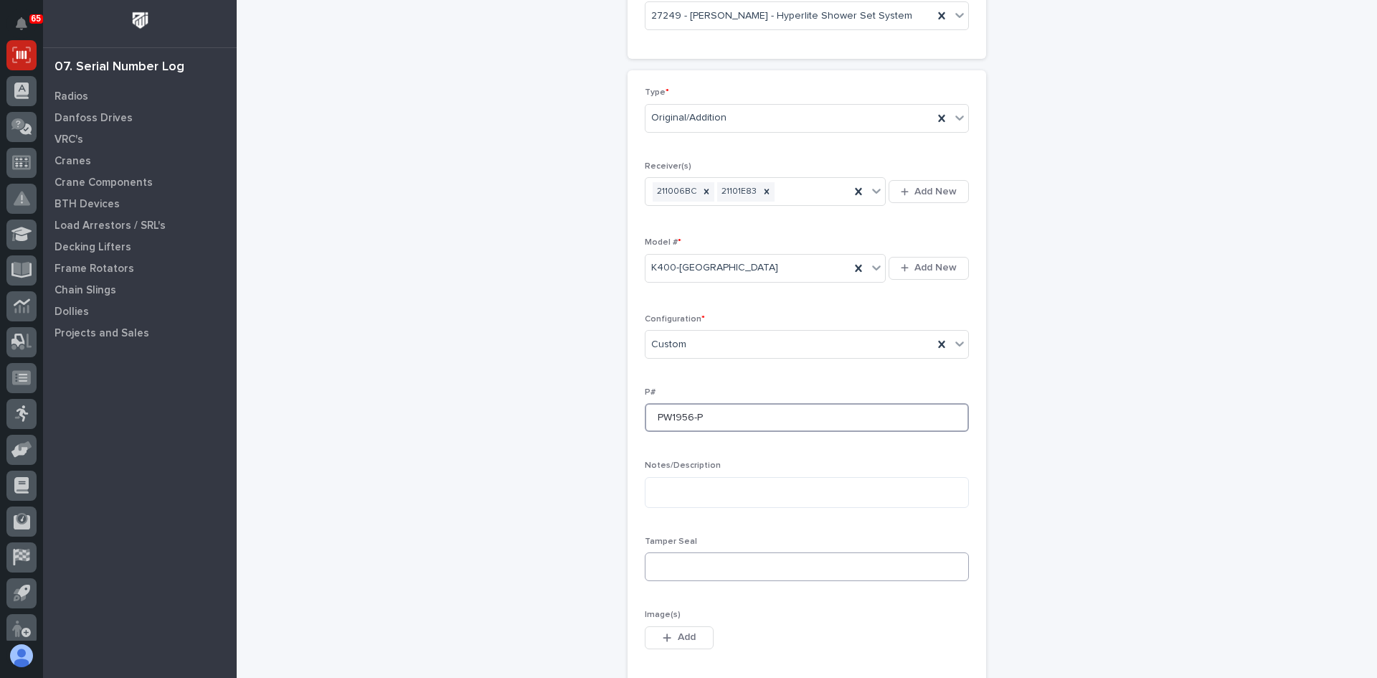
type input "PW1956-P"
click at [673, 569] on input at bounding box center [807, 566] width 324 height 29
type input "PWI"
click at [682, 640] on span "Add" at bounding box center [687, 636] width 18 height 13
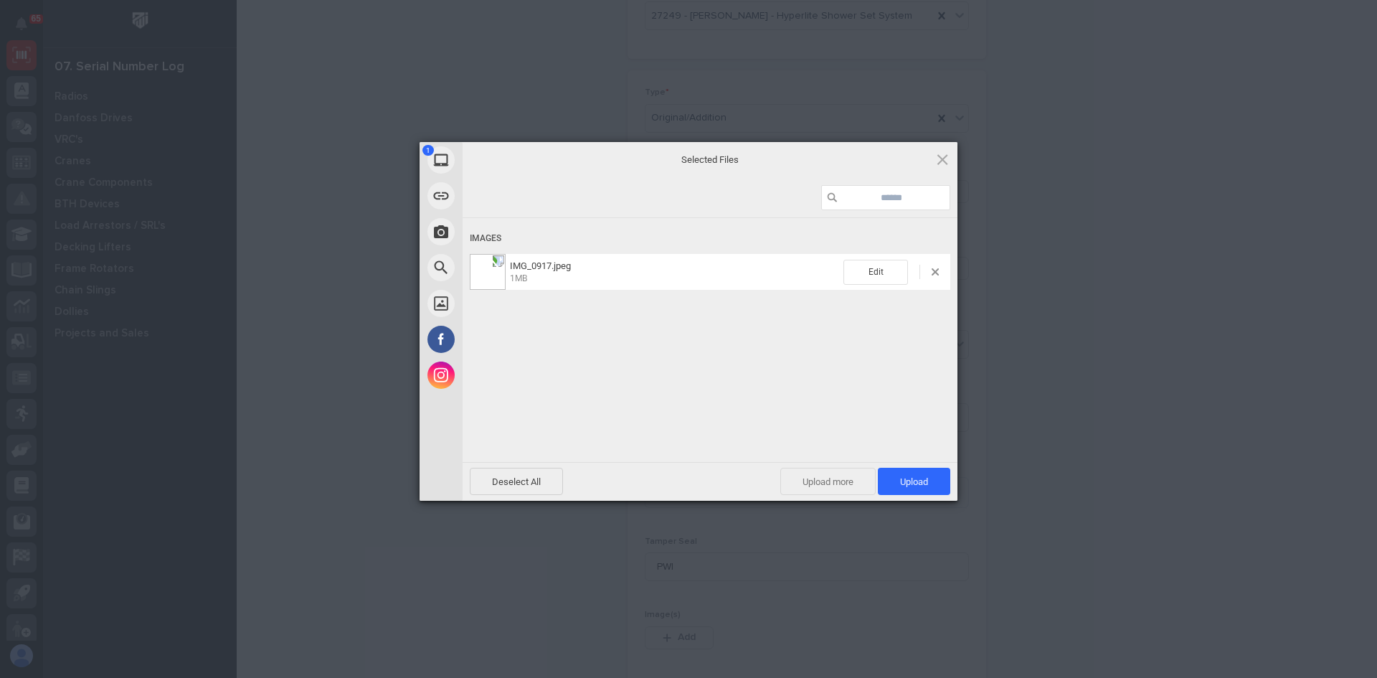
click at [842, 482] on span "Upload more" at bounding box center [827, 480] width 95 height 27
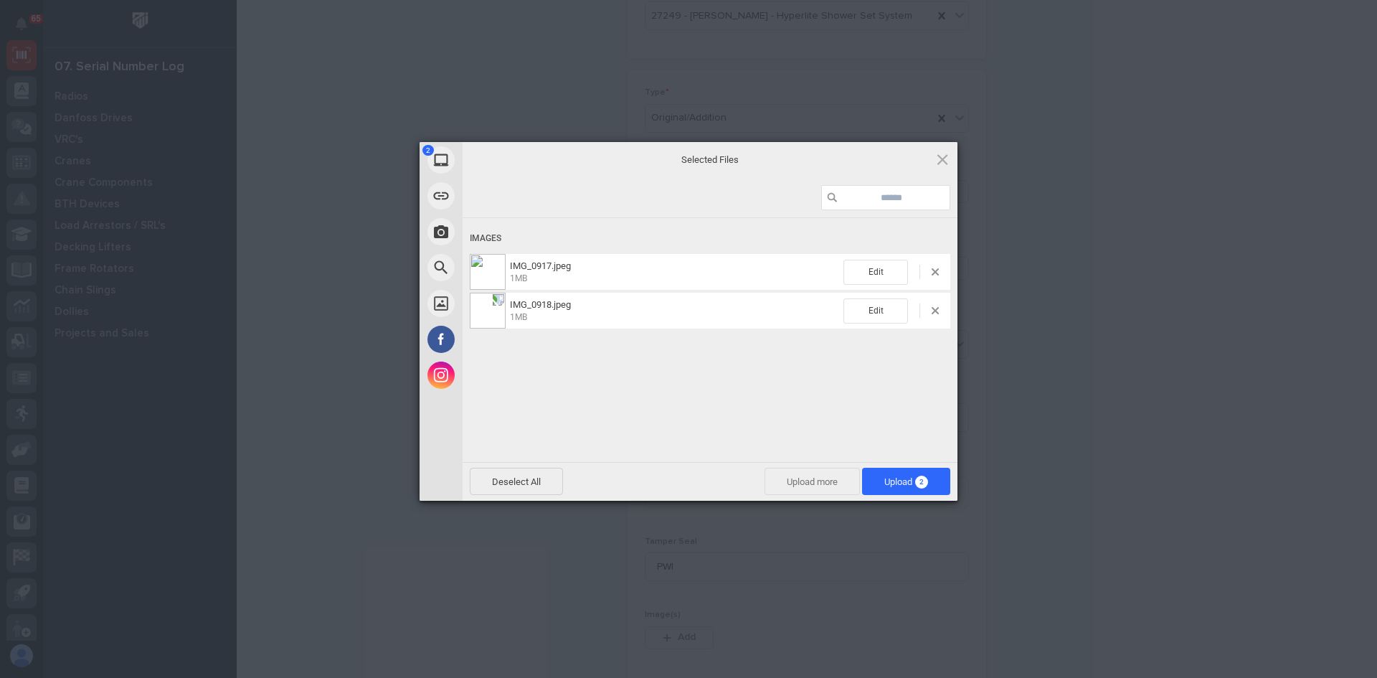
click at [823, 477] on span "Upload more" at bounding box center [811, 480] width 95 height 27
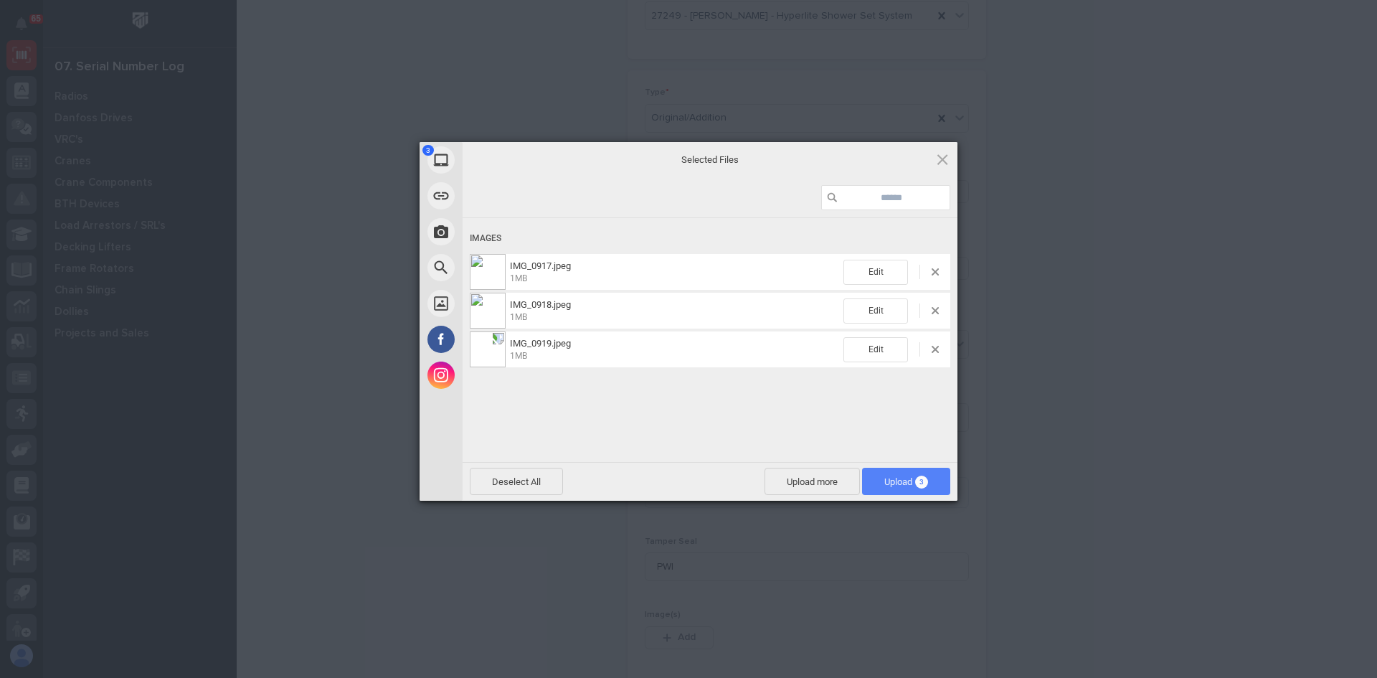
click at [890, 485] on span "Upload 3" at bounding box center [906, 481] width 44 height 11
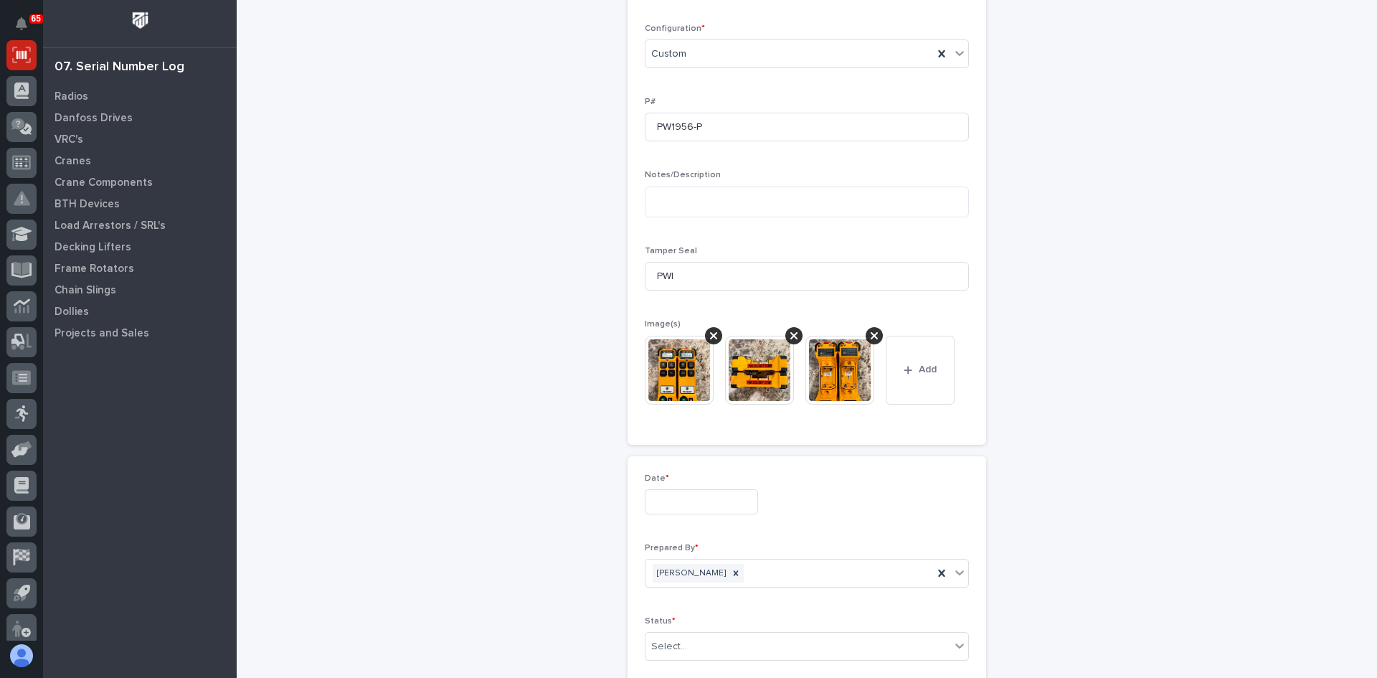
scroll to position [528, 0]
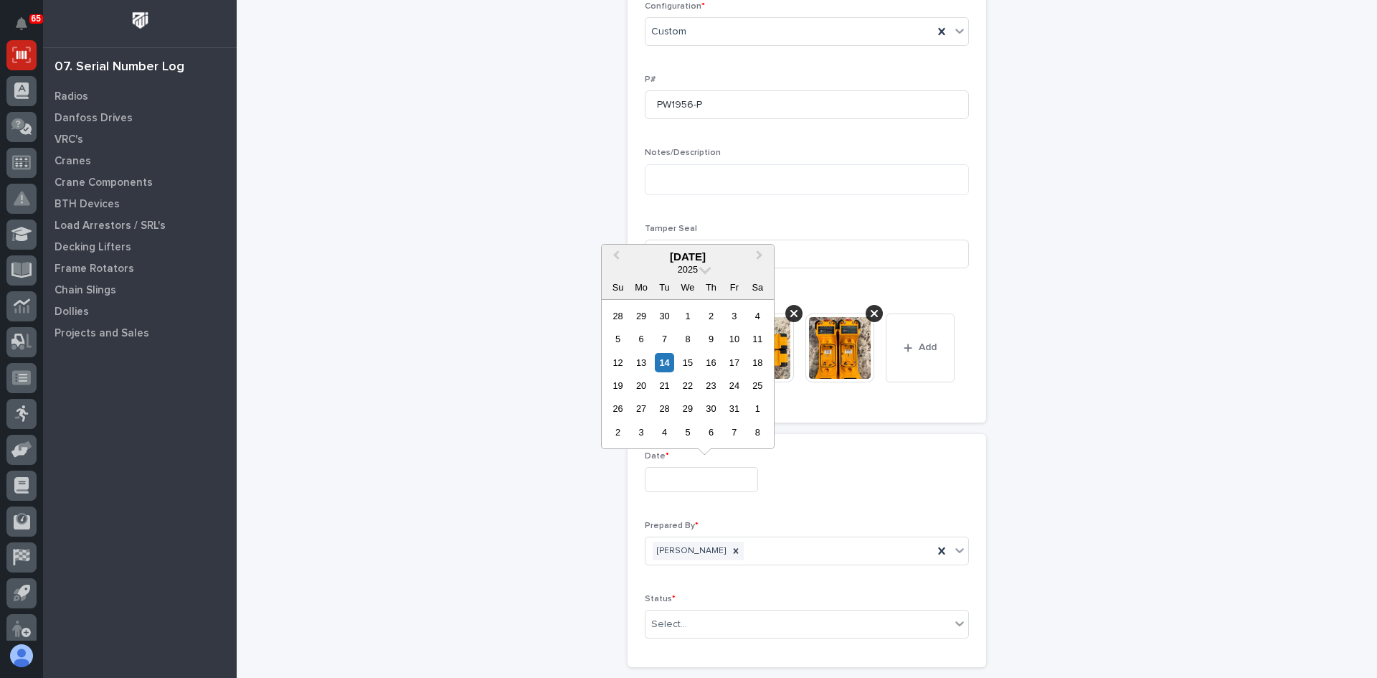
click at [721, 485] on input "text" at bounding box center [701, 479] width 113 height 25
click at [662, 358] on div "14" at bounding box center [664, 362] width 19 height 19
type input "**********"
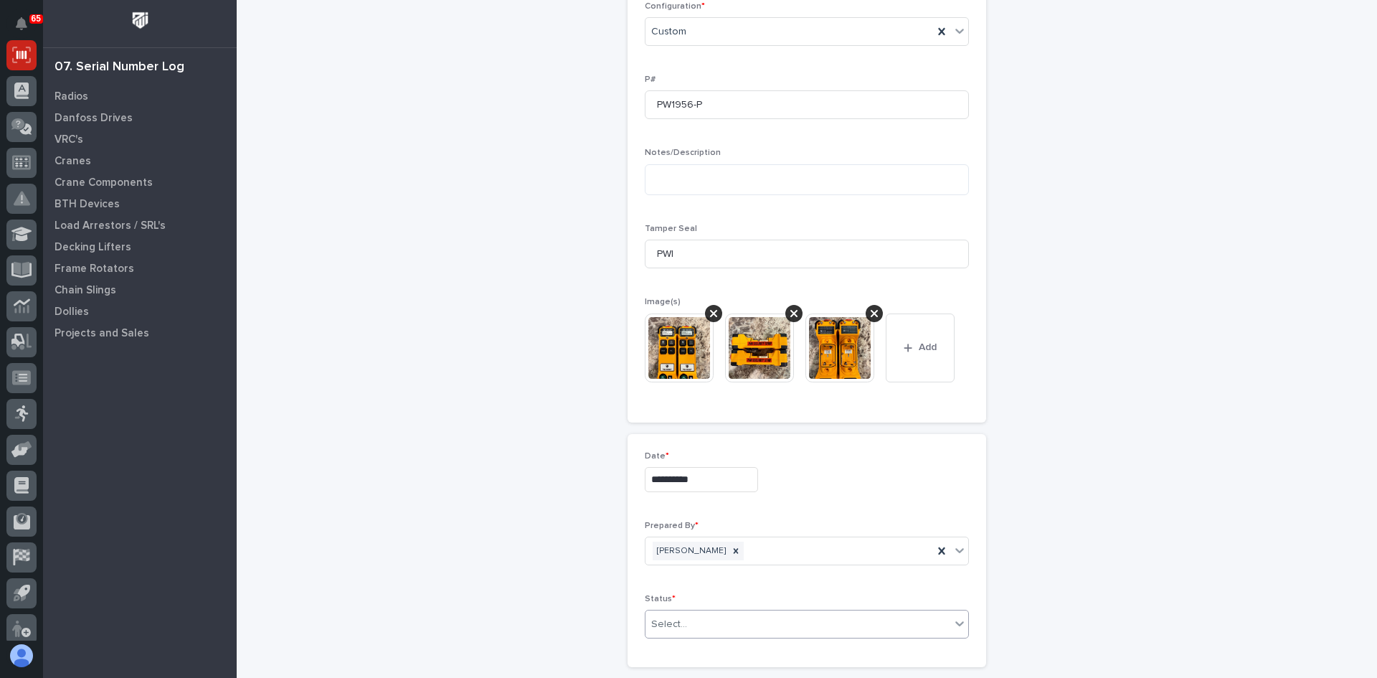
click at [684, 624] on div "Select..." at bounding box center [797, 624] width 305 height 24
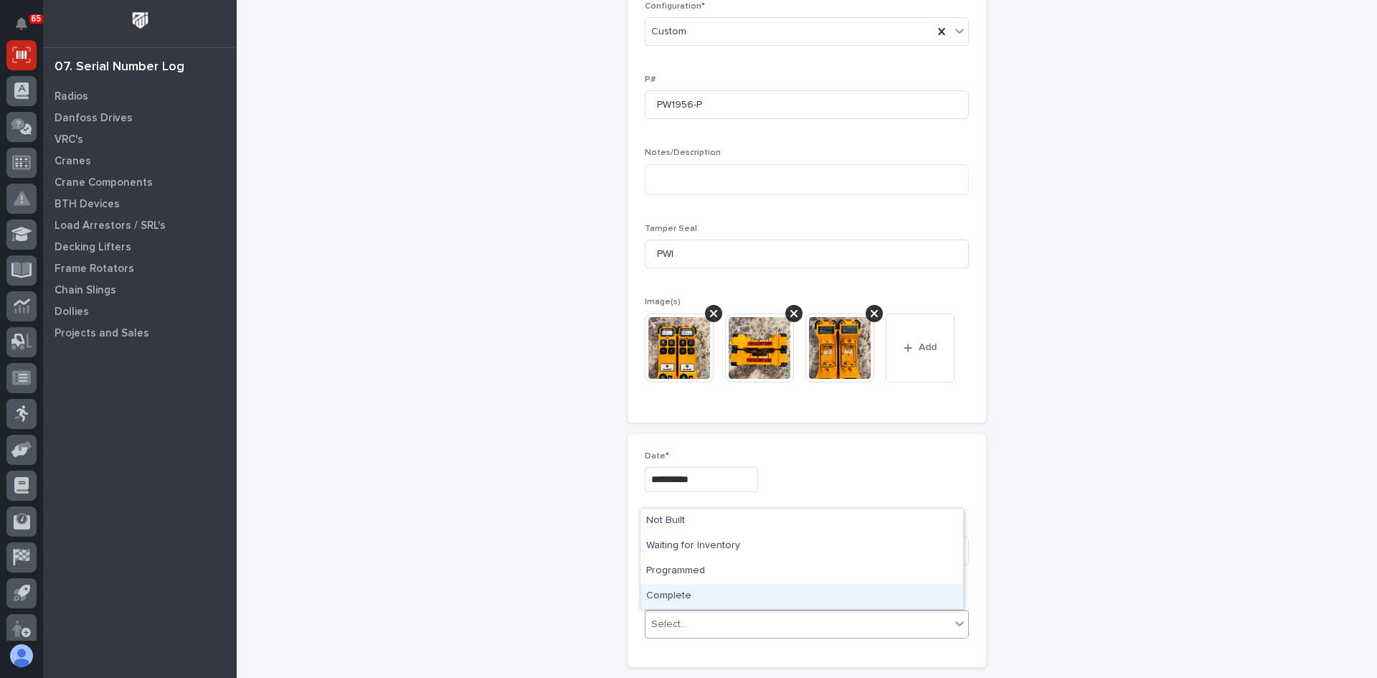
click at [675, 603] on div "Complete" at bounding box center [801, 596] width 323 height 25
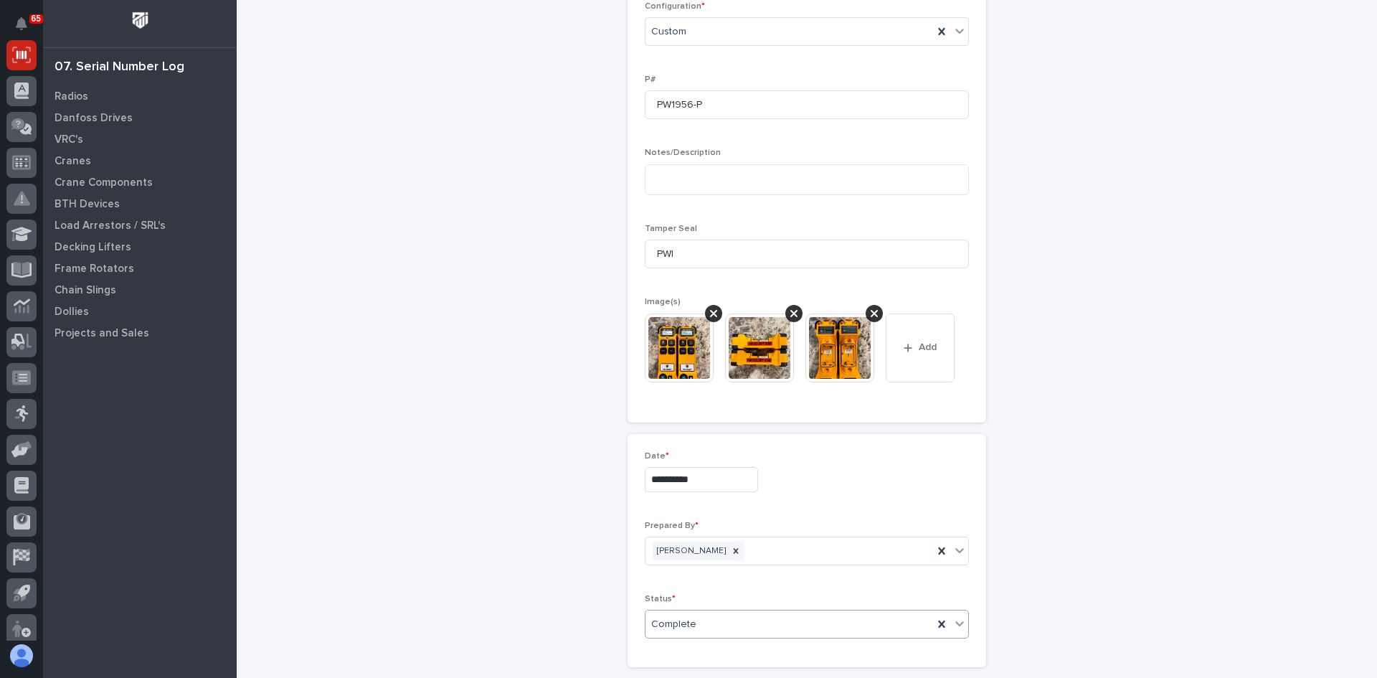
click at [662, 344] on img at bounding box center [679, 347] width 69 height 69
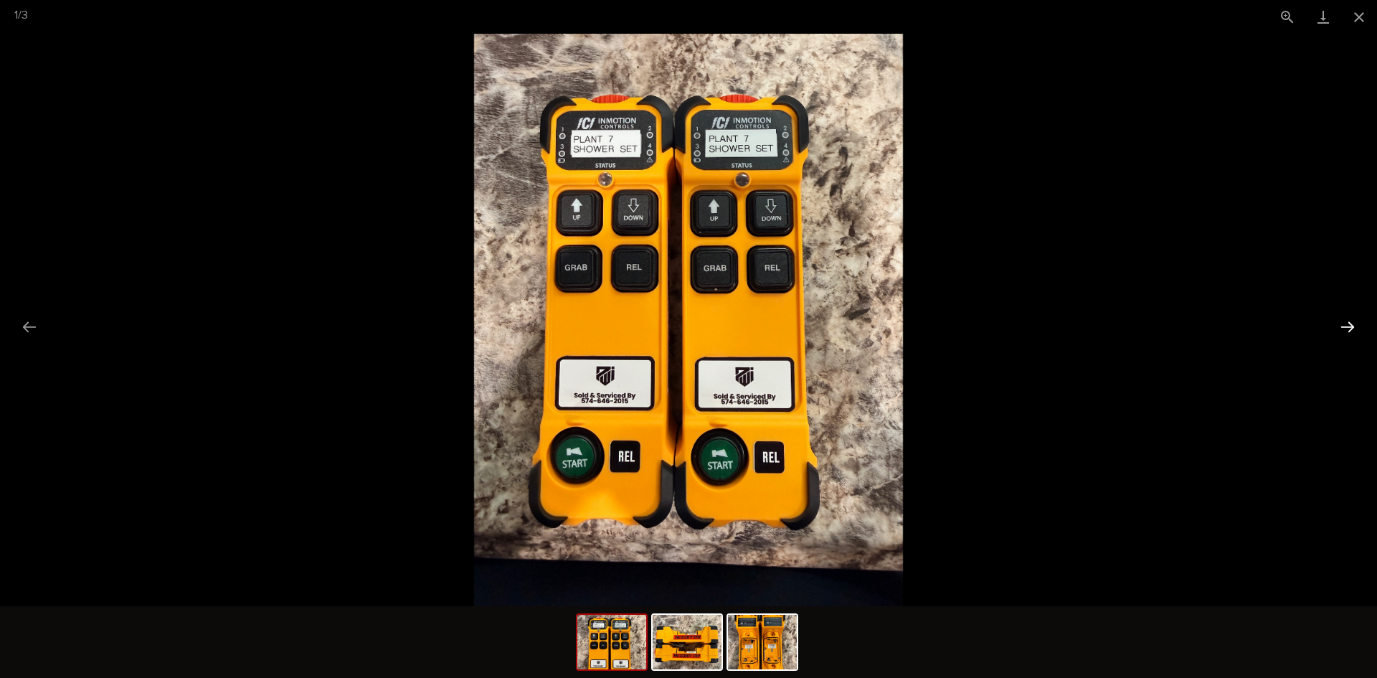
click at [1346, 328] on button "Next slide" at bounding box center [1347, 327] width 30 height 28
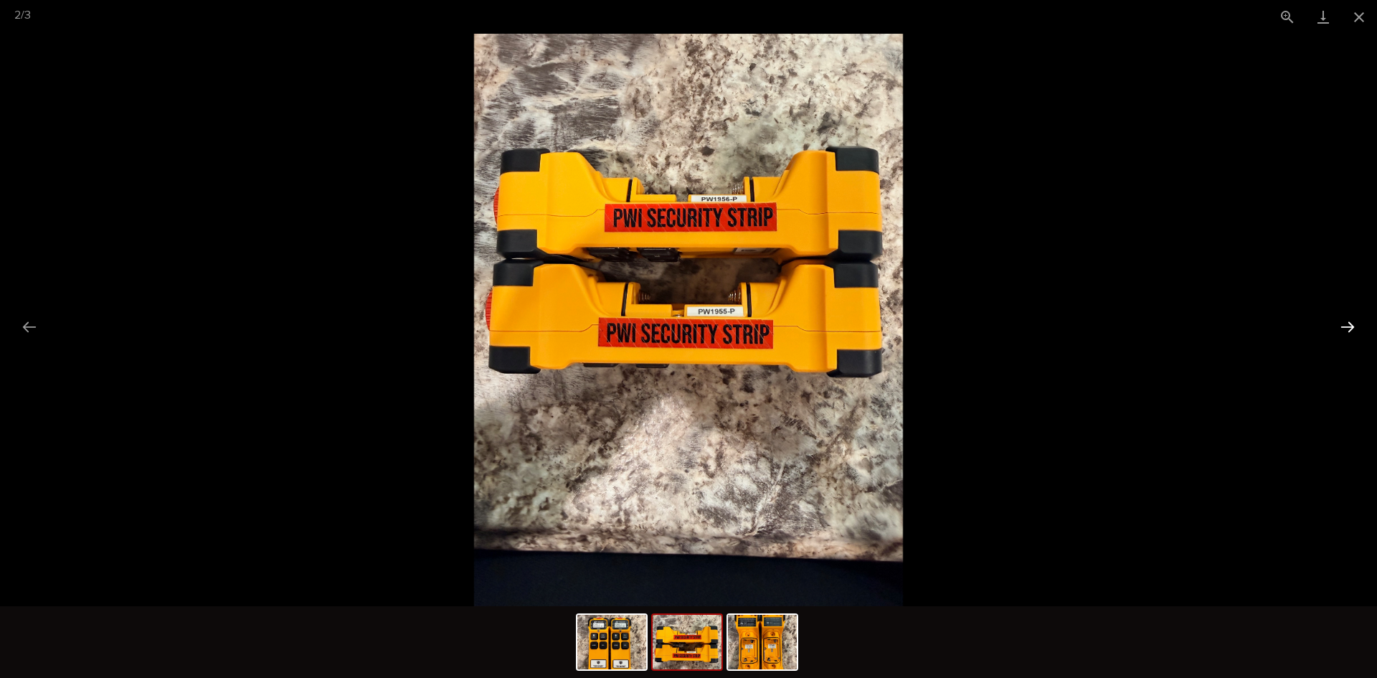
click at [1346, 328] on button "Next slide" at bounding box center [1347, 327] width 30 height 28
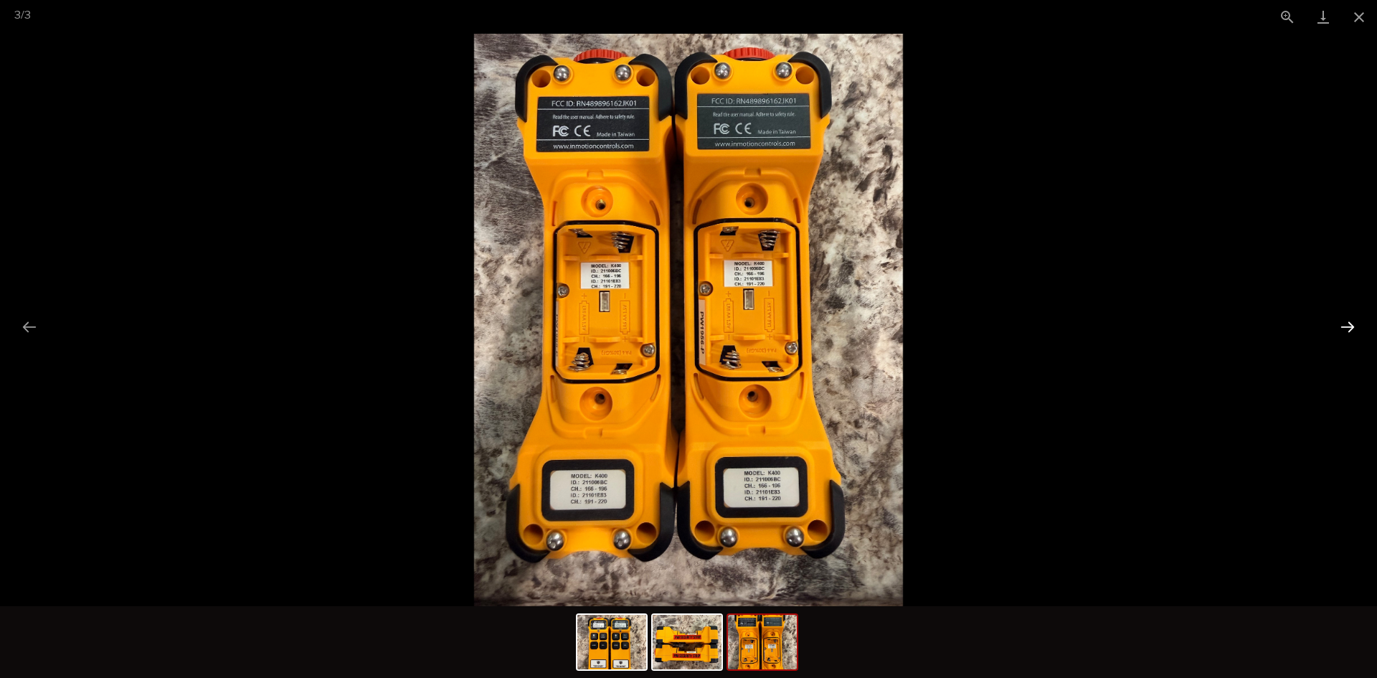
click at [1346, 328] on button "Next slide" at bounding box center [1347, 327] width 30 height 28
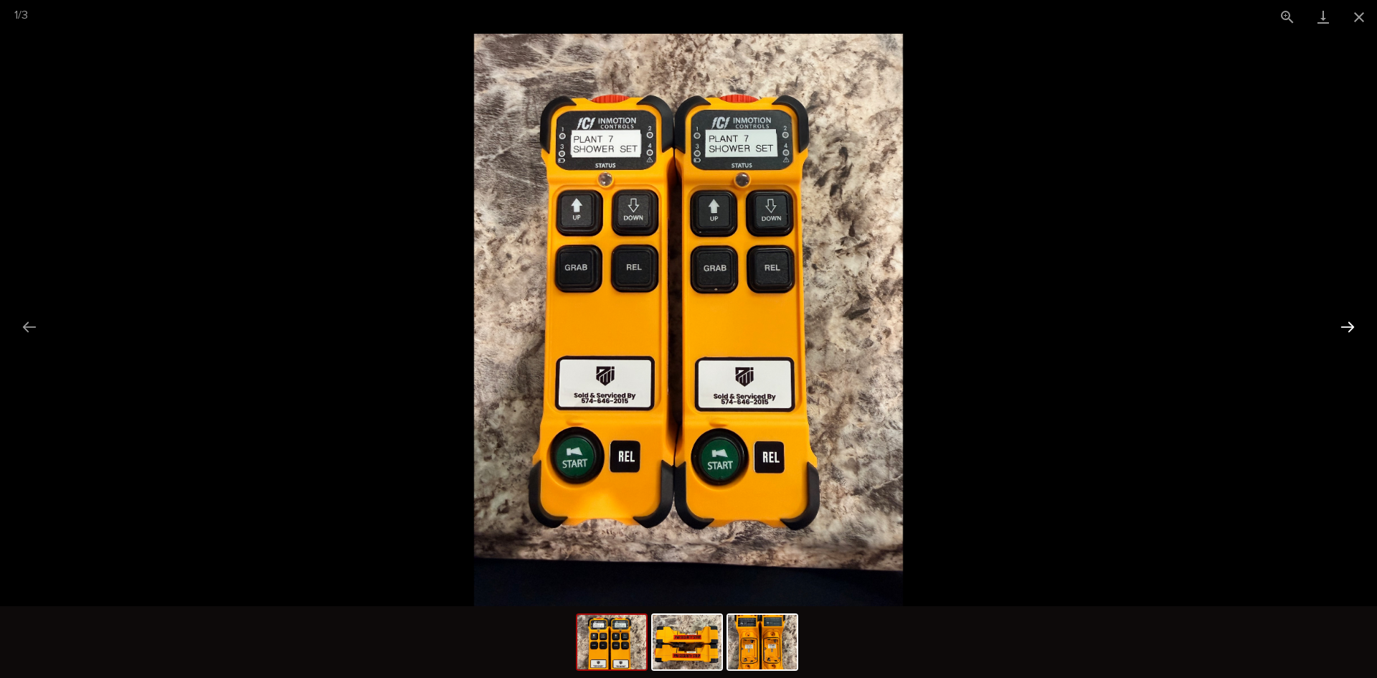
click at [1345, 329] on button "Next slide" at bounding box center [1347, 327] width 30 height 28
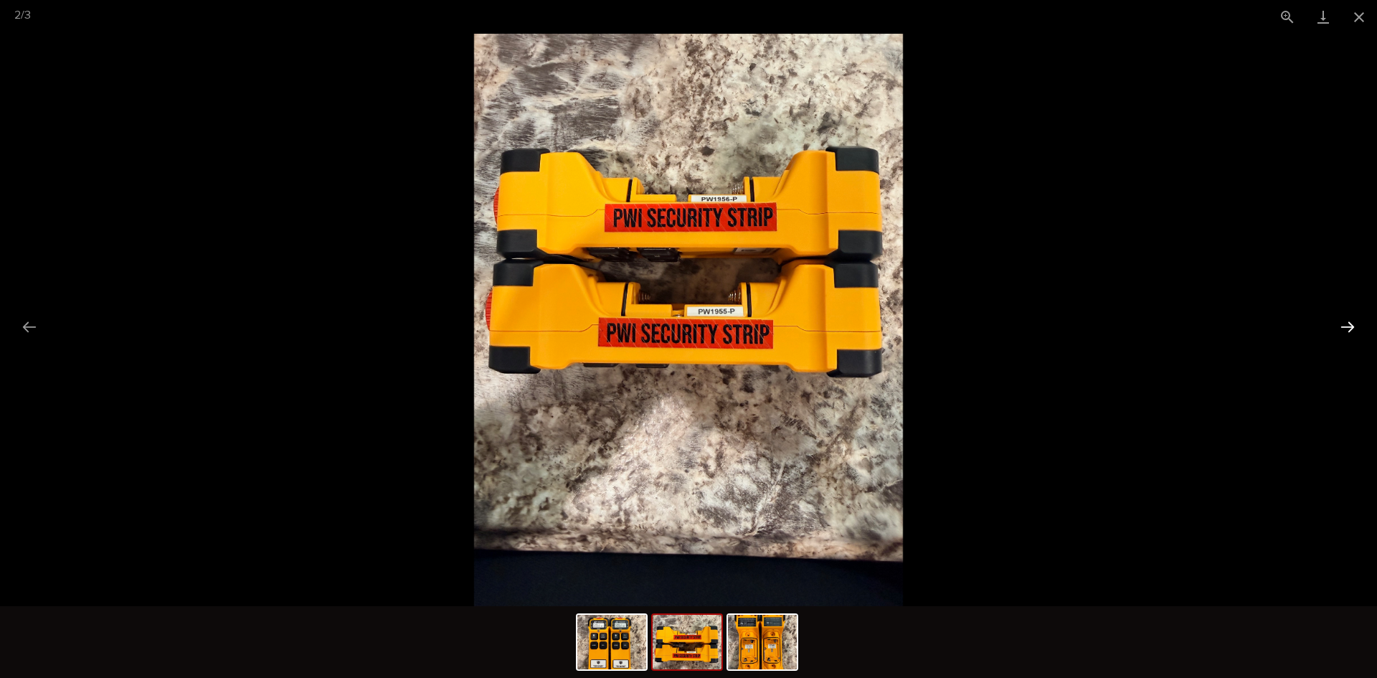
click at [1345, 329] on button "Next slide" at bounding box center [1347, 327] width 30 height 28
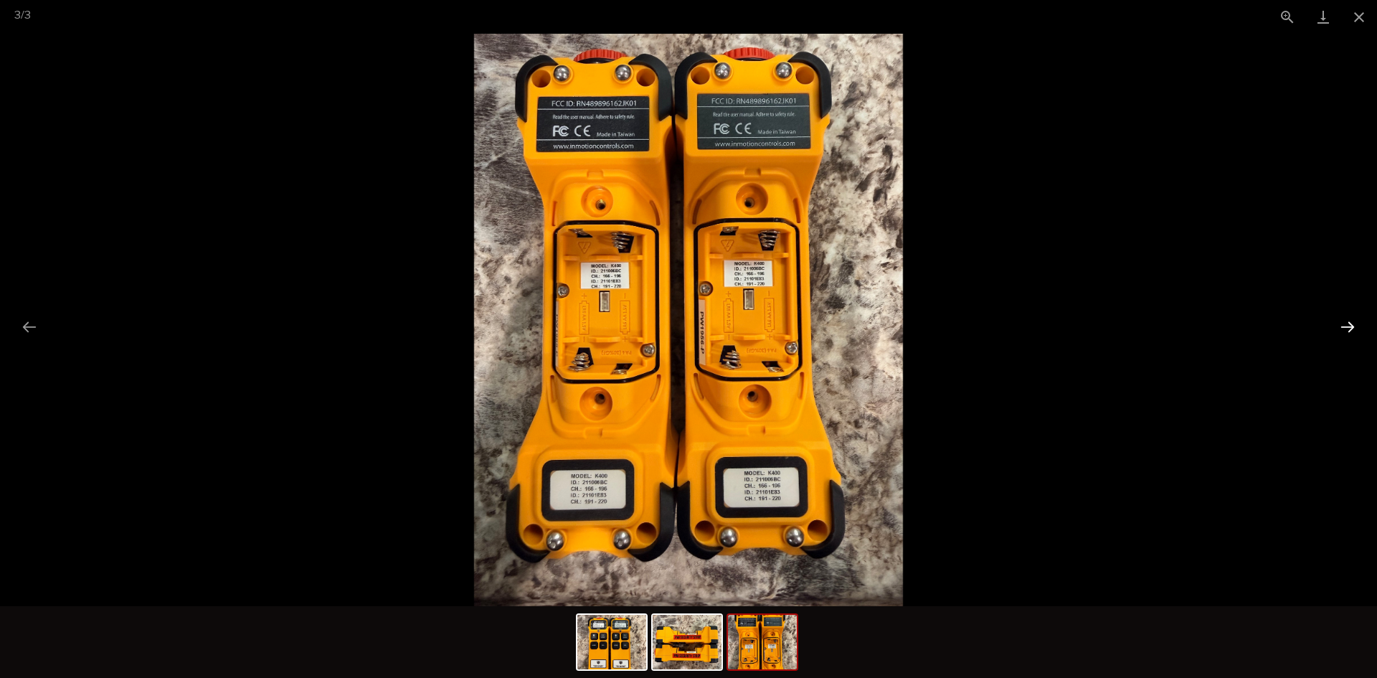
click at [1345, 329] on button "Next slide" at bounding box center [1347, 327] width 30 height 28
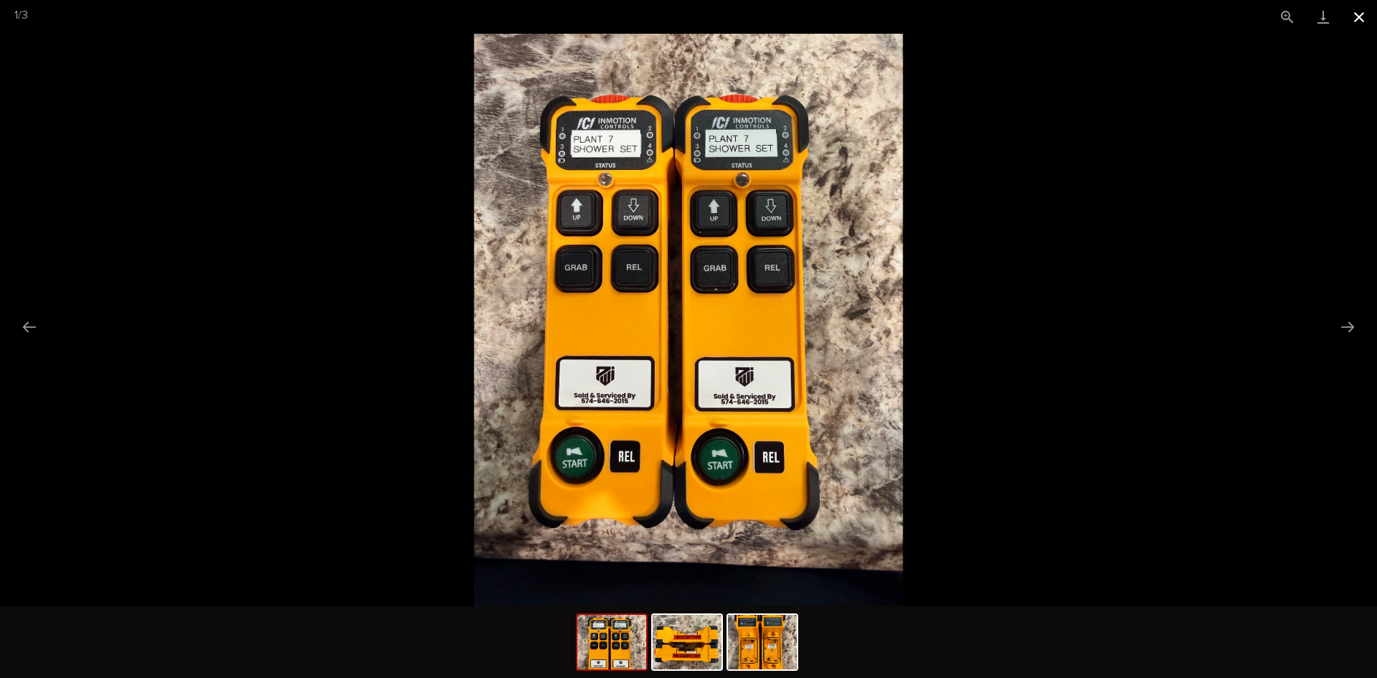
click at [1357, 15] on button "Close gallery" at bounding box center [1359, 17] width 36 height 34
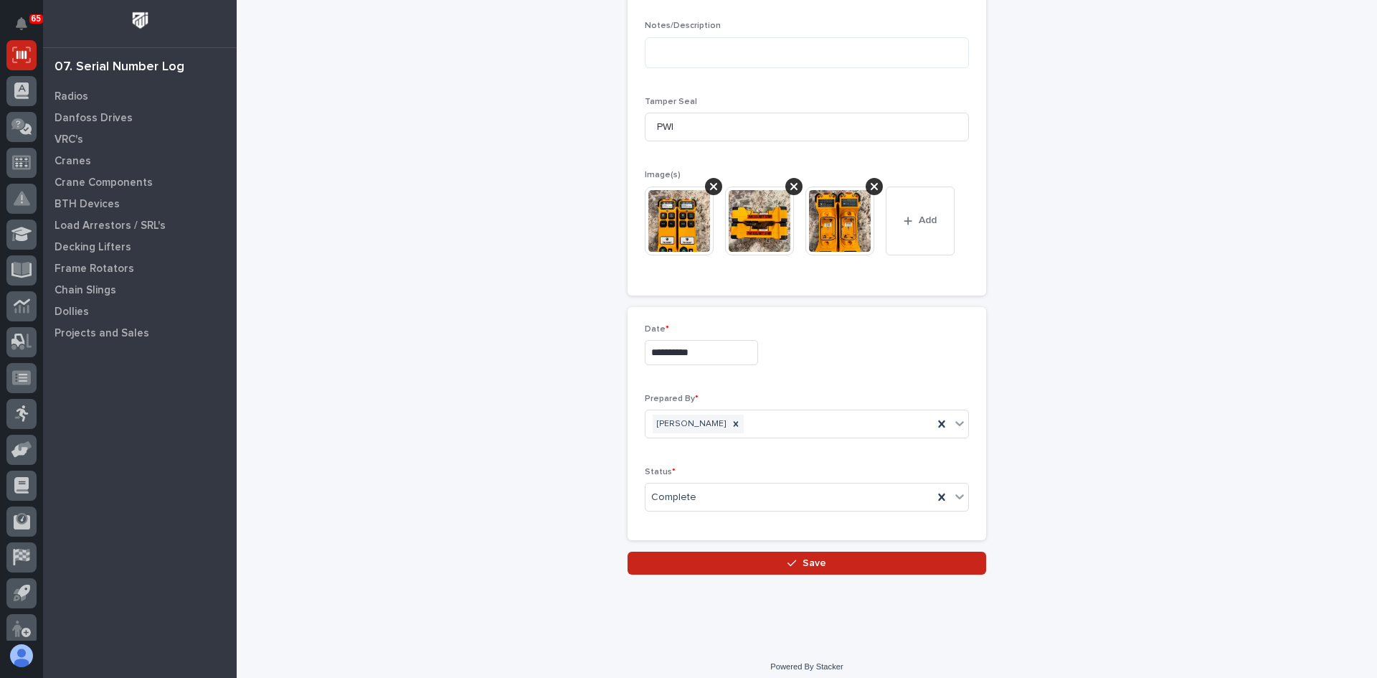
scroll to position [664, 0]
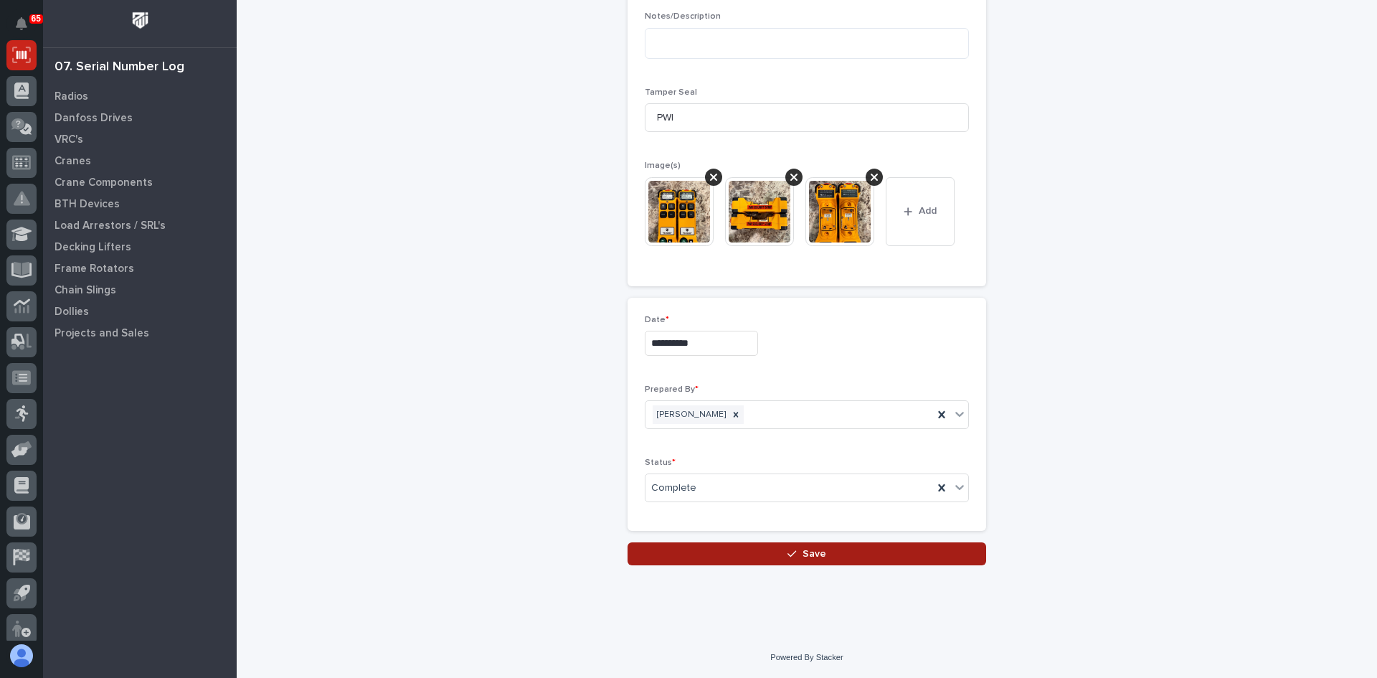
click at [809, 558] on span "Save" at bounding box center [814, 553] width 24 height 13
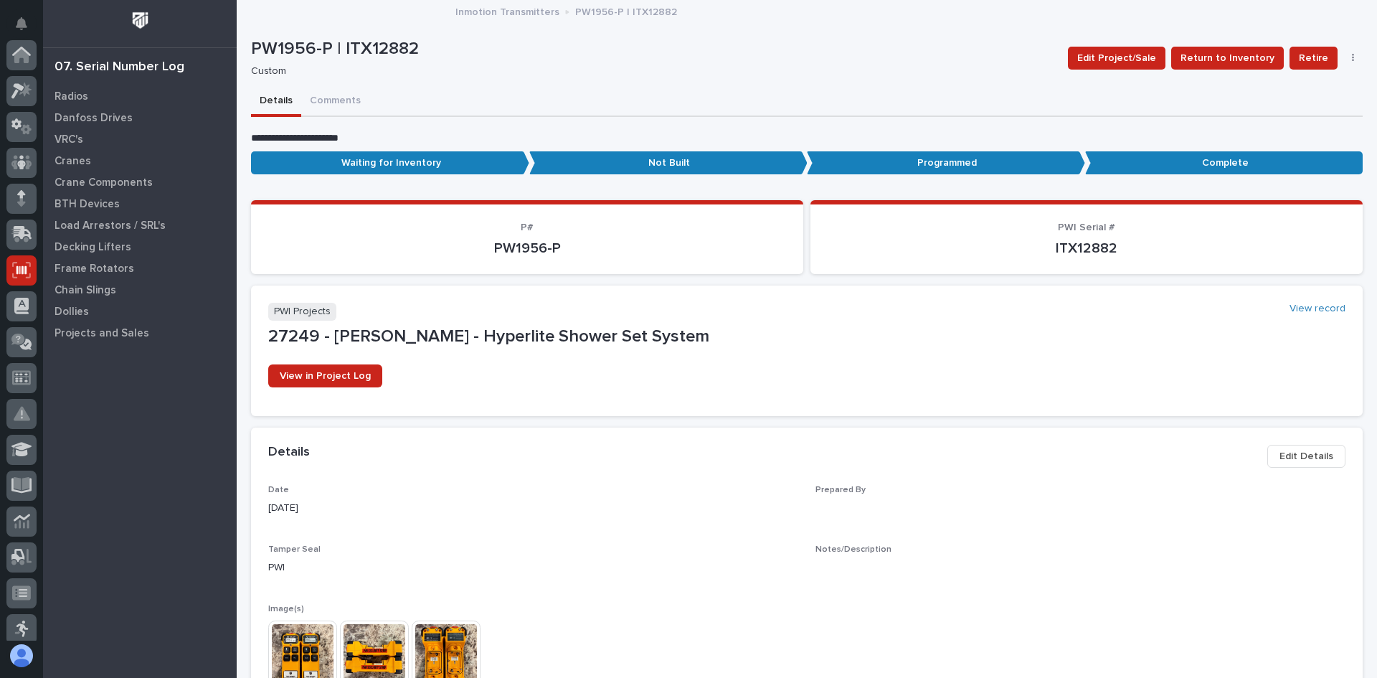
scroll to position [215, 0]
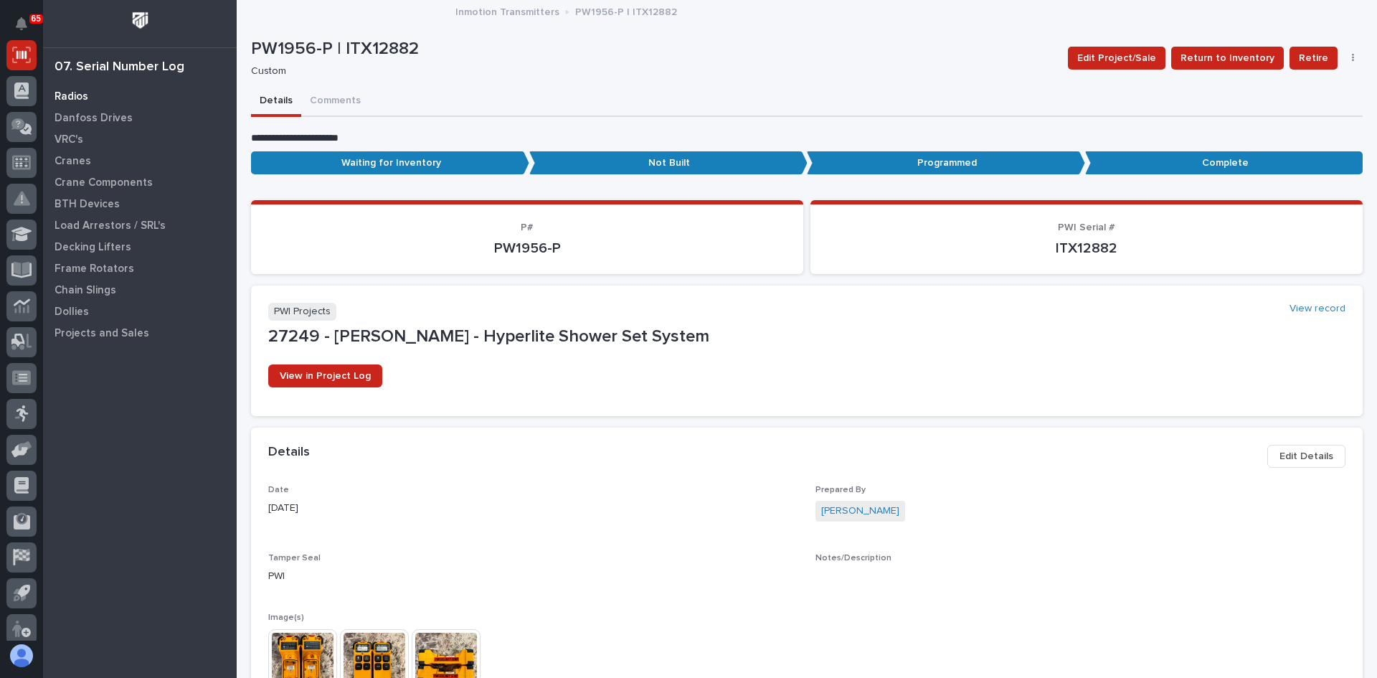
click at [76, 95] on p "Radios" at bounding box center [71, 96] width 34 height 13
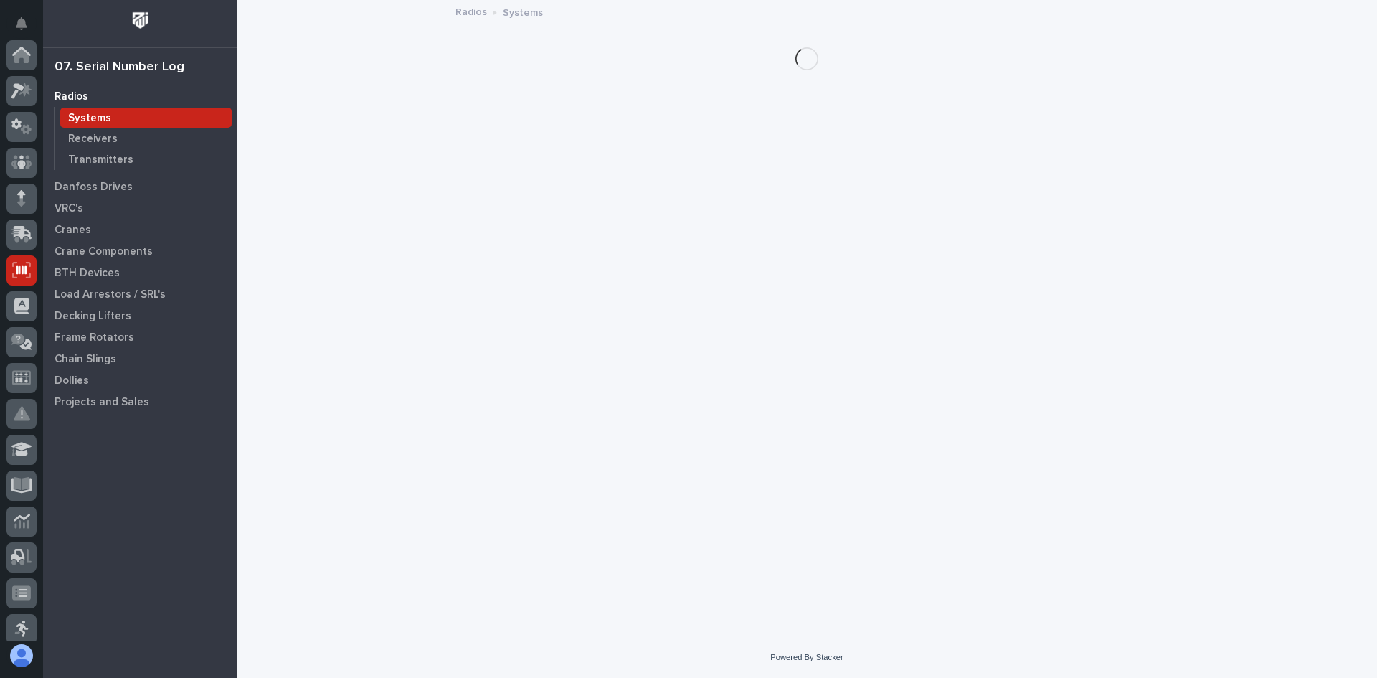
scroll to position [215, 0]
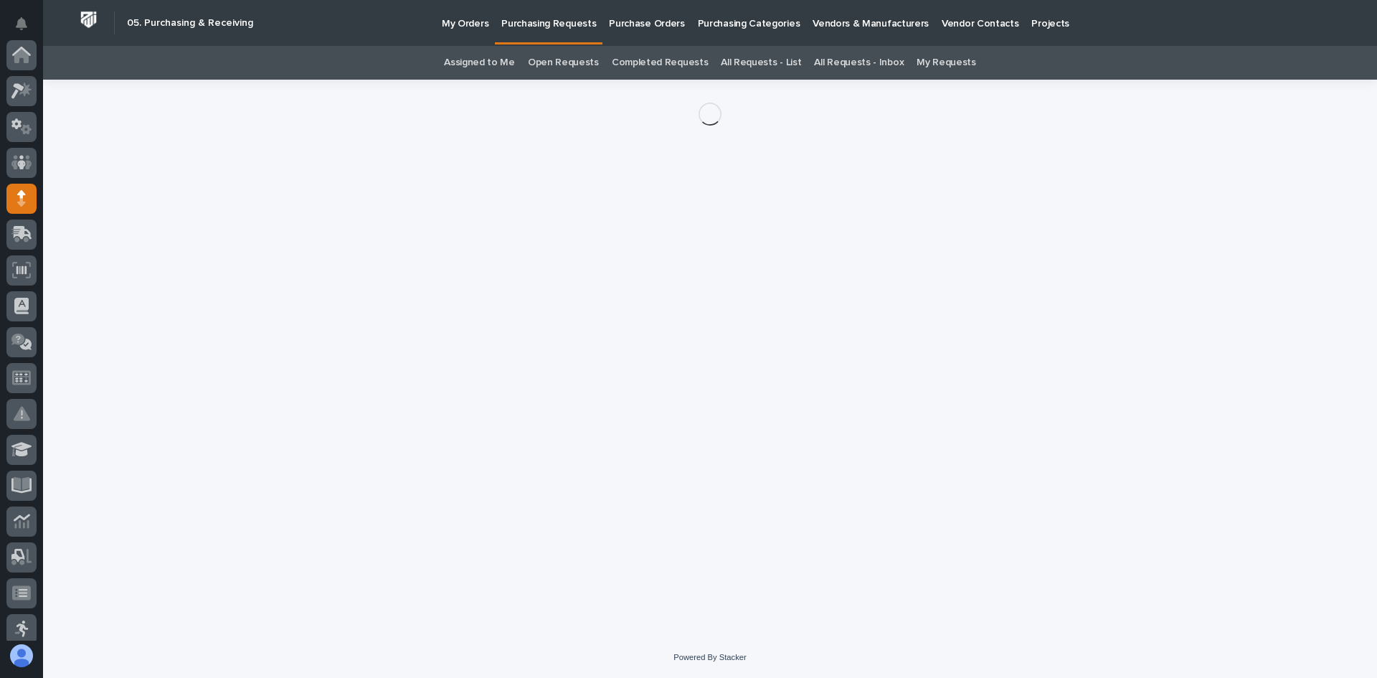
scroll to position [143, 0]
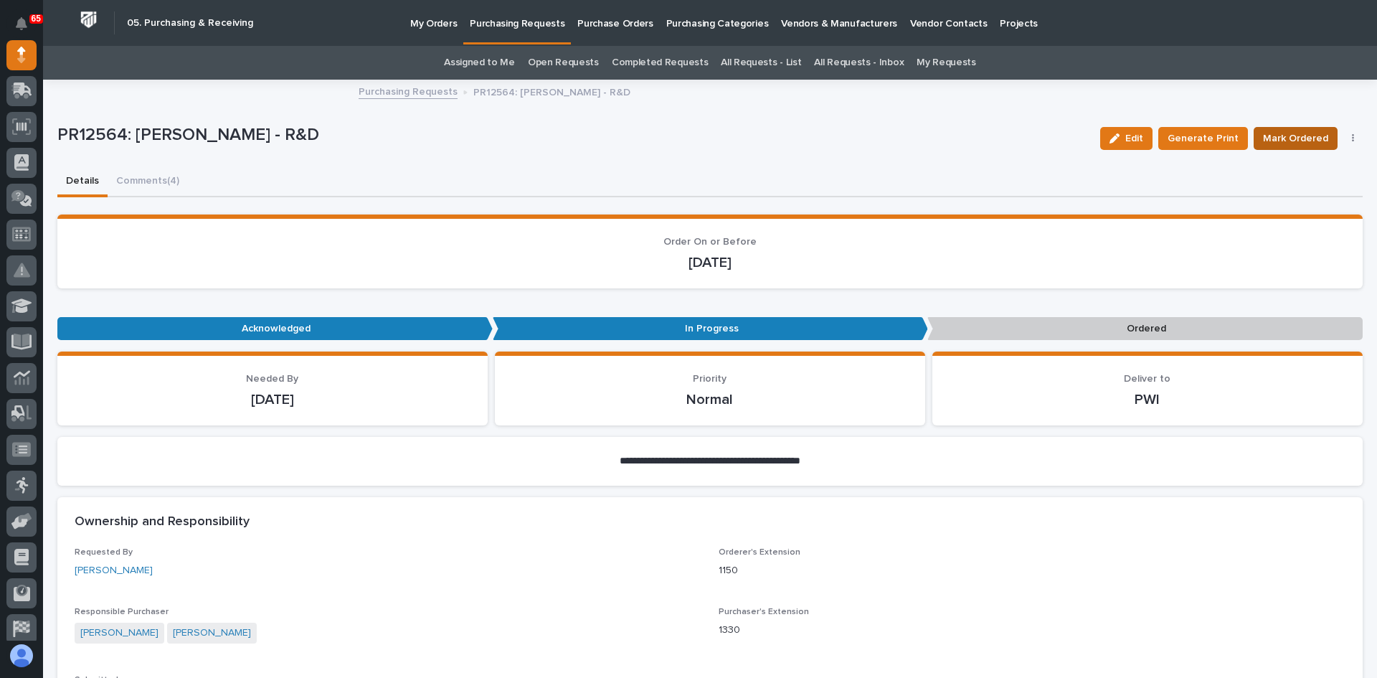
click at [1277, 141] on span "Mark Ordered" at bounding box center [1295, 138] width 65 height 17
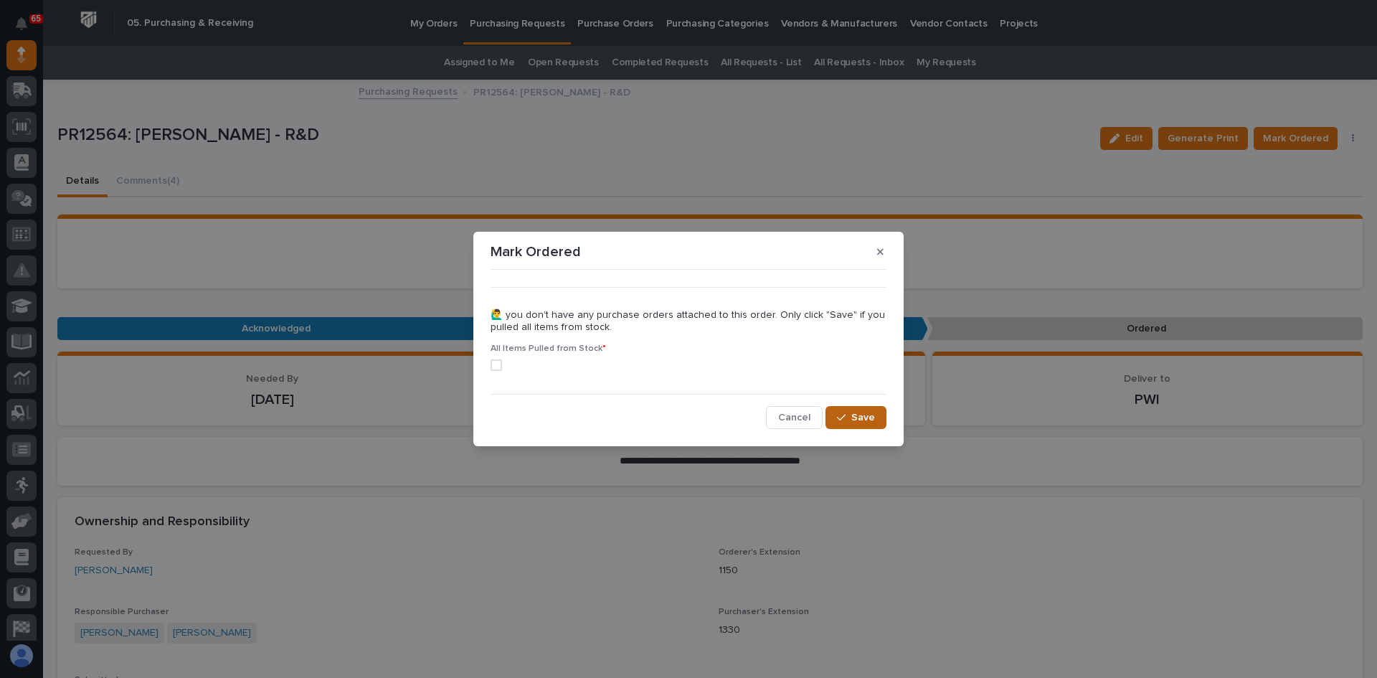
click at [868, 414] on span "Save" at bounding box center [863, 417] width 24 height 13
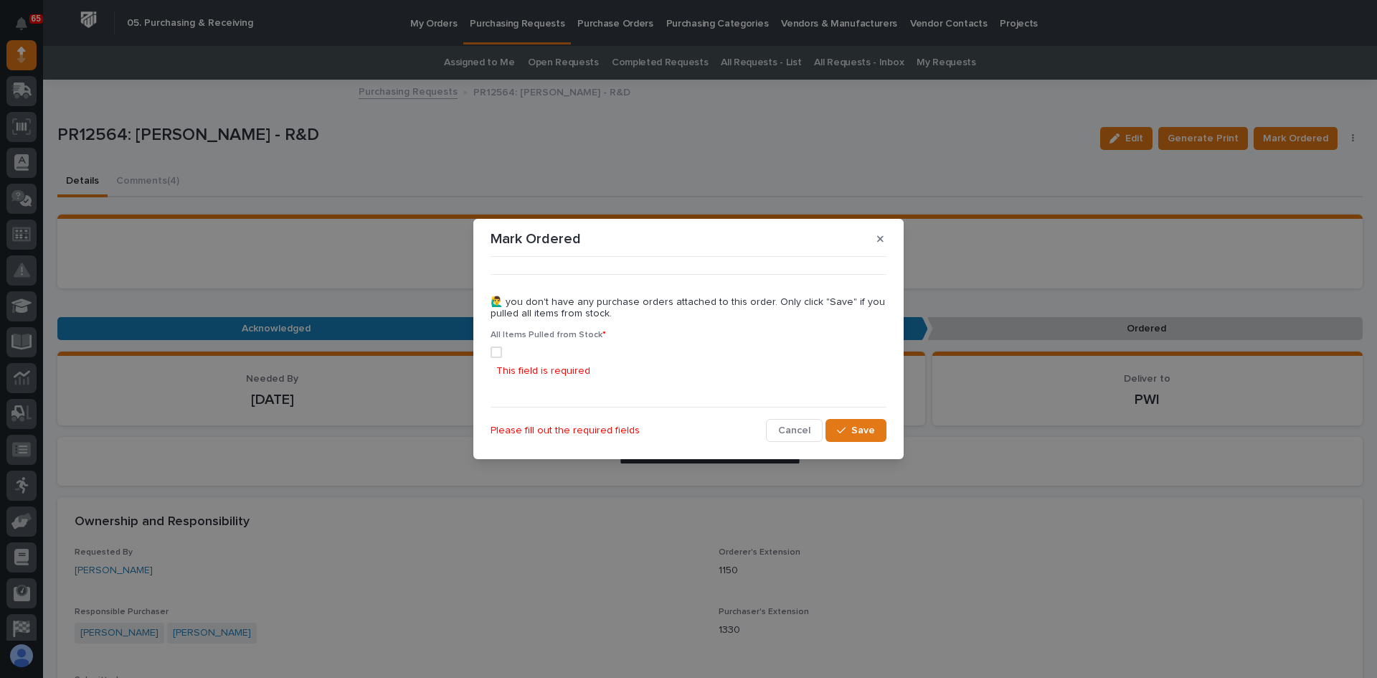
click at [498, 351] on span at bounding box center [495, 351] width 11 height 11
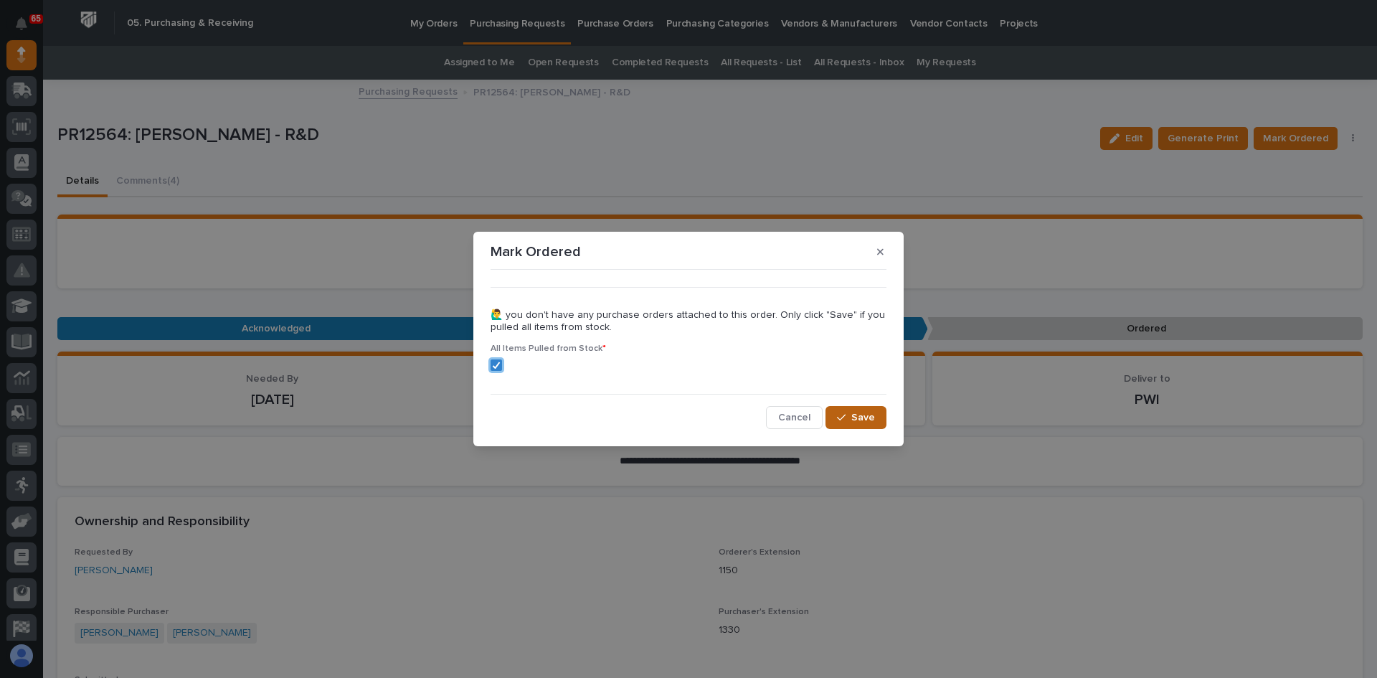
click at [867, 419] on span "Save" at bounding box center [863, 417] width 24 height 13
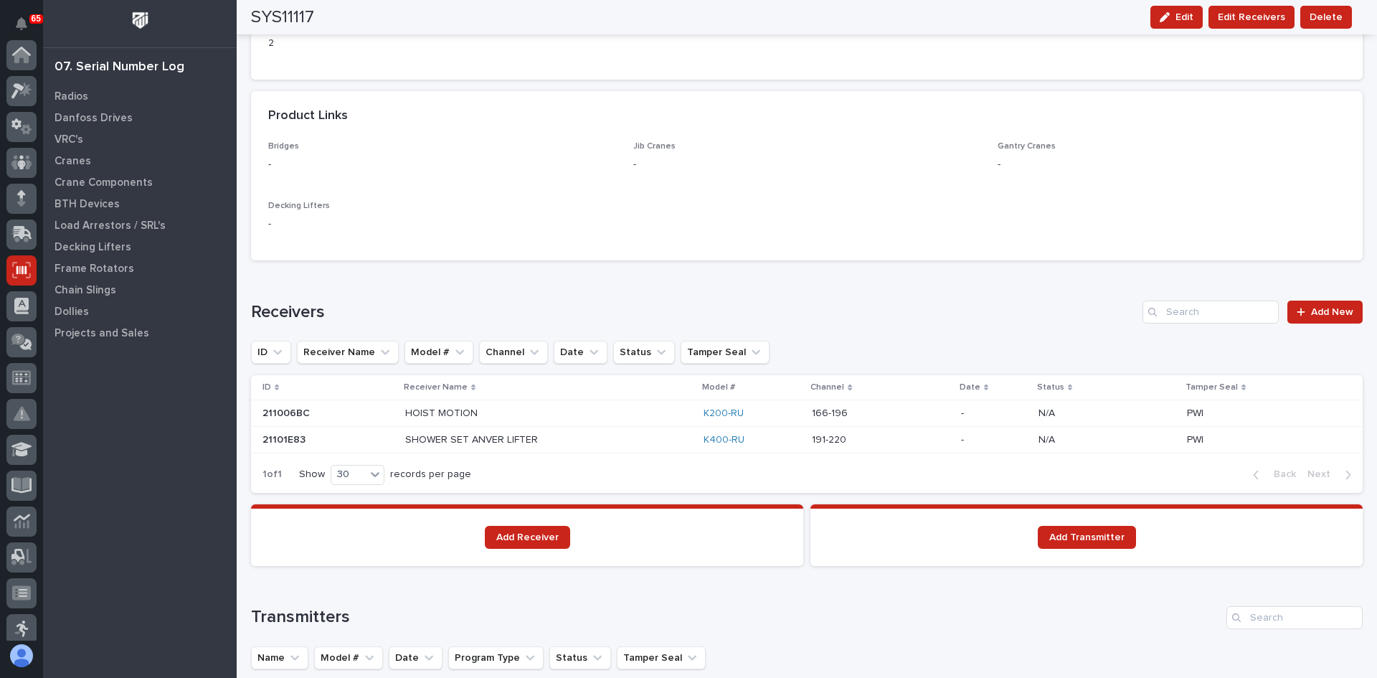
scroll to position [215, 0]
